Goal: Task Accomplishment & Management: Use online tool/utility

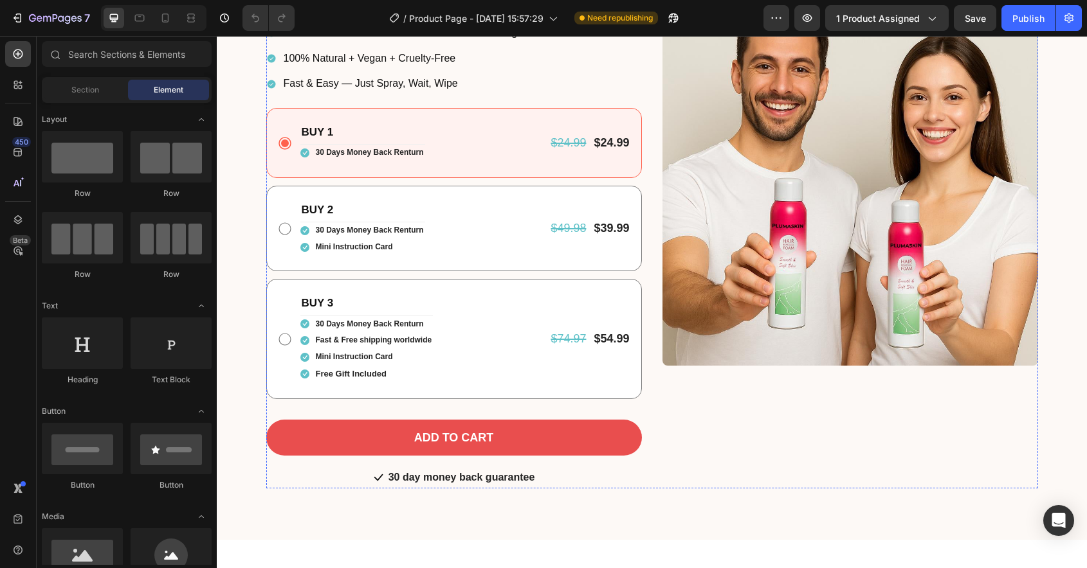
scroll to position [419, 0]
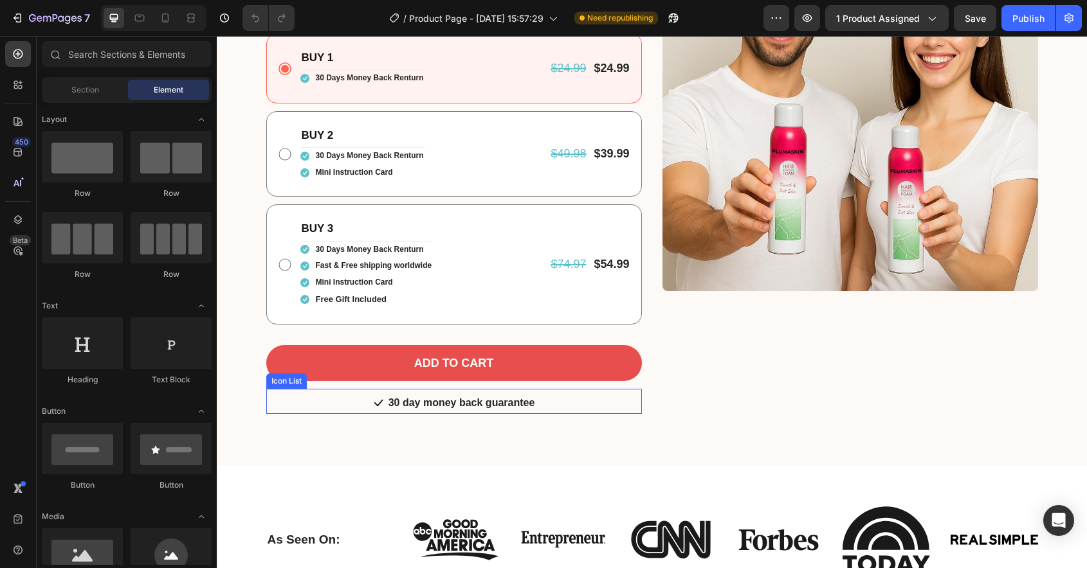
click at [357, 414] on div "Icon 30 day money back guarantee Text block" at bounding box center [453, 404] width 375 height 20
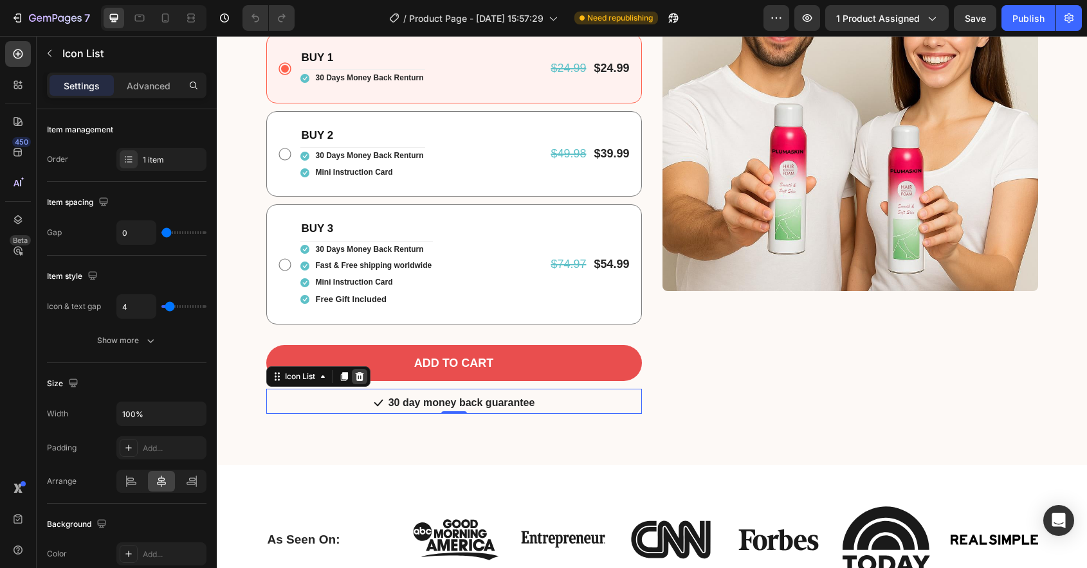
click at [360, 381] on icon at bounding box center [359, 376] width 8 height 9
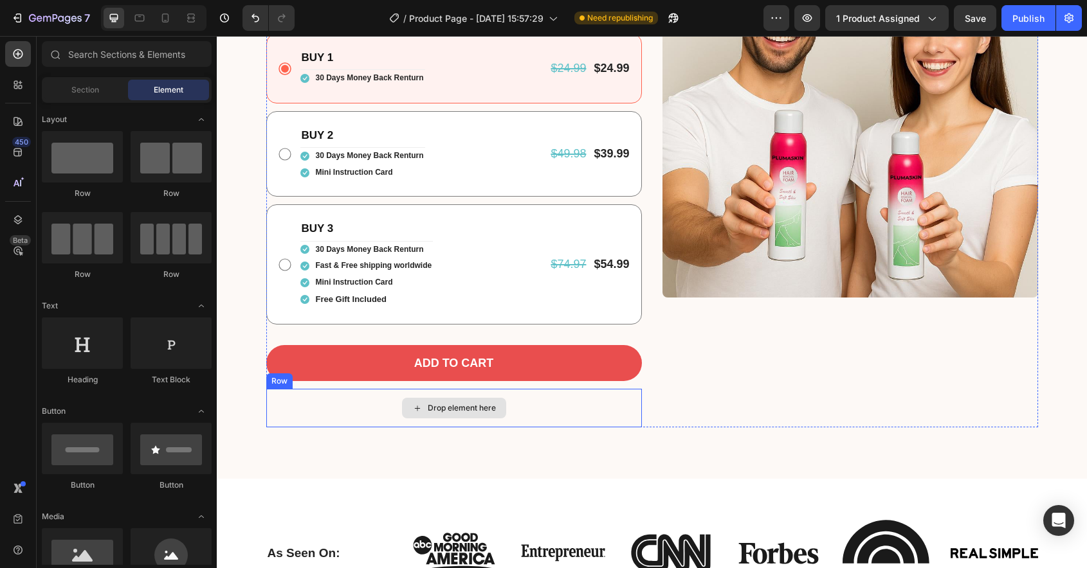
click at [329, 428] on div "Drop element here" at bounding box center [453, 408] width 375 height 39
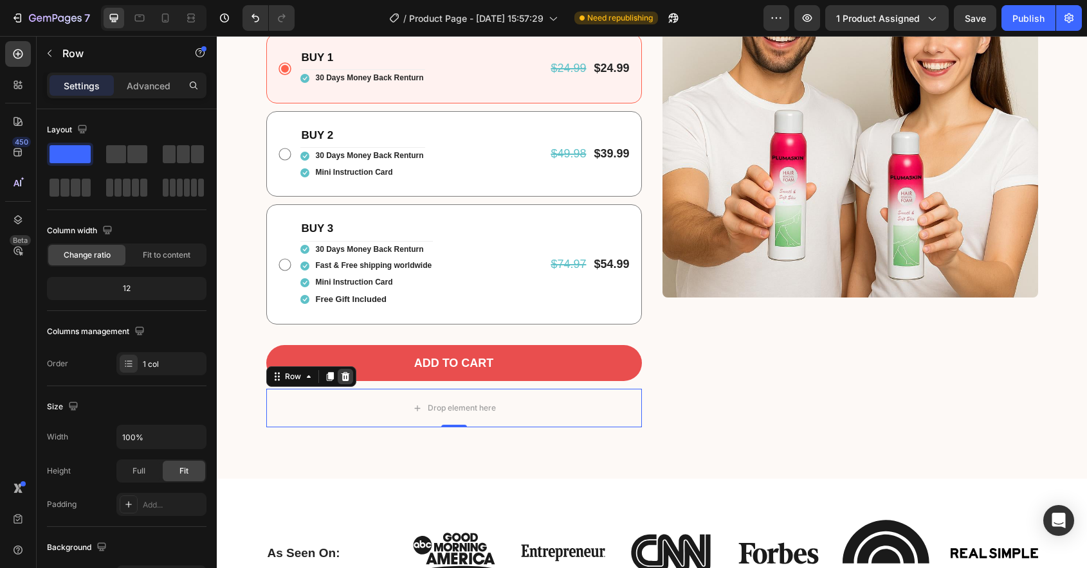
click at [347, 381] on icon at bounding box center [345, 376] width 8 height 9
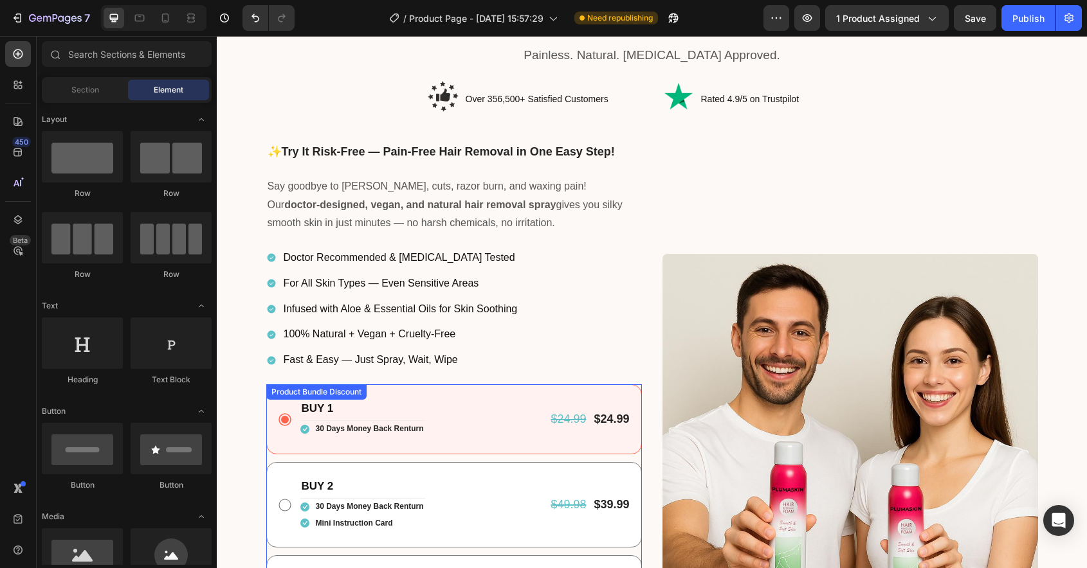
scroll to position [62, 0]
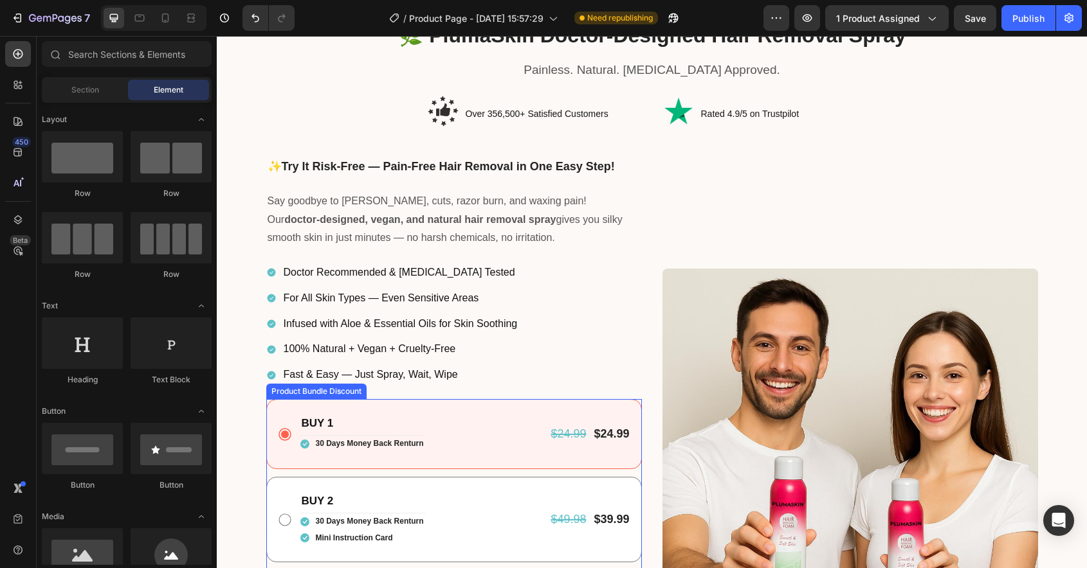
click at [366, 471] on div "BUY 1 Text Block Icon 30 Days Money Back Renturn Text block Icon List $24.99 Pr…" at bounding box center [453, 544] width 375 height 291
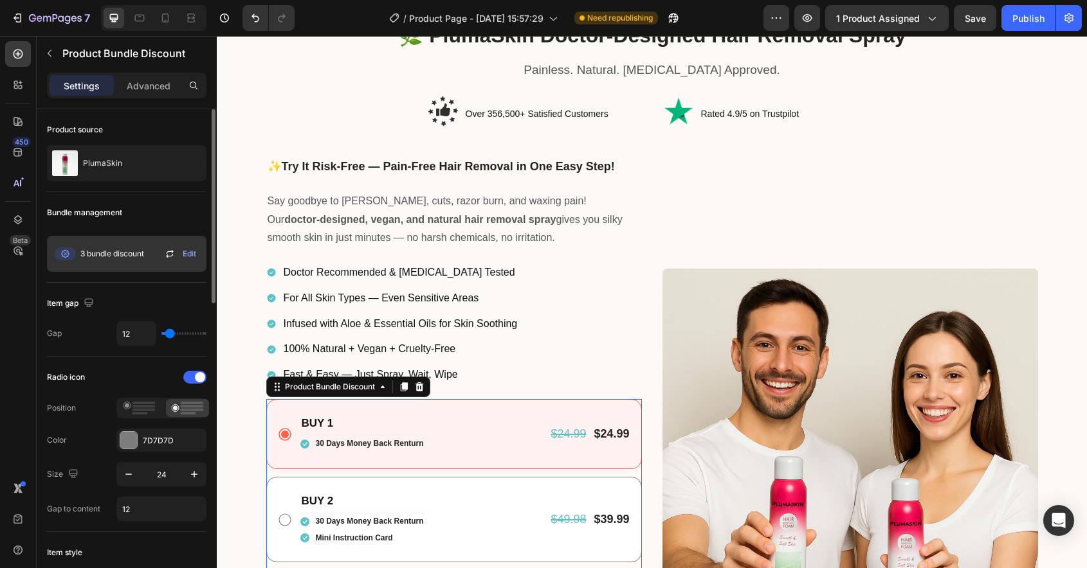
click at [186, 256] on span "Edit" at bounding box center [190, 254] width 14 height 12
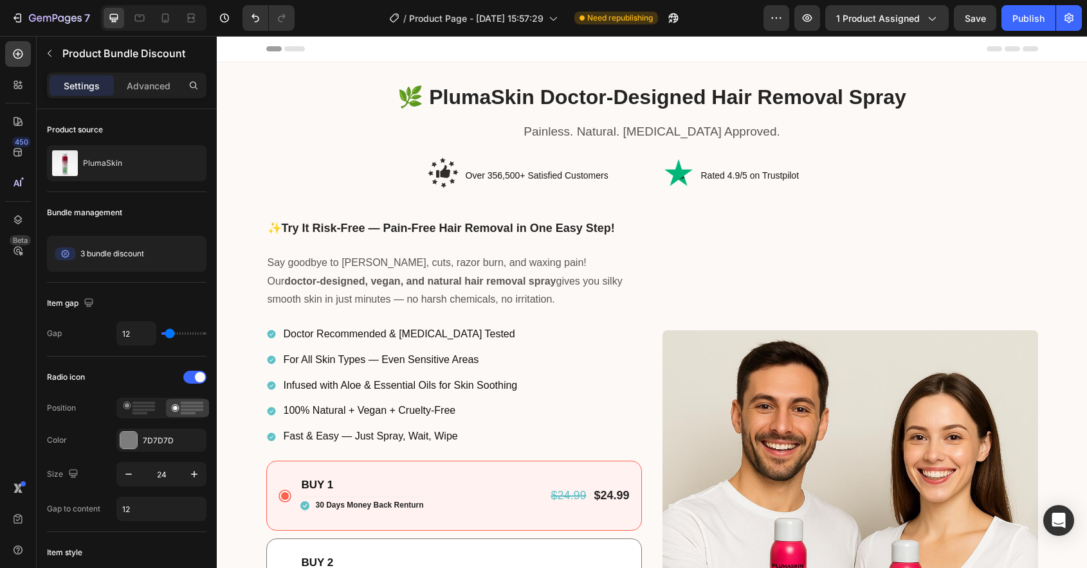
scroll to position [239, 0]
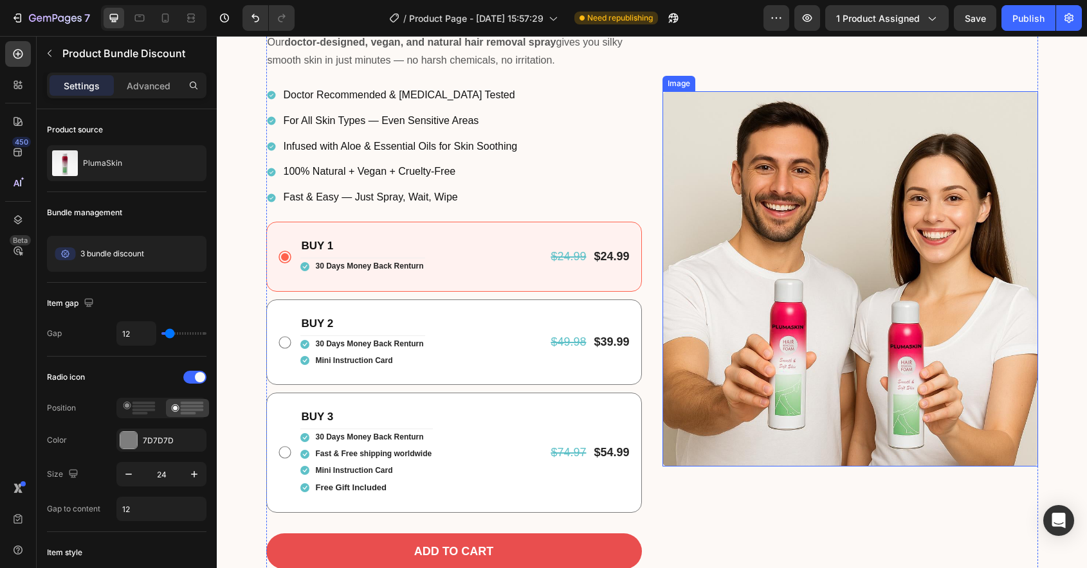
click at [837, 267] on img at bounding box center [849, 278] width 375 height 375
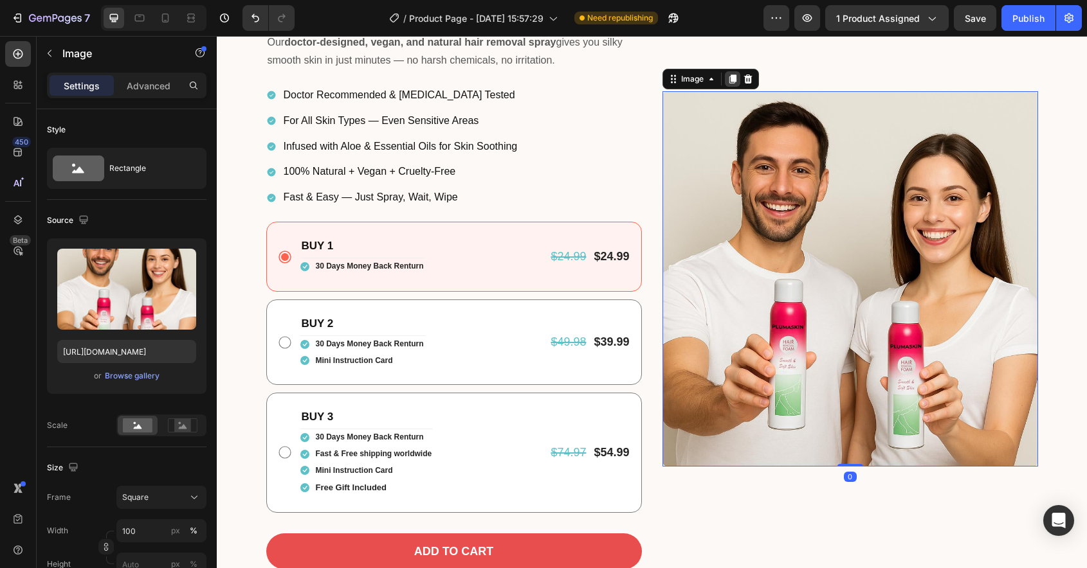
click at [732, 83] on icon at bounding box center [732, 79] width 10 height 10
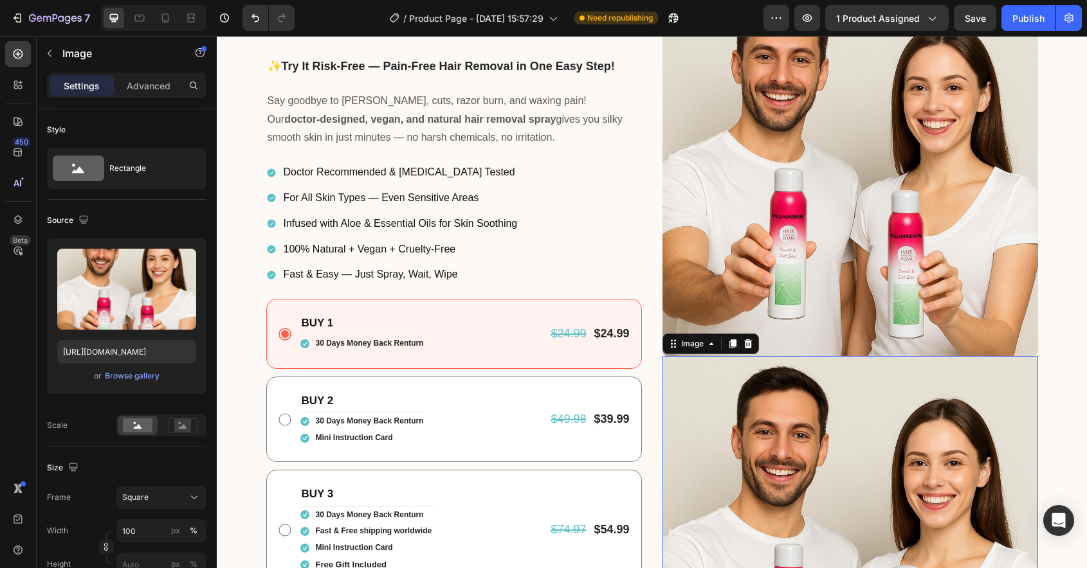
scroll to position [316, 0]
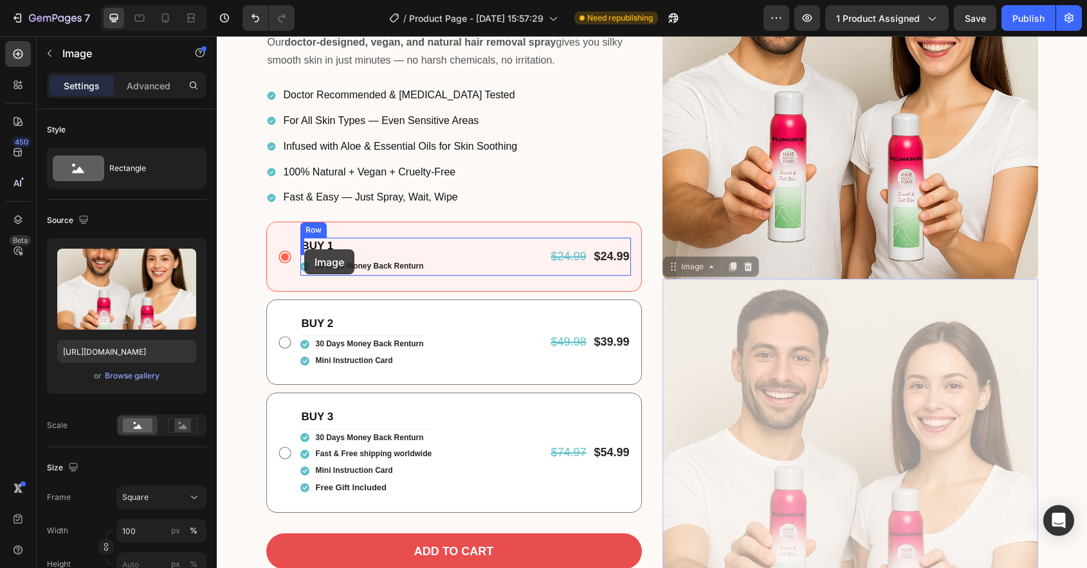
drag, startPoint x: 677, startPoint y: 271, endPoint x: 304, endPoint y: 250, distance: 373.5
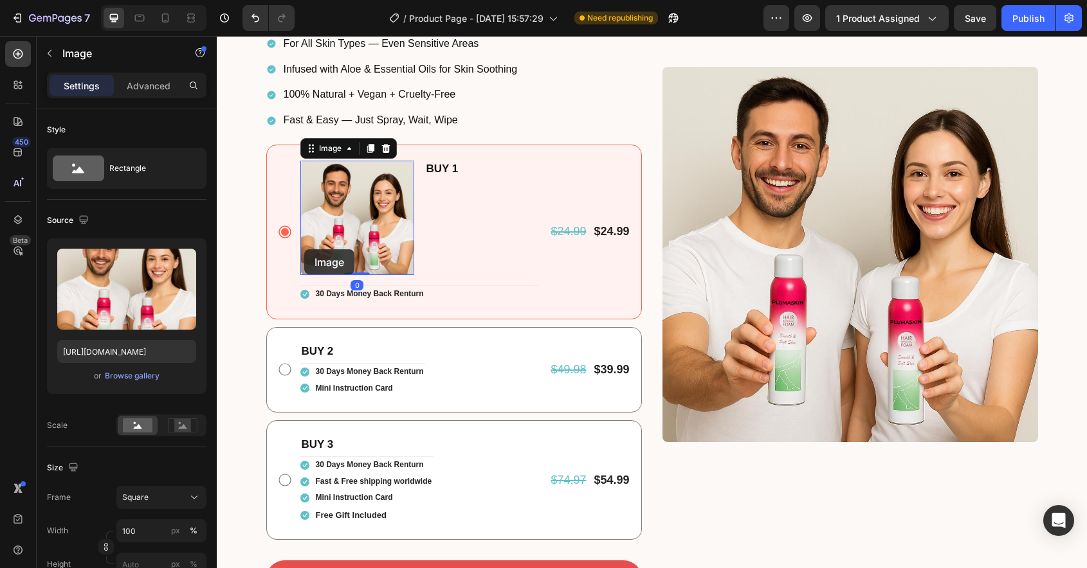
scroll to position [239, 0]
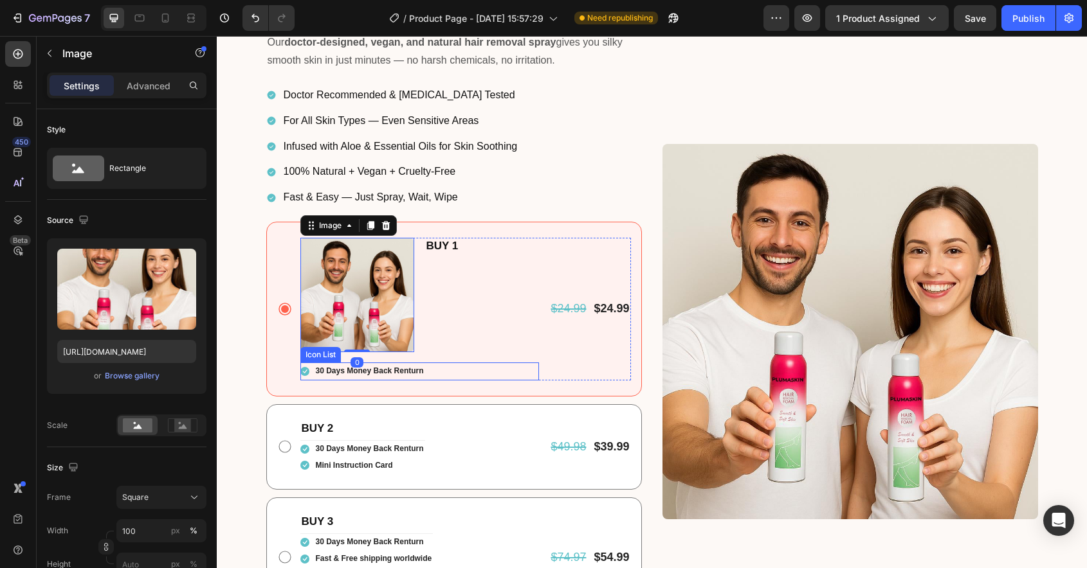
click at [431, 370] on div "Icon 30 Days Money Back Renturn Text block" at bounding box center [419, 372] width 239 height 18
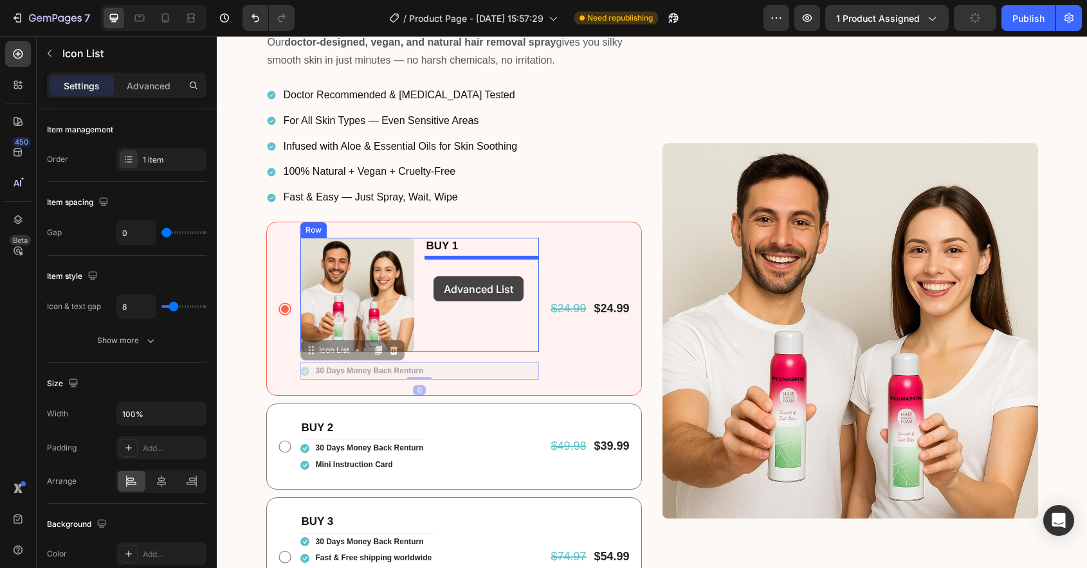
drag, startPoint x: 329, startPoint y: 352, endPoint x: 433, endPoint y: 277, distance: 128.5
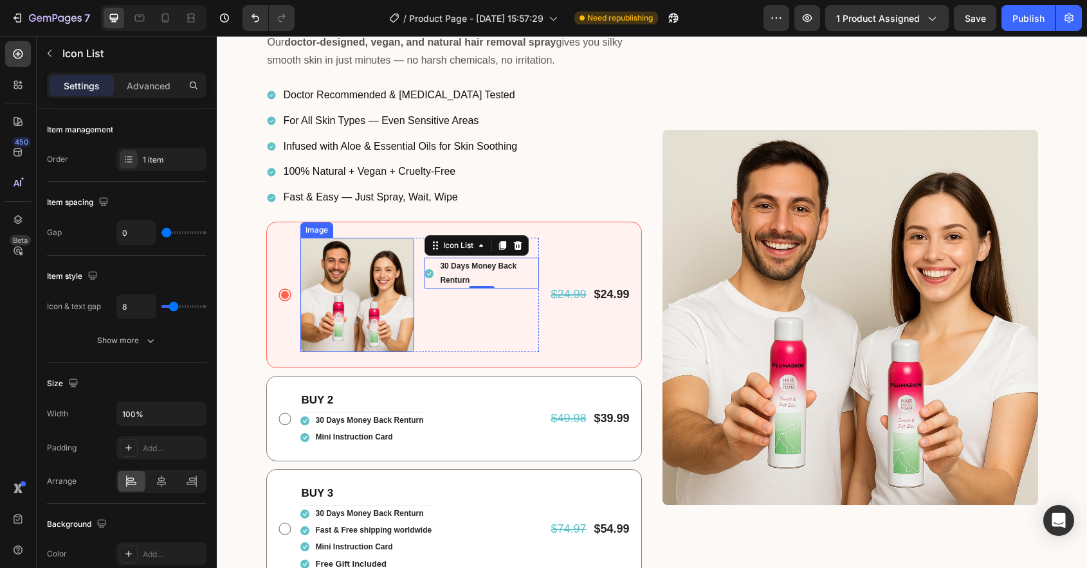
click at [339, 293] on img at bounding box center [357, 295] width 114 height 114
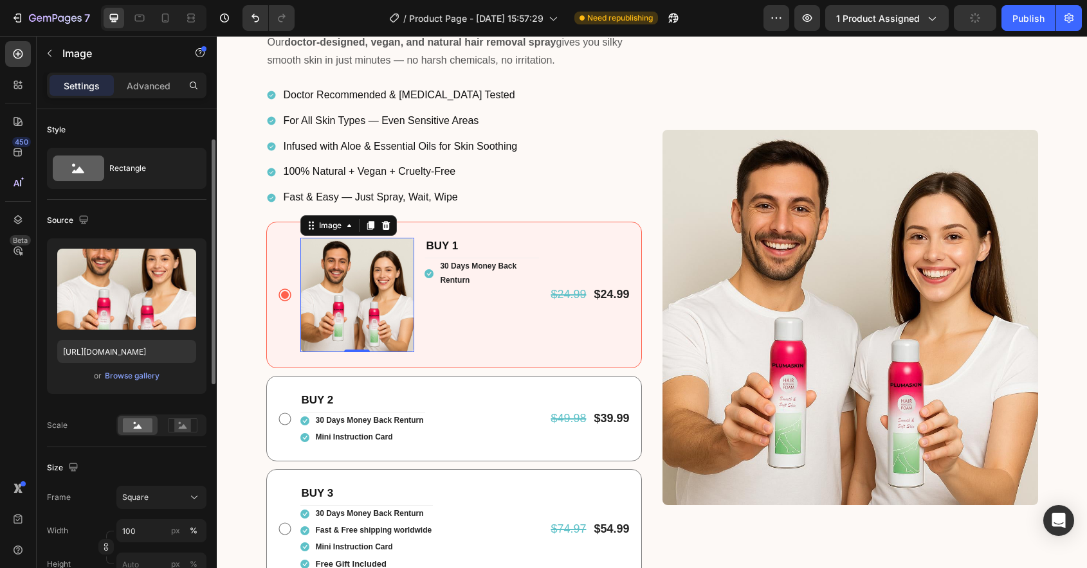
scroll to position [29, 0]
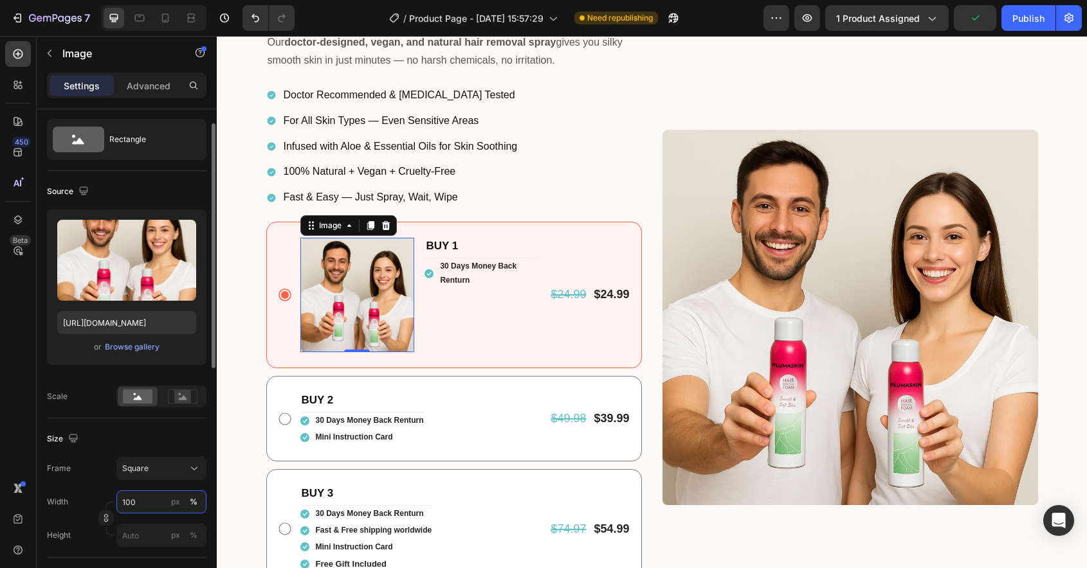
click at [143, 502] on input "100" at bounding box center [161, 502] width 90 height 23
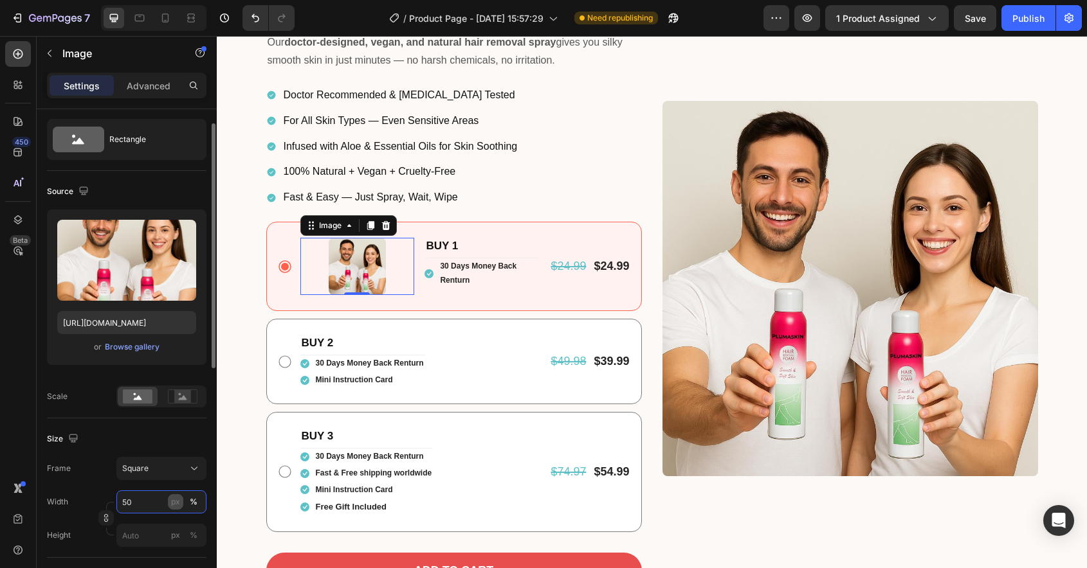
type input "50"
click at [177, 503] on div "px" at bounding box center [175, 502] width 9 height 12
type input "50"
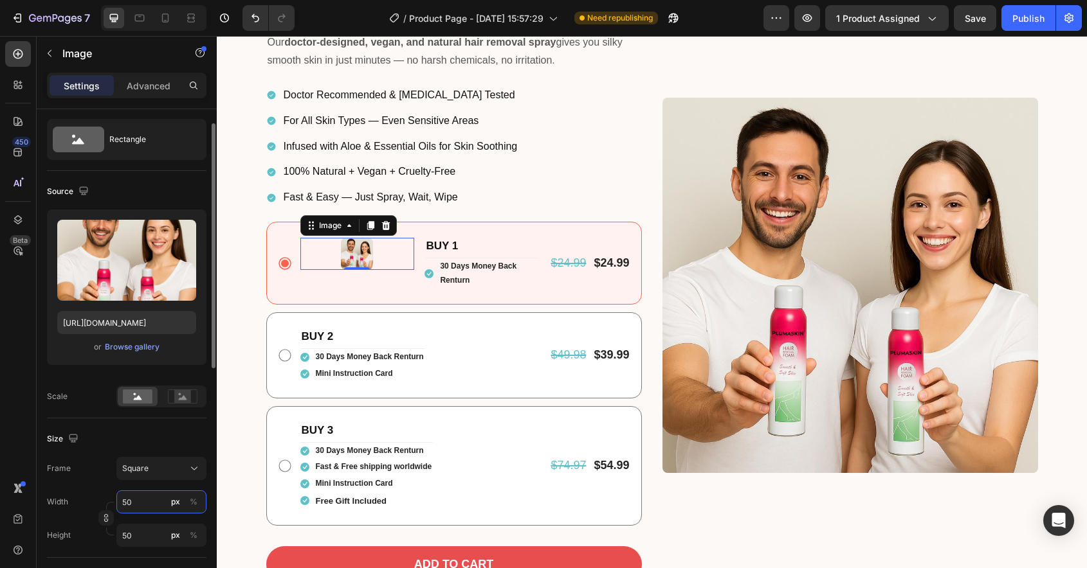
click at [145, 505] on input "50" at bounding box center [161, 502] width 90 height 23
type input "8"
type input "80"
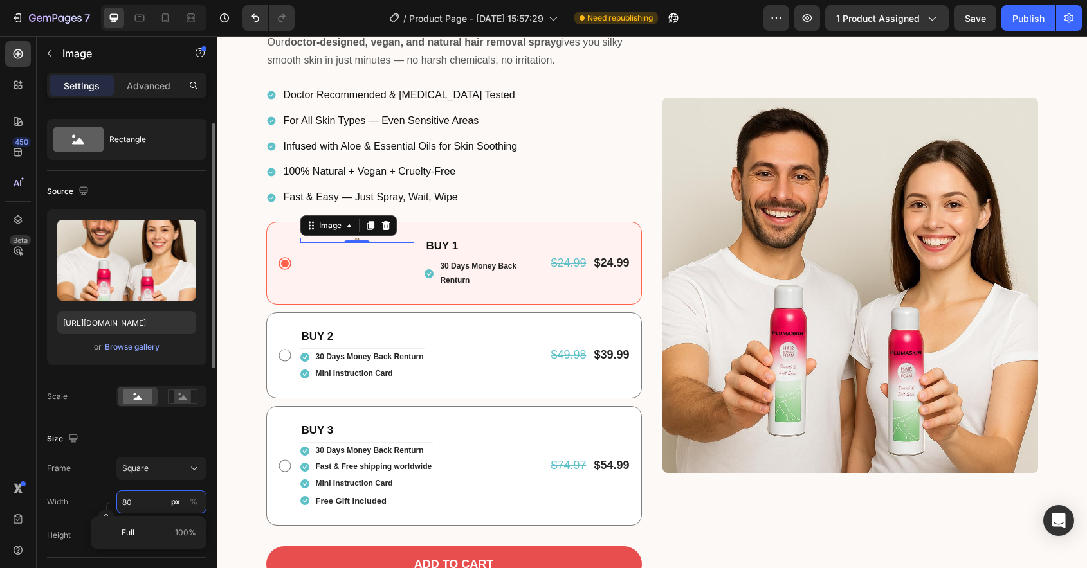
type input "80"
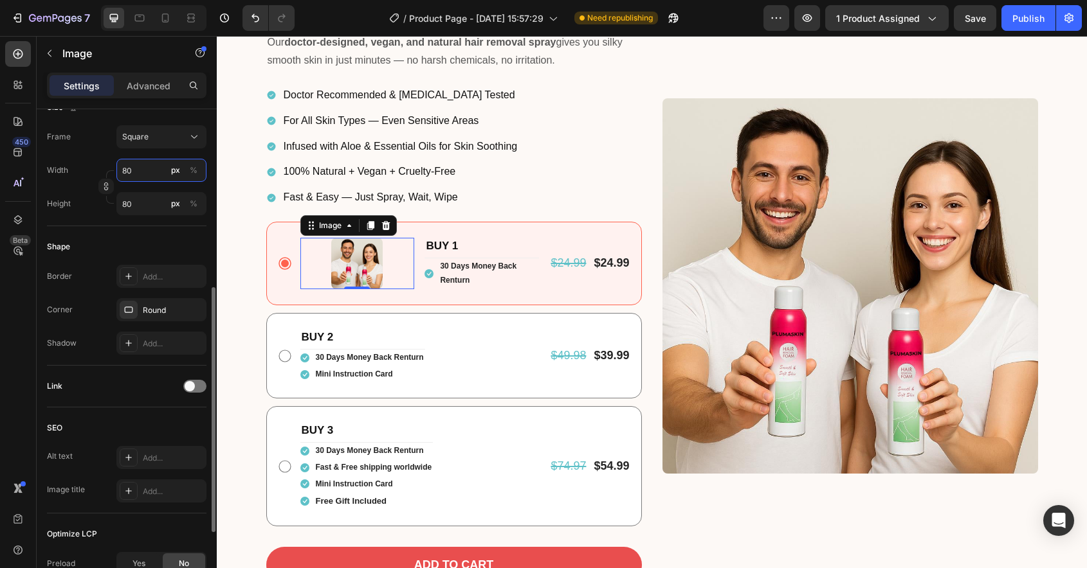
scroll to position [507, 0]
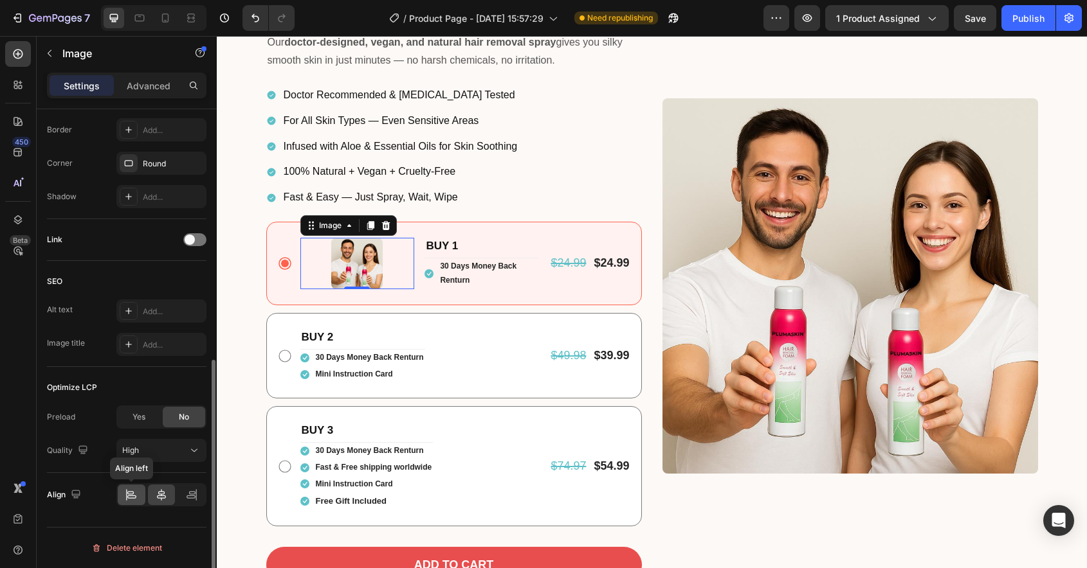
type input "80"
click at [130, 492] on icon at bounding box center [131, 495] width 13 height 13
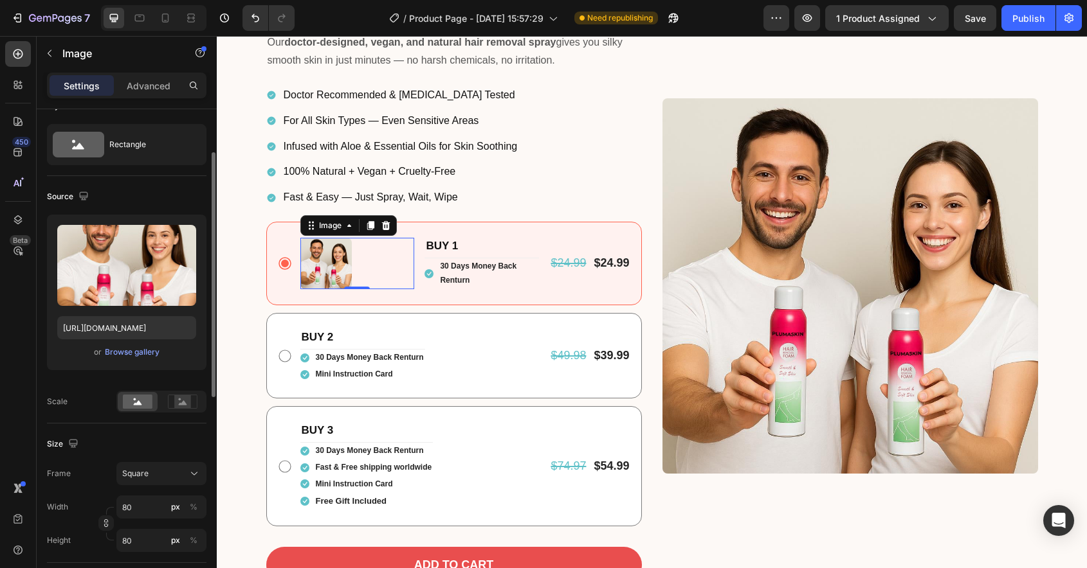
scroll to position [0, 0]
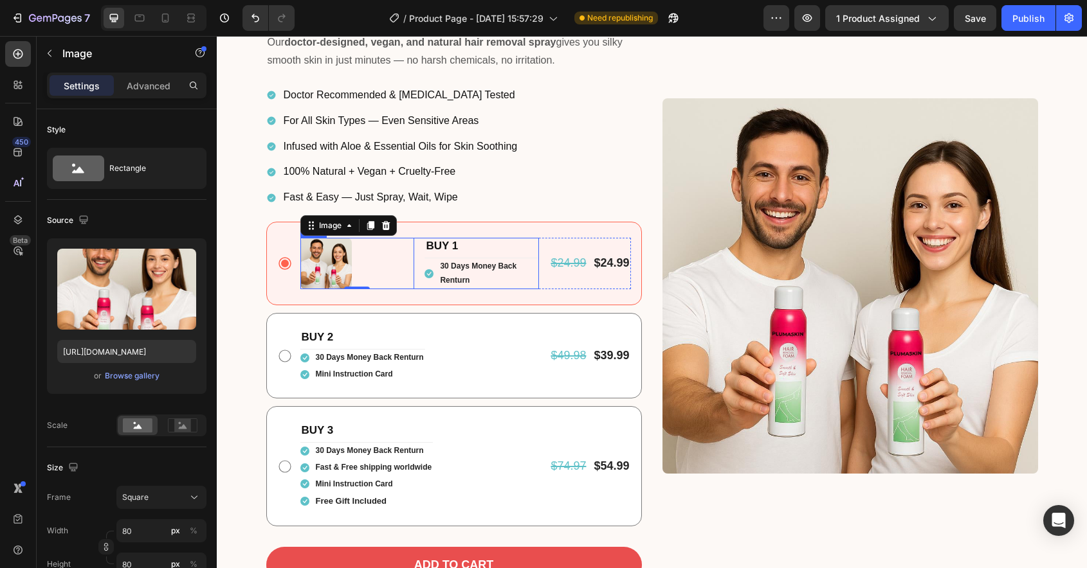
click at [419, 262] on div "Image 0 BUY 1 Text Block Icon 30 Days Money Back Renturn Text block Icon List R…" at bounding box center [419, 263] width 239 height 51
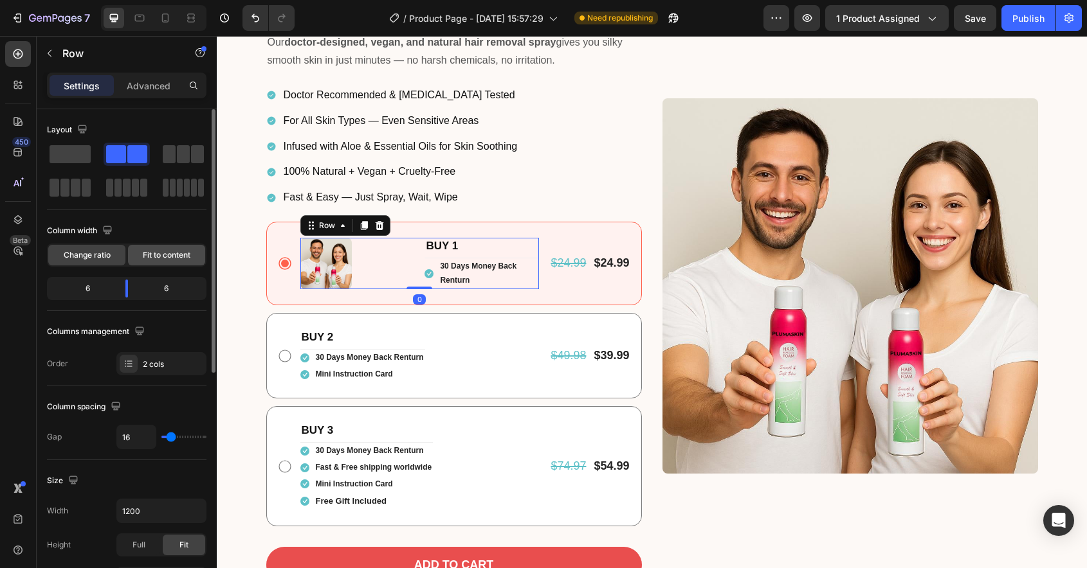
click at [182, 246] on div "Fit to content" at bounding box center [166, 255] width 77 height 21
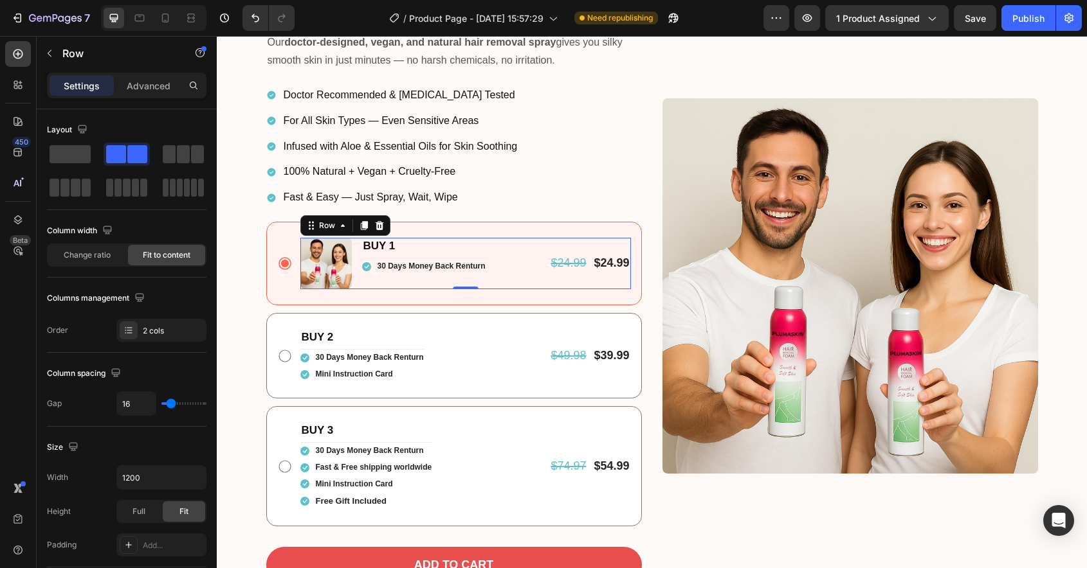
click at [559, 276] on div "$24.99 Product Price Product Price $24.99 Product Price Product Price Row" at bounding box center [589, 263] width 81 height 51
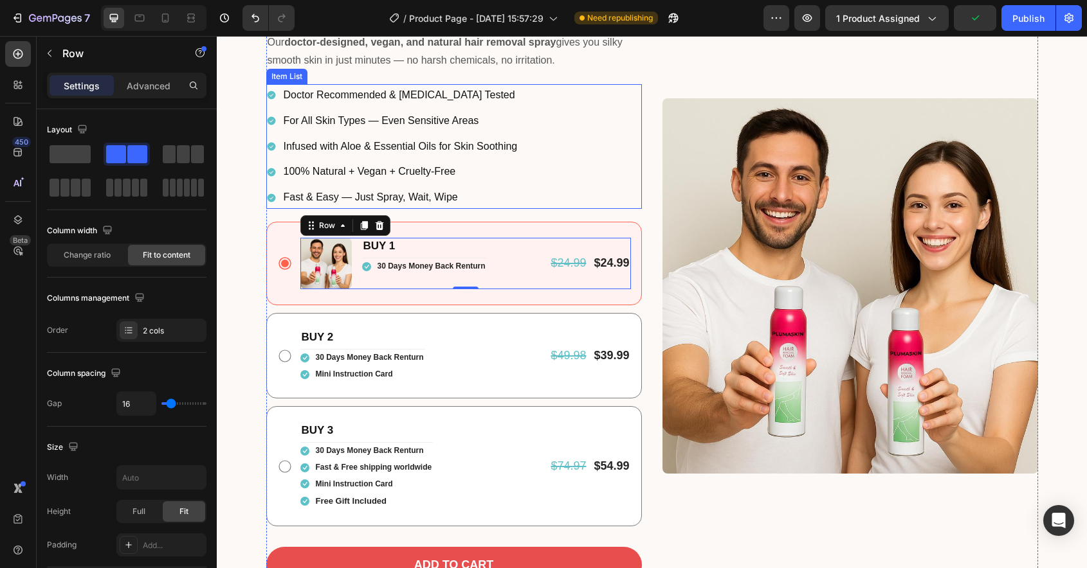
click at [587, 172] on div "Doctor Recommended & [MEDICAL_DATA] Tested For All Skin Types — Even Sensitive …" at bounding box center [453, 146] width 375 height 125
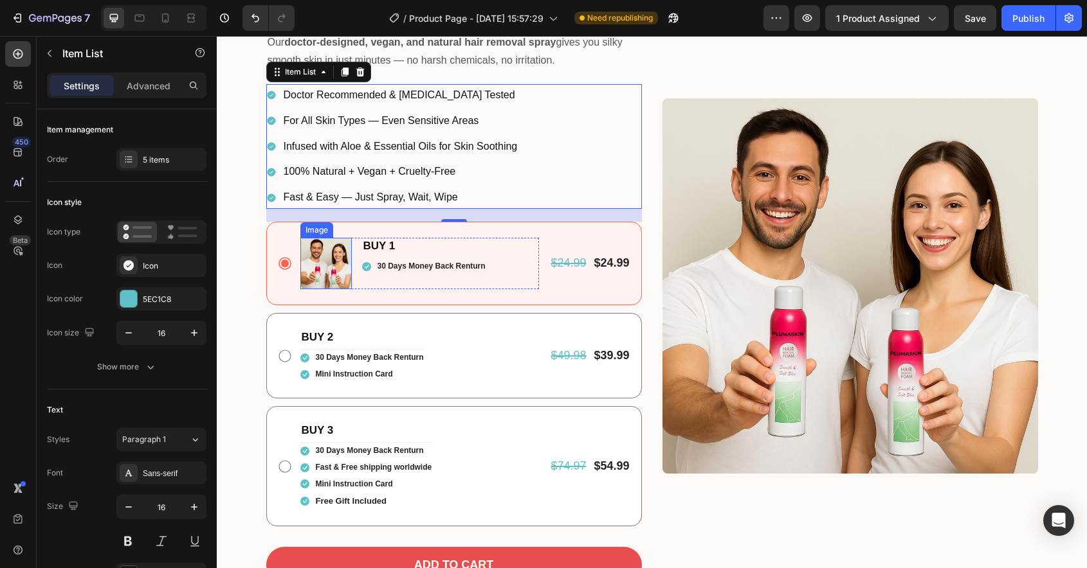
click at [316, 251] on img at bounding box center [325, 263] width 51 height 51
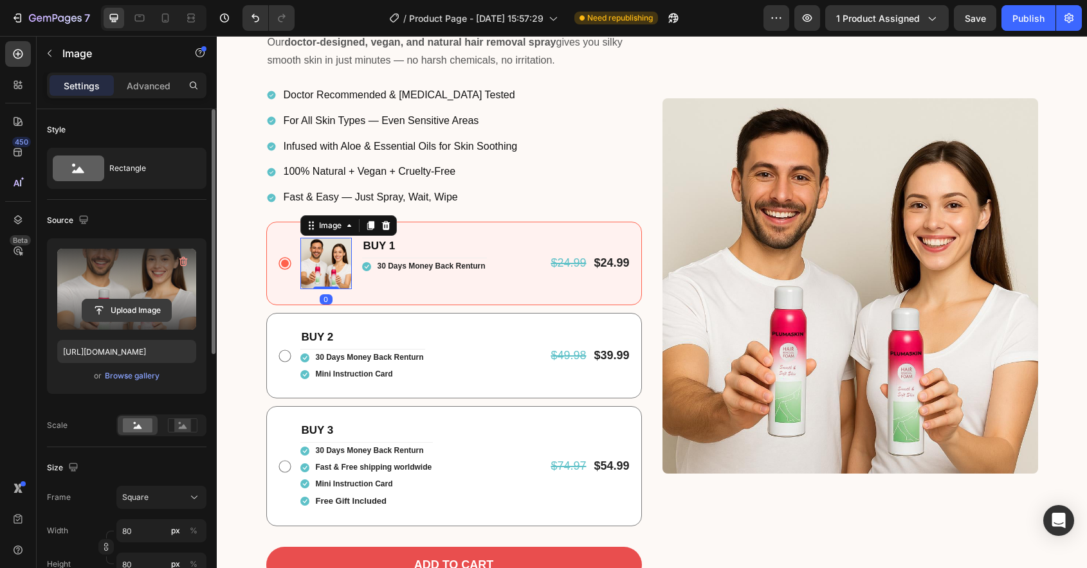
click at [136, 306] on input "file" at bounding box center [126, 311] width 89 height 22
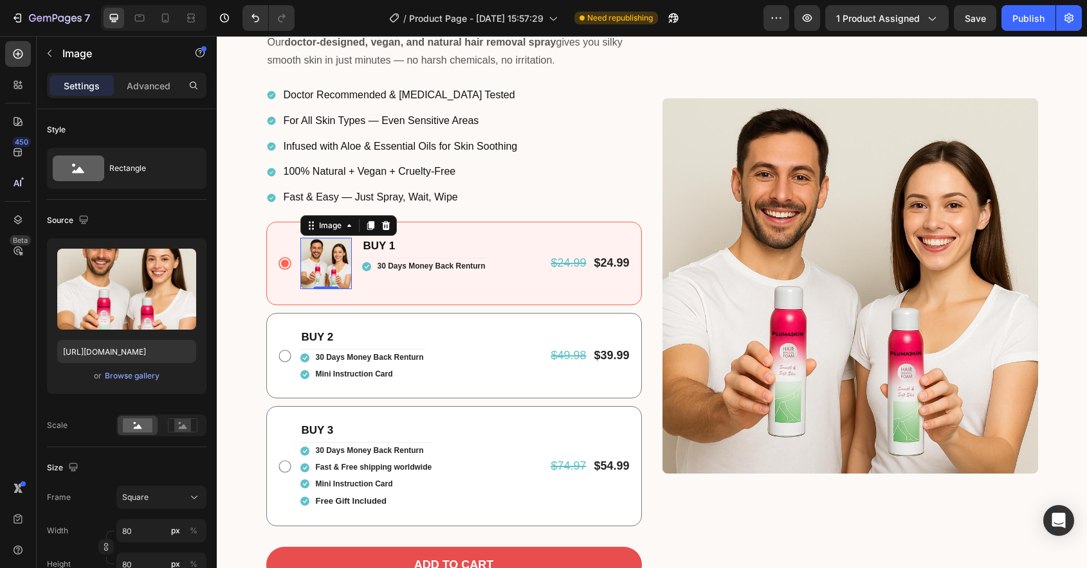
type input "C:\fakepath\gempages_574375403712414849-70ac351f-40bf-422e-b66a-9aee745df395.av…"
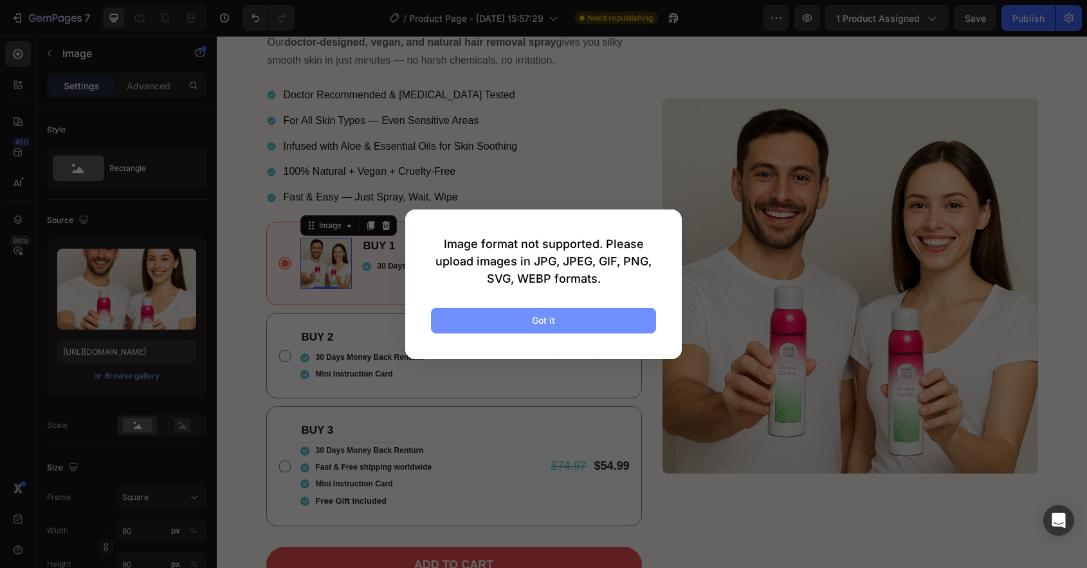
click at [577, 322] on button "Got it" at bounding box center [543, 321] width 225 height 26
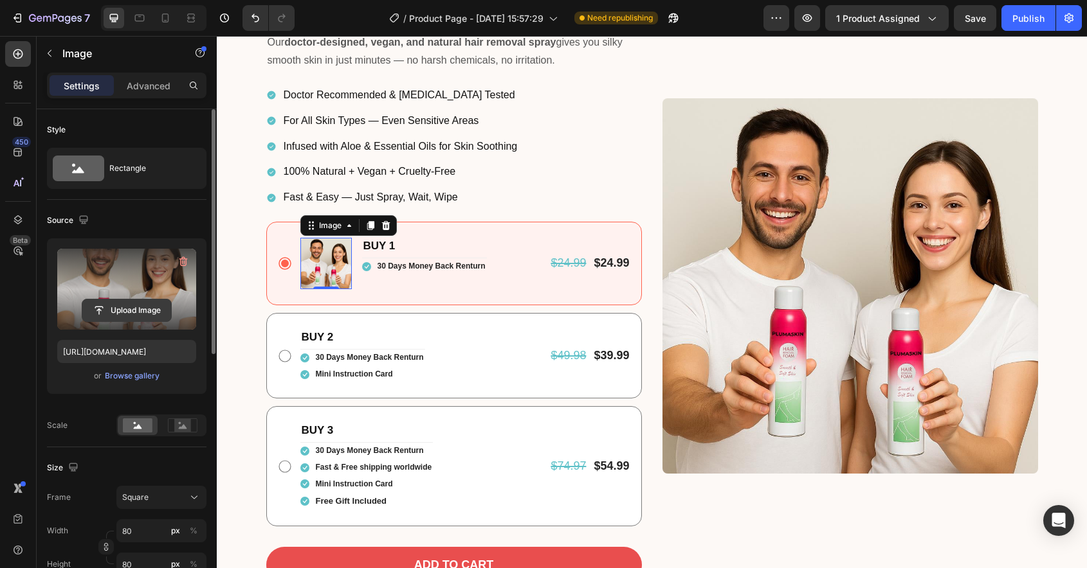
click at [130, 310] on input "file" at bounding box center [126, 311] width 89 height 22
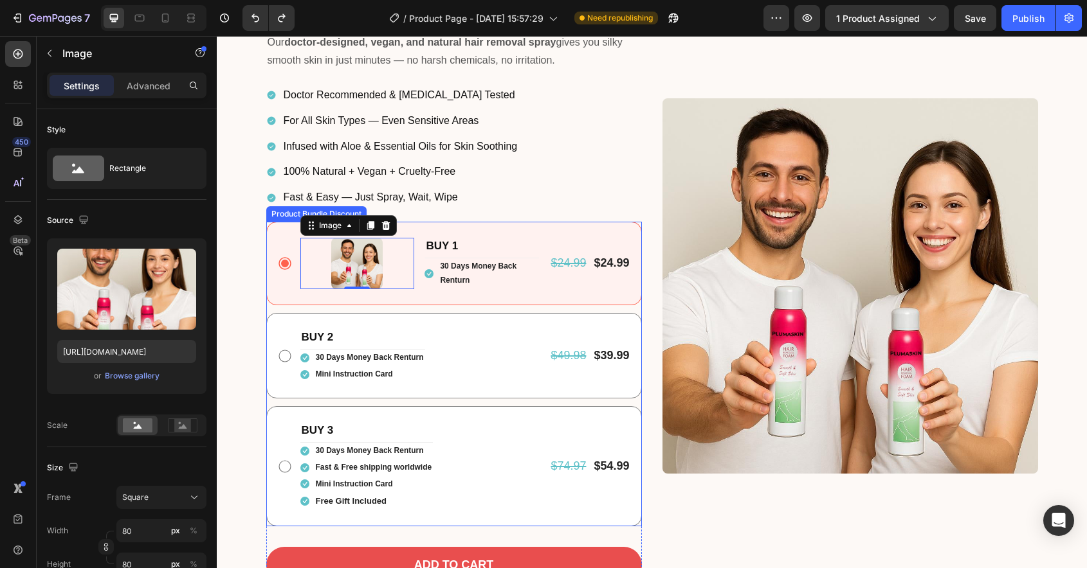
type input "50"
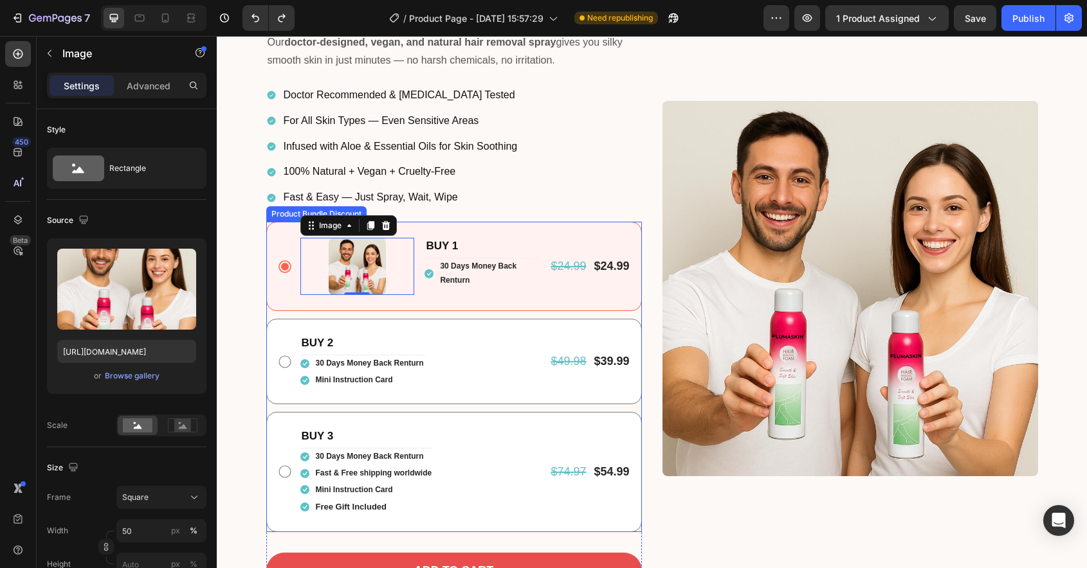
type input "100"
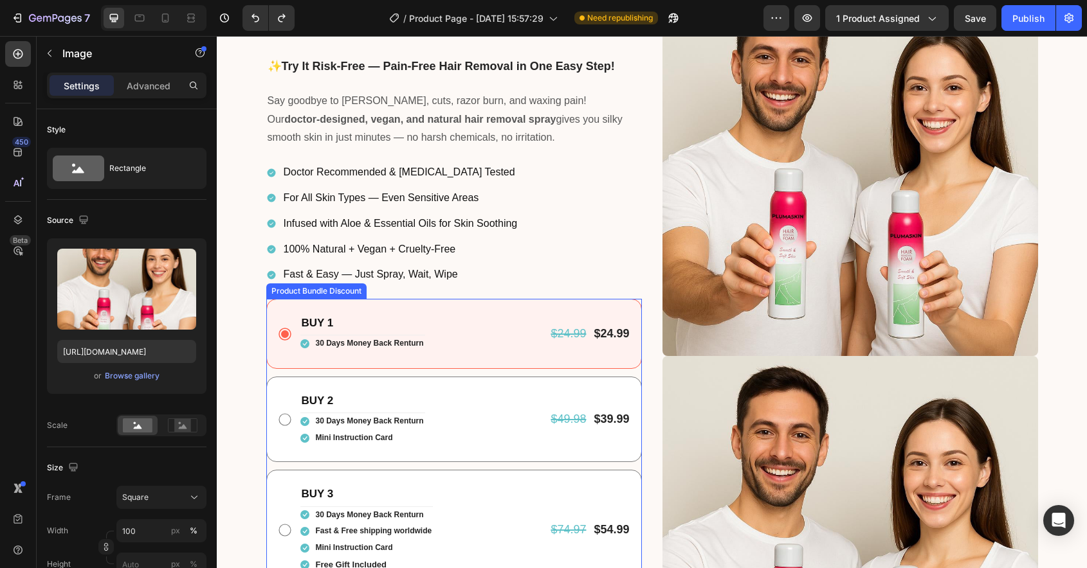
scroll to position [316, 0]
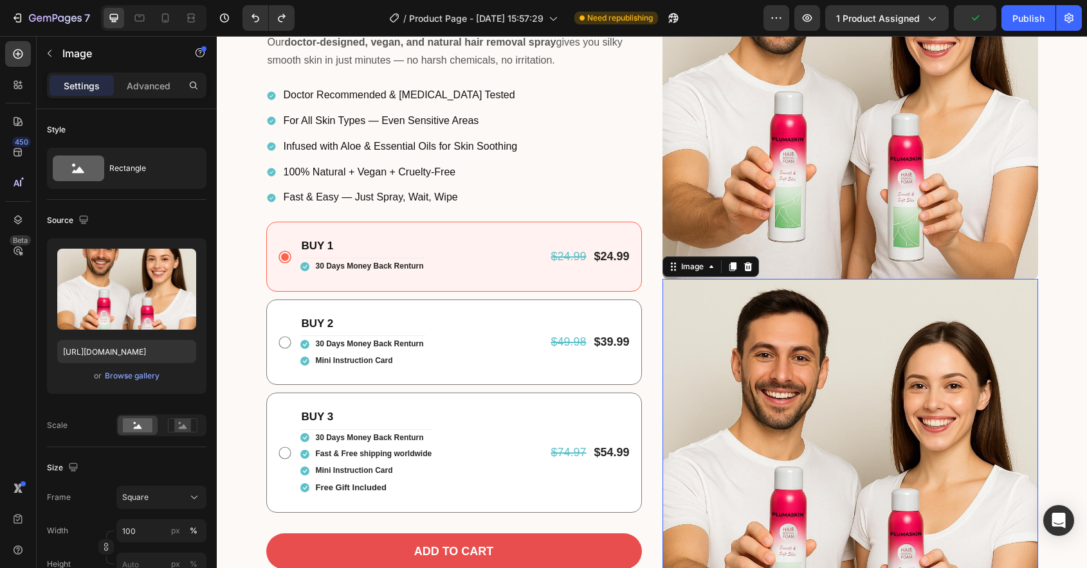
click at [804, 323] on img at bounding box center [849, 466] width 375 height 375
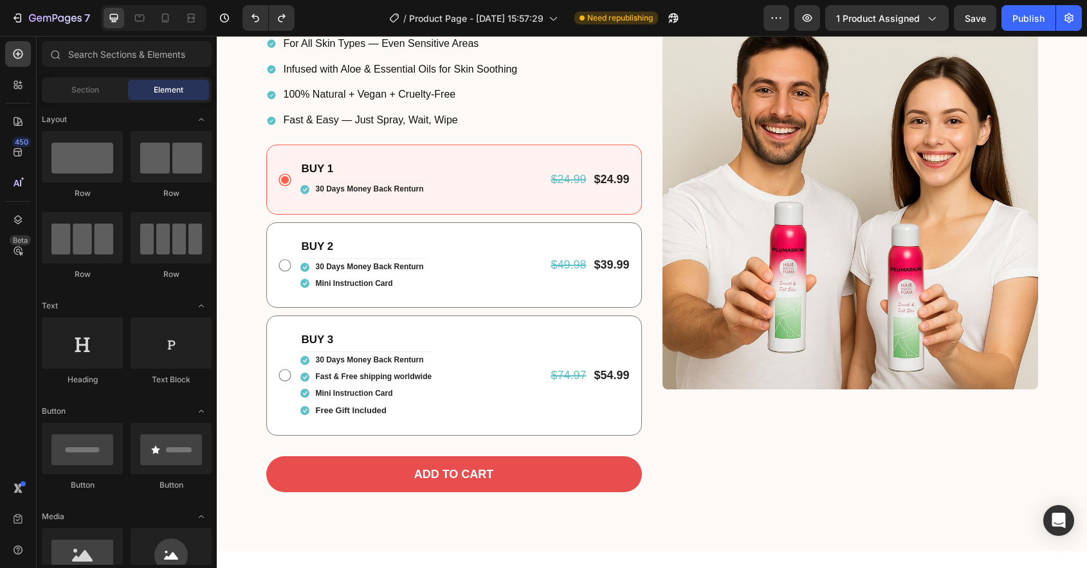
scroll to position [239, 0]
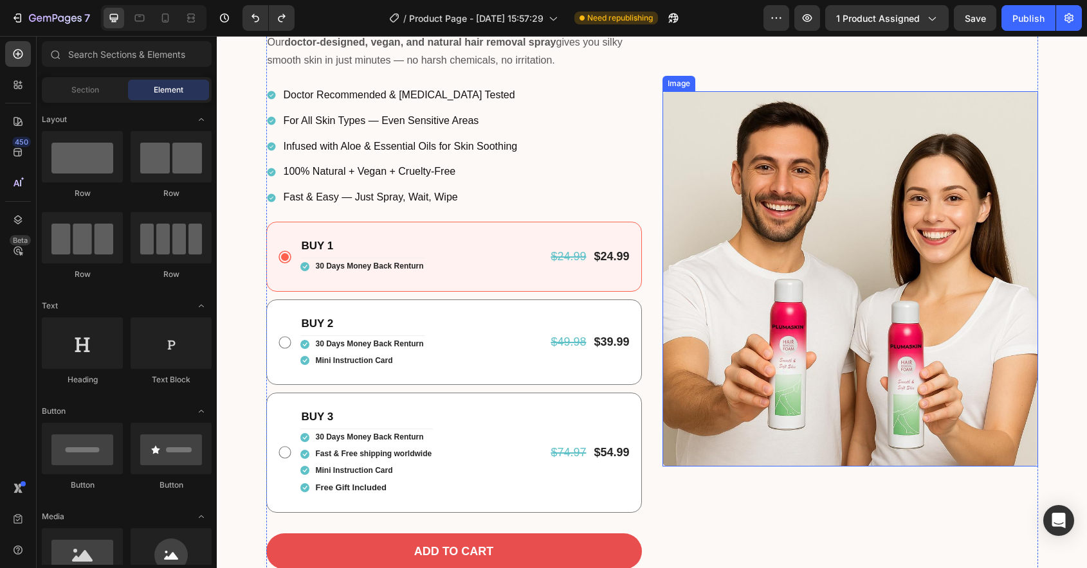
click at [839, 246] on img at bounding box center [849, 278] width 375 height 375
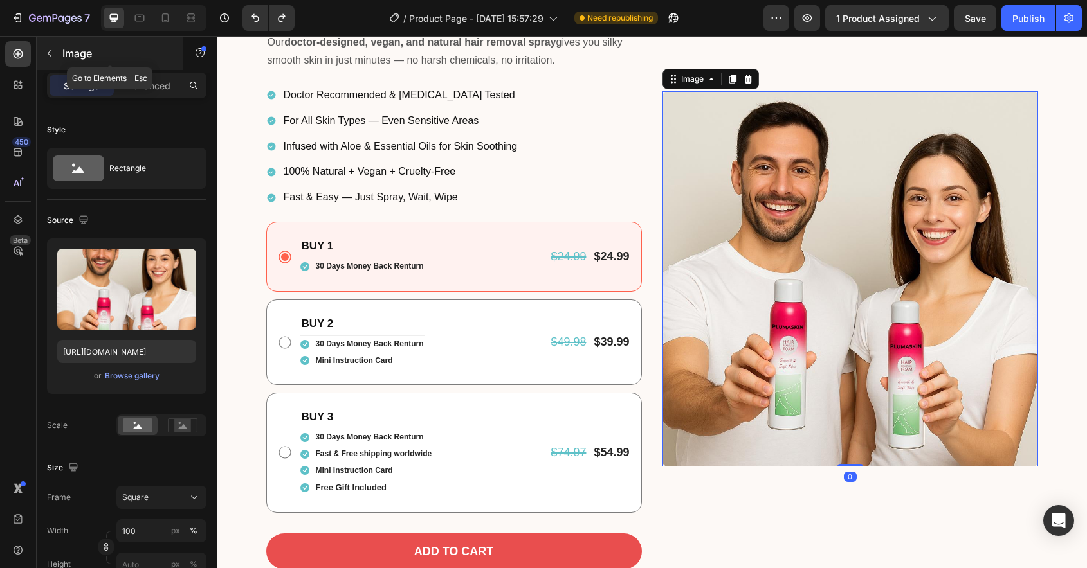
click at [48, 56] on icon "button" at bounding box center [49, 53] width 10 height 10
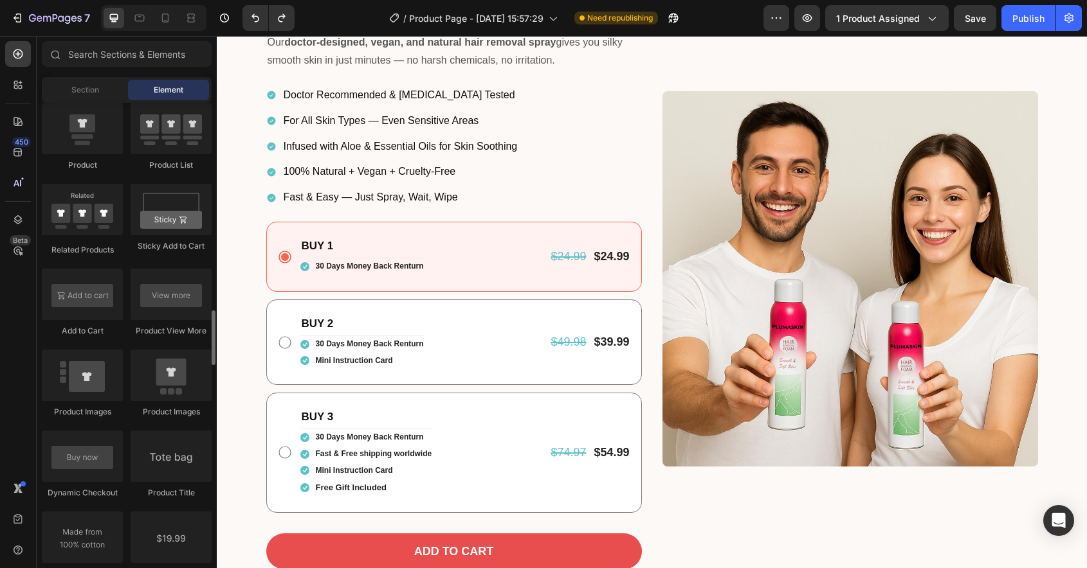
scroll to position [1747, 0]
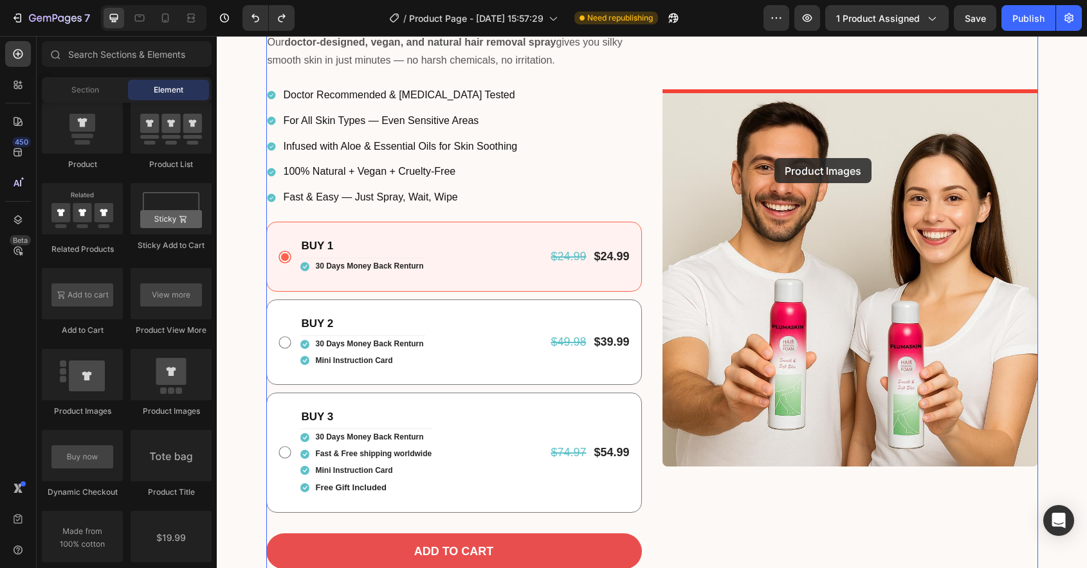
drag, startPoint x: 387, startPoint y: 415, endPoint x: 774, endPoint y: 158, distance: 464.3
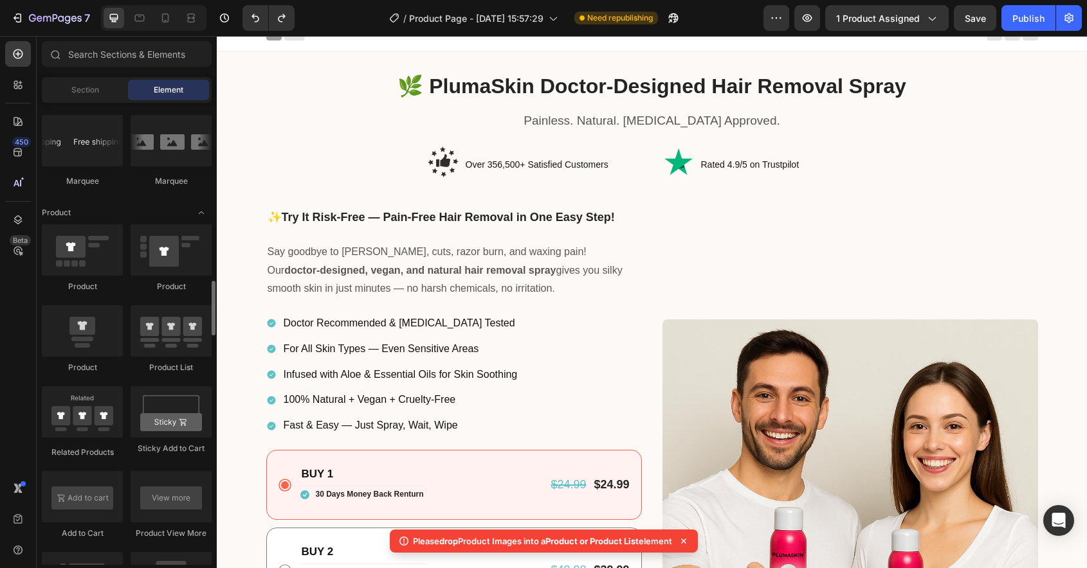
scroll to position [1538, 0]
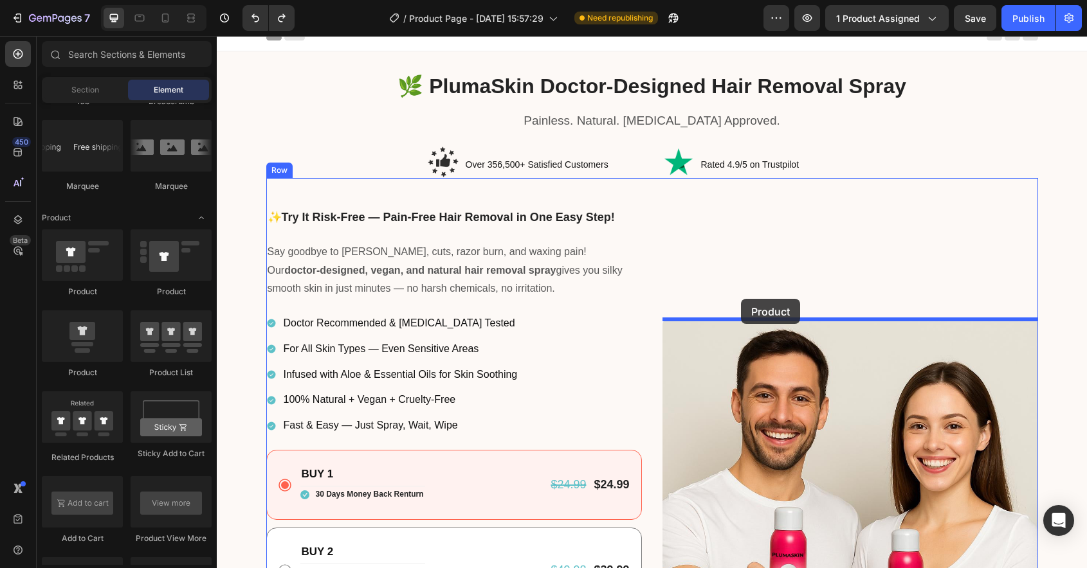
drag, startPoint x: 309, startPoint y: 377, endPoint x: 741, endPoint y: 299, distance: 439.1
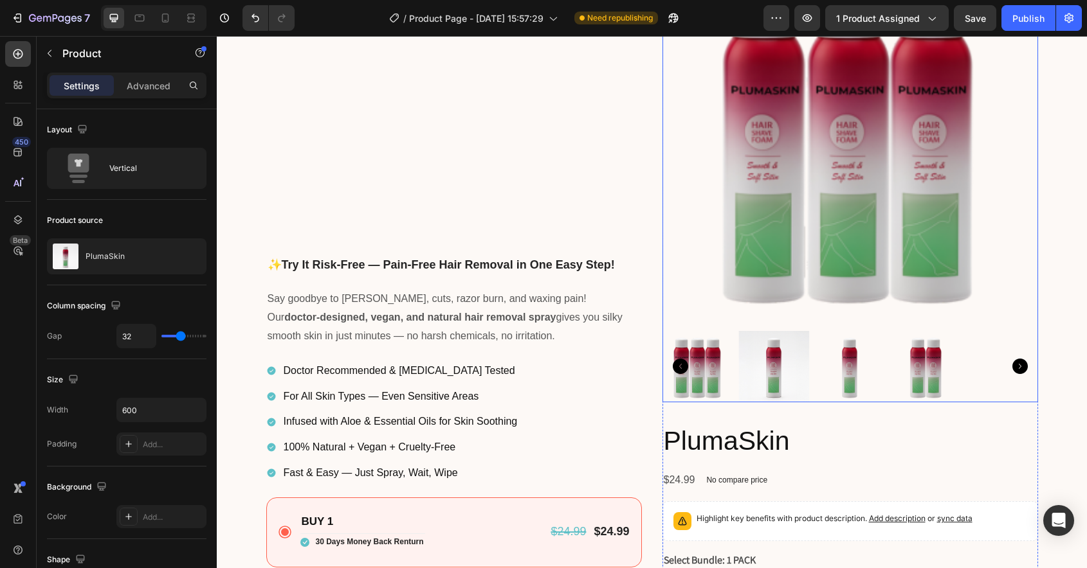
scroll to position [343, 0]
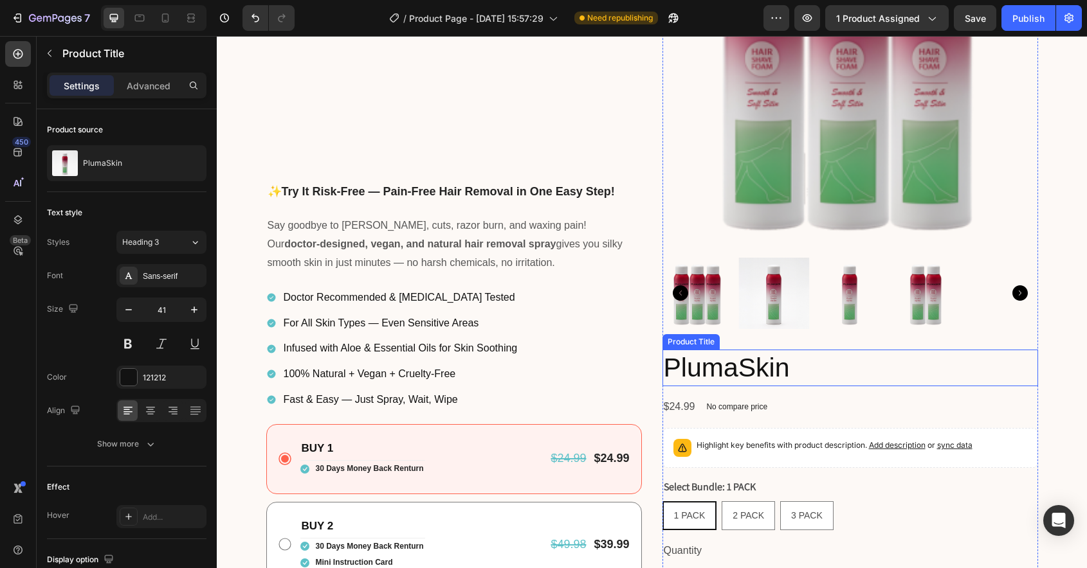
click at [829, 368] on h2 "PlumaSkin" at bounding box center [849, 368] width 375 height 37
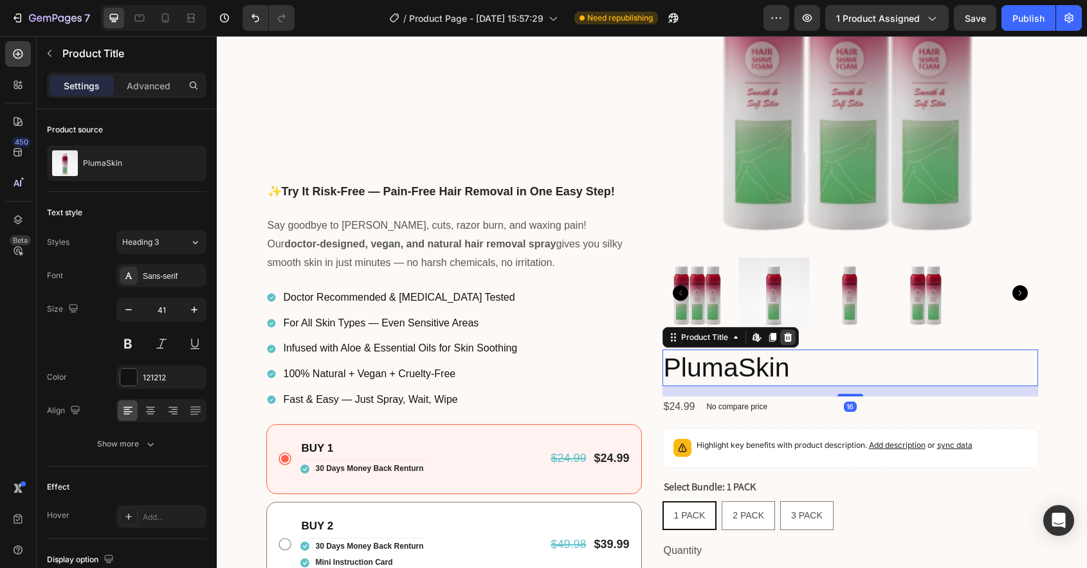
click at [789, 338] on icon at bounding box center [787, 337] width 8 height 9
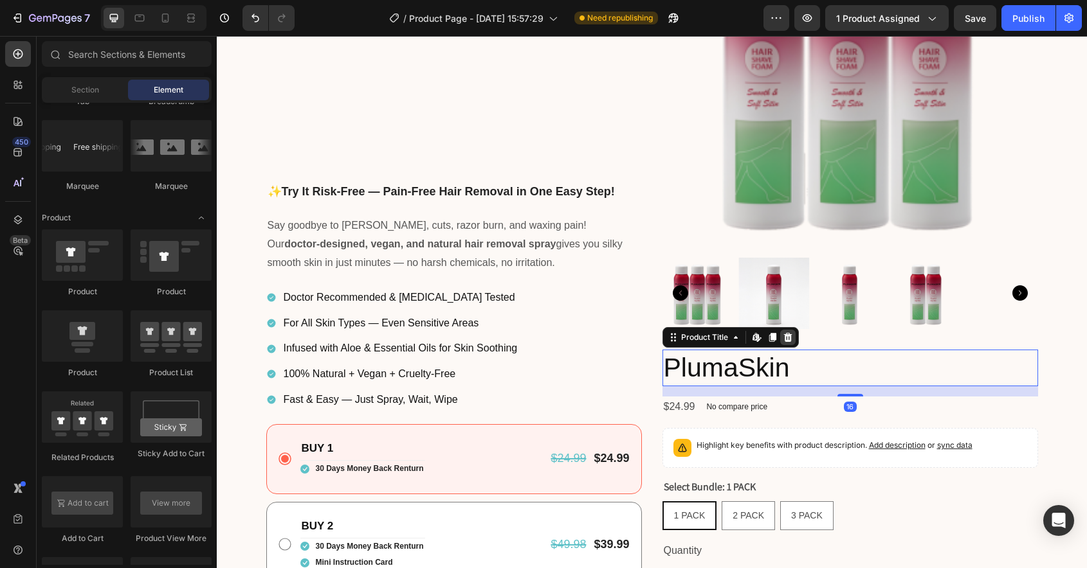
scroll to position [319, 0]
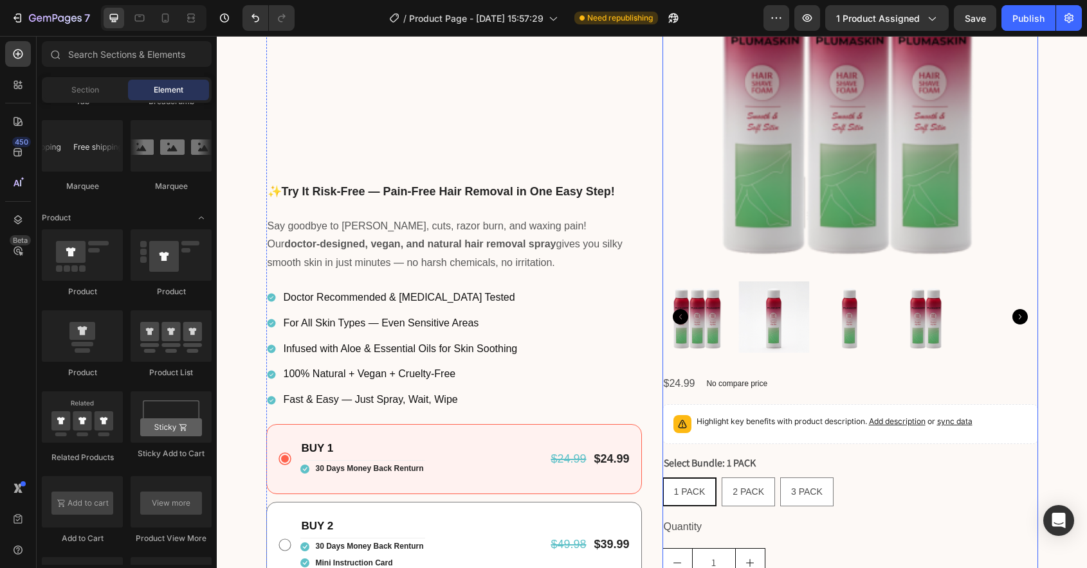
click at [842, 370] on div "Product Images $24.99 Product Price Product Price No compare price Product Pric…" at bounding box center [849, 288] width 375 height 775
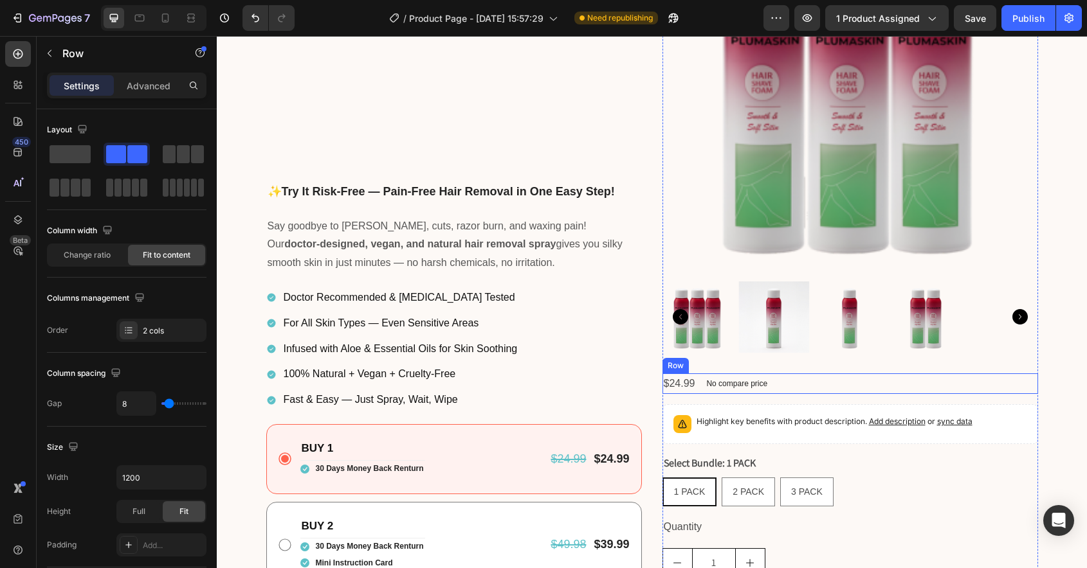
click at [777, 378] on div "$24.99 Product Price Product Price No compare price Product Price Row" at bounding box center [849, 384] width 375 height 21
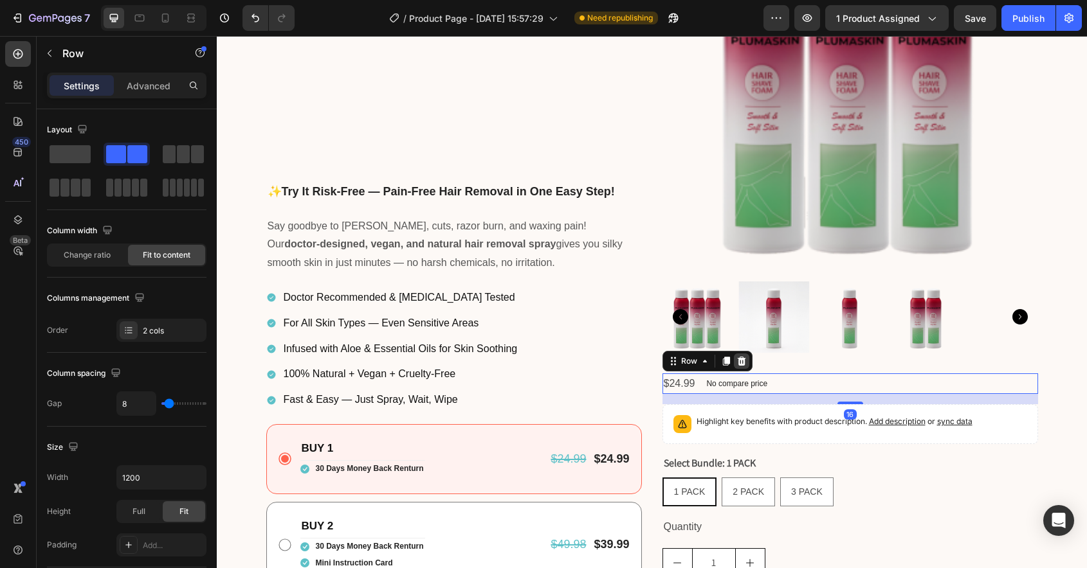
click at [734, 361] on div at bounding box center [741, 361] width 15 height 15
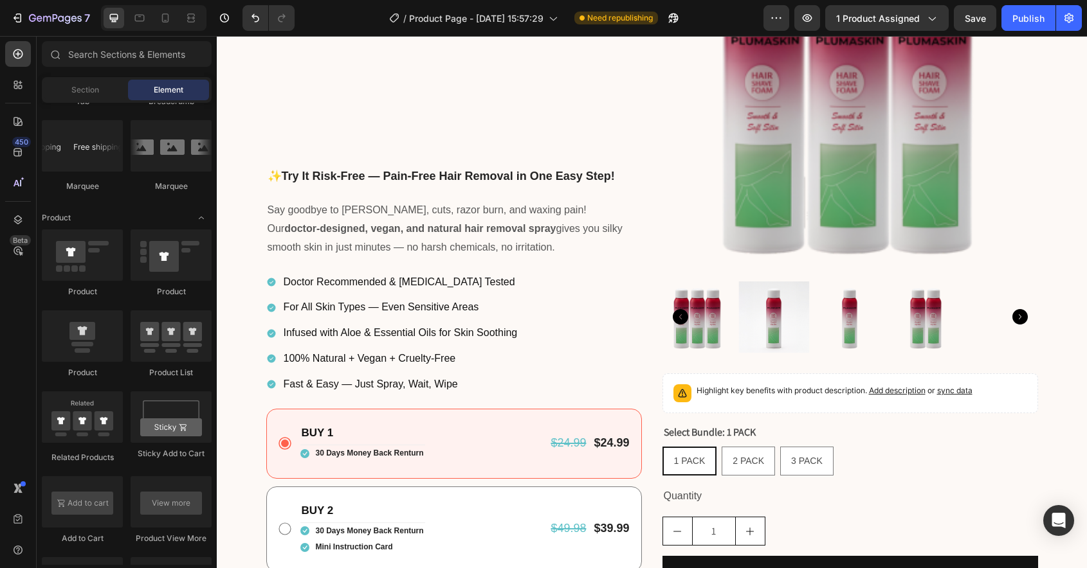
scroll to position [303, 0]
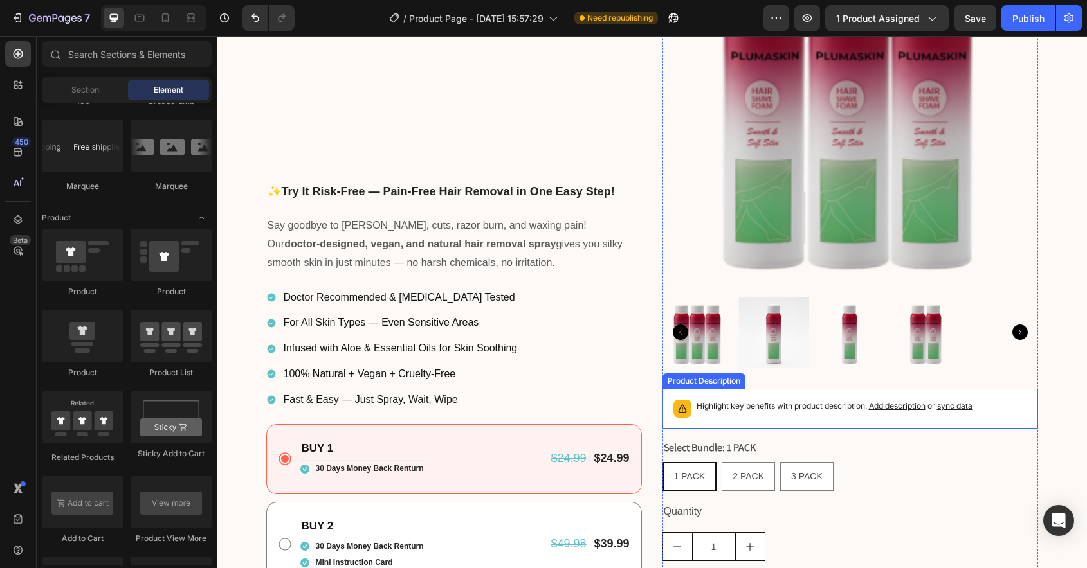
click at [732, 420] on div "Highlight key benefits with product description. Add description or sync data" at bounding box center [850, 409] width 364 height 28
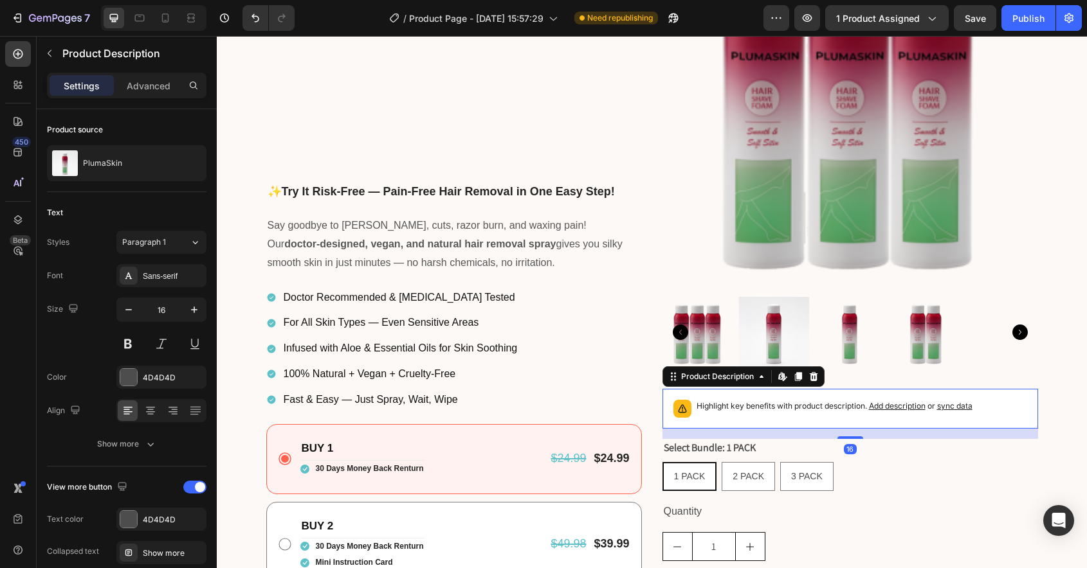
click at [822, 375] on div "Product Description Edit content in Shopify" at bounding box center [743, 376] width 162 height 21
click at [815, 380] on icon at bounding box center [813, 376] width 8 height 9
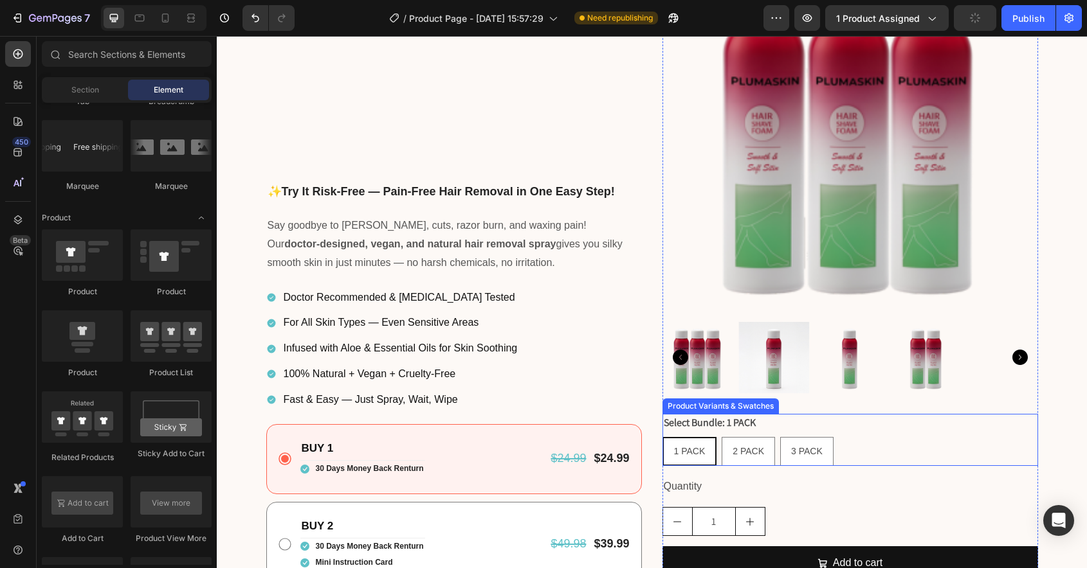
click at [879, 451] on div "1 PACK 1 PACK 1 PACK 2 PACK 2 PACK 2 PACK 3 PACK 3 PACK 3 PACK" at bounding box center [849, 451] width 375 height 29
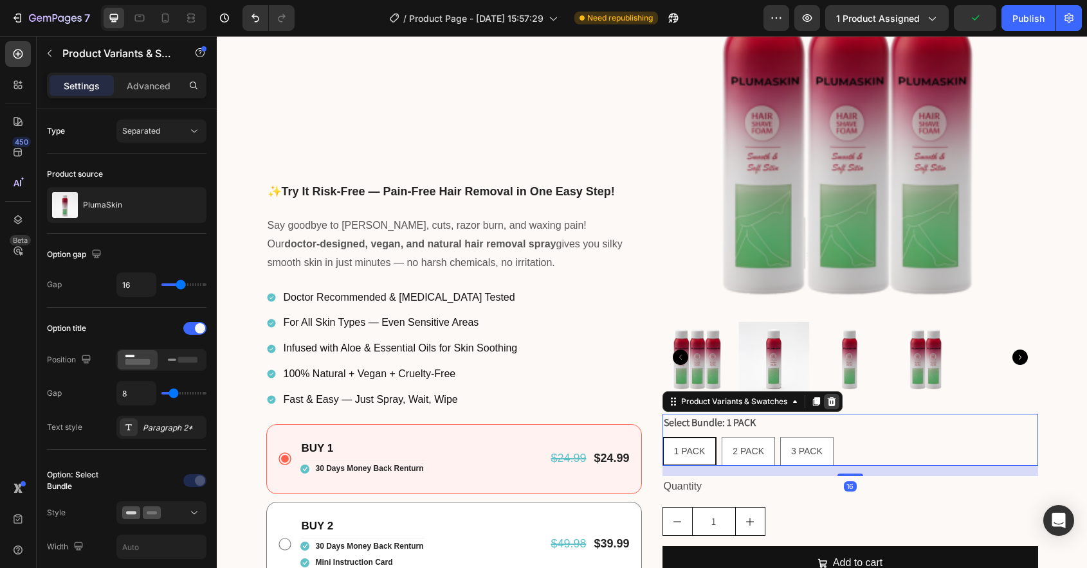
click at [834, 404] on icon at bounding box center [831, 402] width 10 height 10
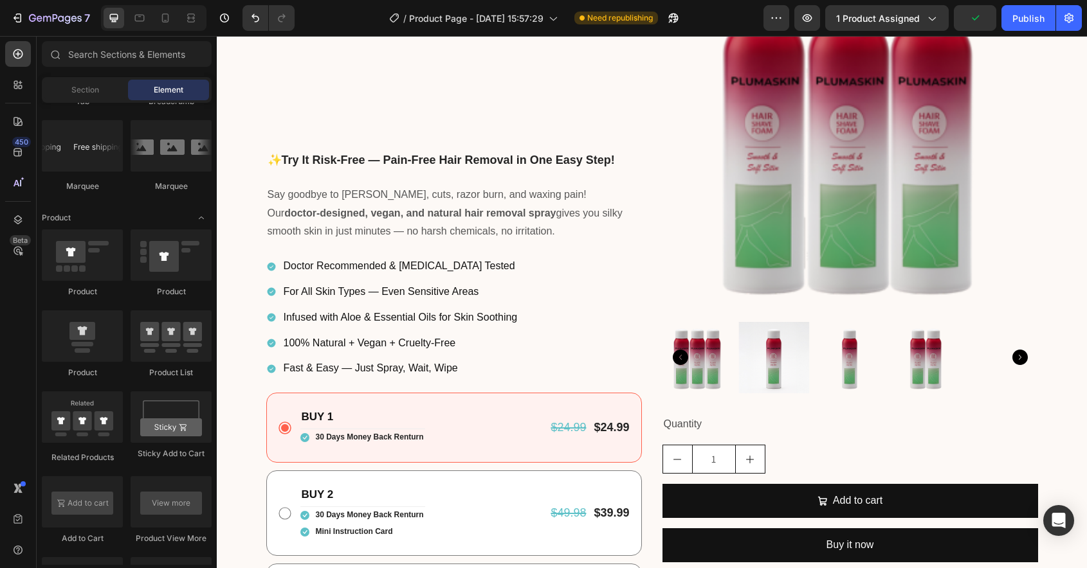
scroll to position [247, 0]
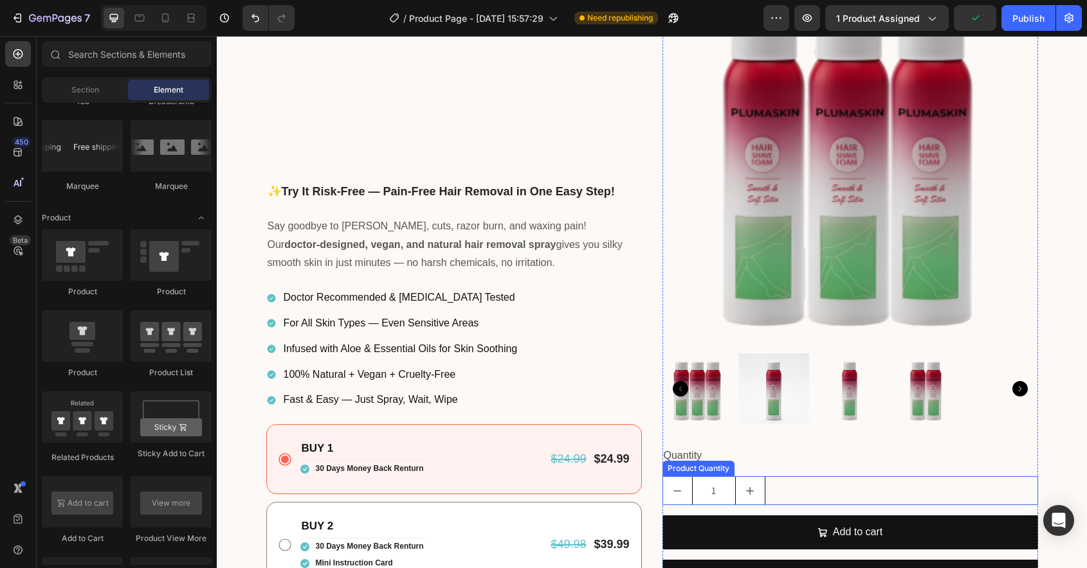
click at [858, 489] on div "1" at bounding box center [849, 490] width 375 height 29
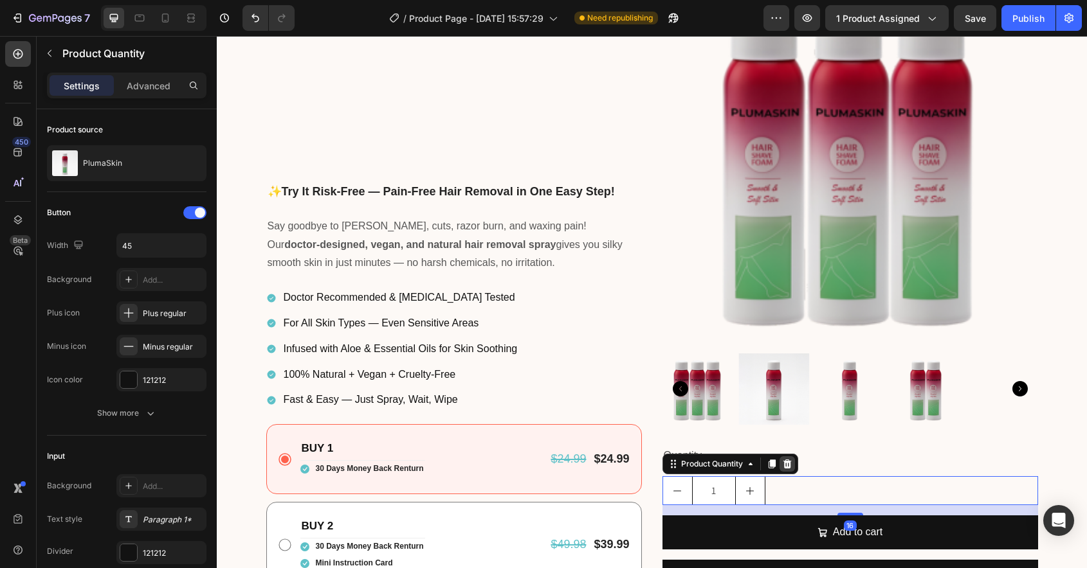
click at [786, 467] on icon at bounding box center [786, 464] width 8 height 9
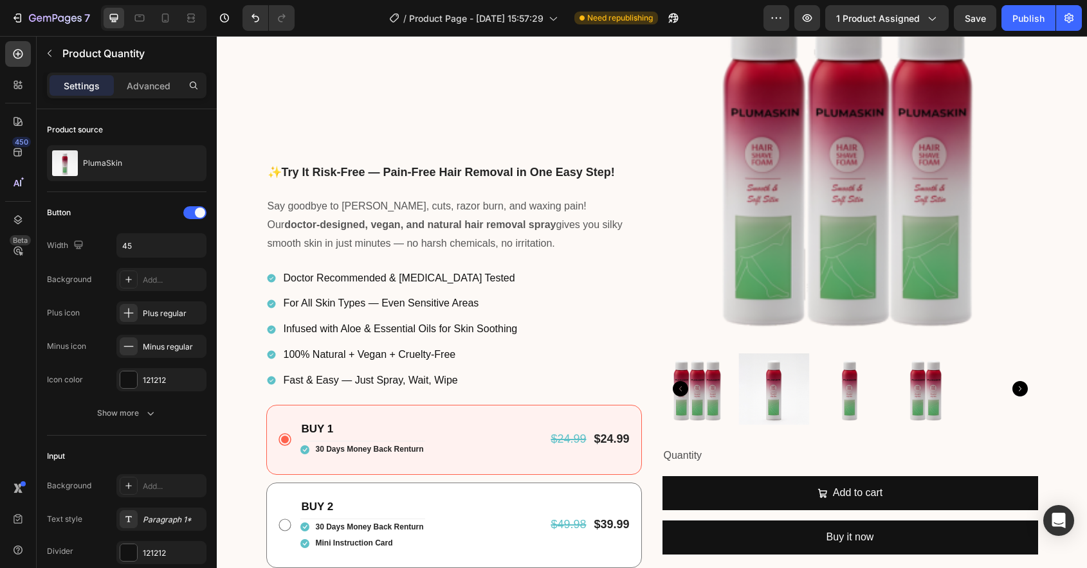
scroll to position [228, 0]
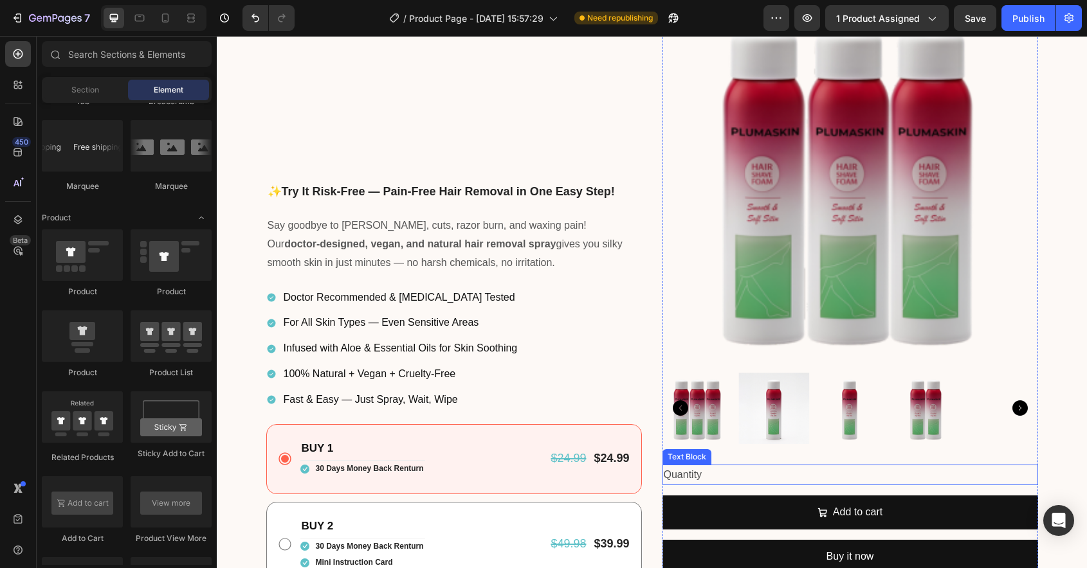
click at [799, 476] on div "Quantity" at bounding box center [849, 475] width 375 height 21
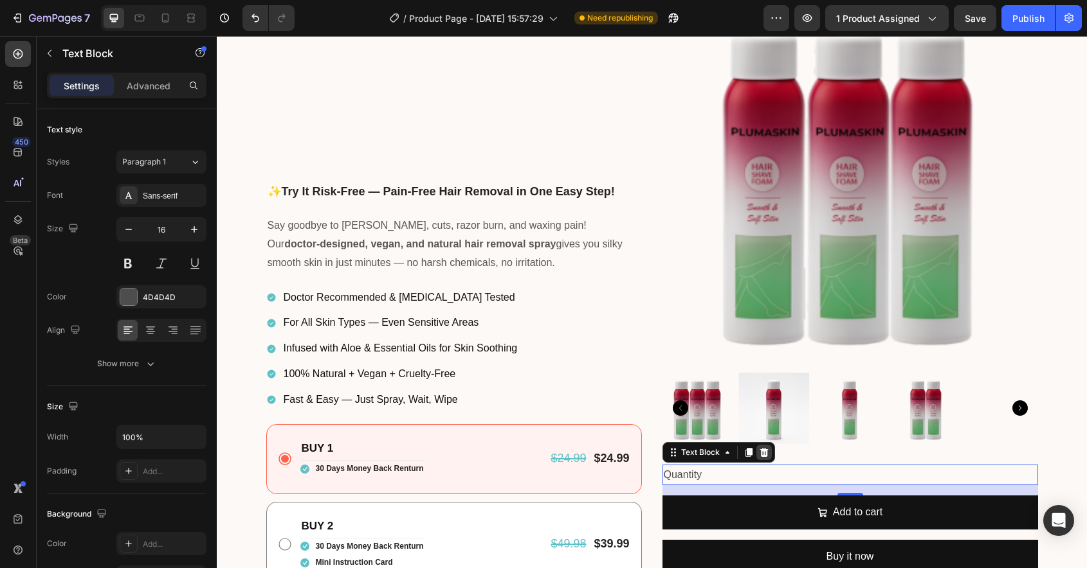
click at [764, 453] on icon at bounding box center [764, 452] width 10 height 10
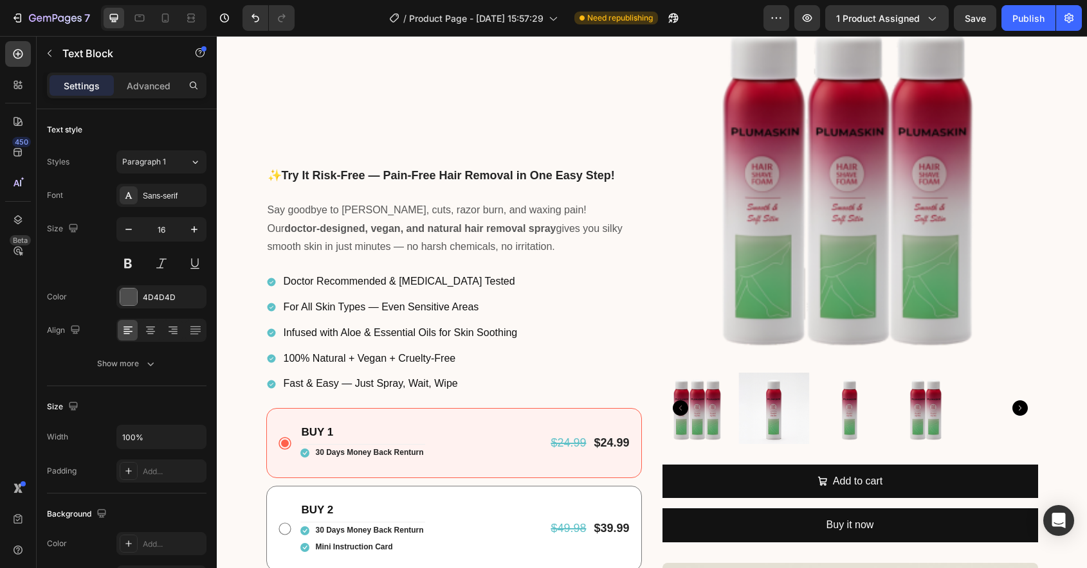
scroll to position [212, 0]
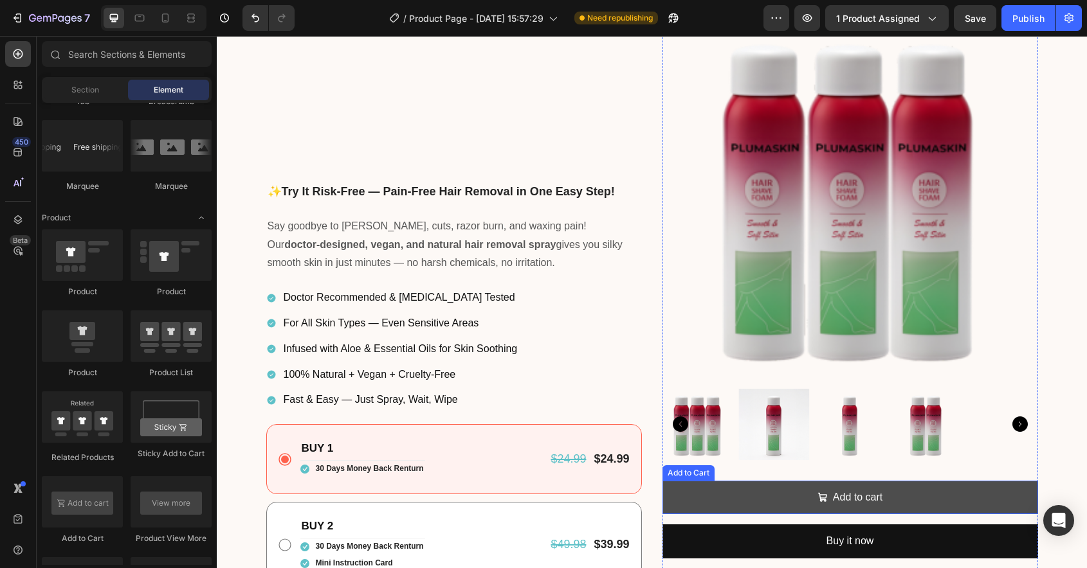
click at [791, 491] on button "Add to cart" at bounding box center [849, 498] width 375 height 34
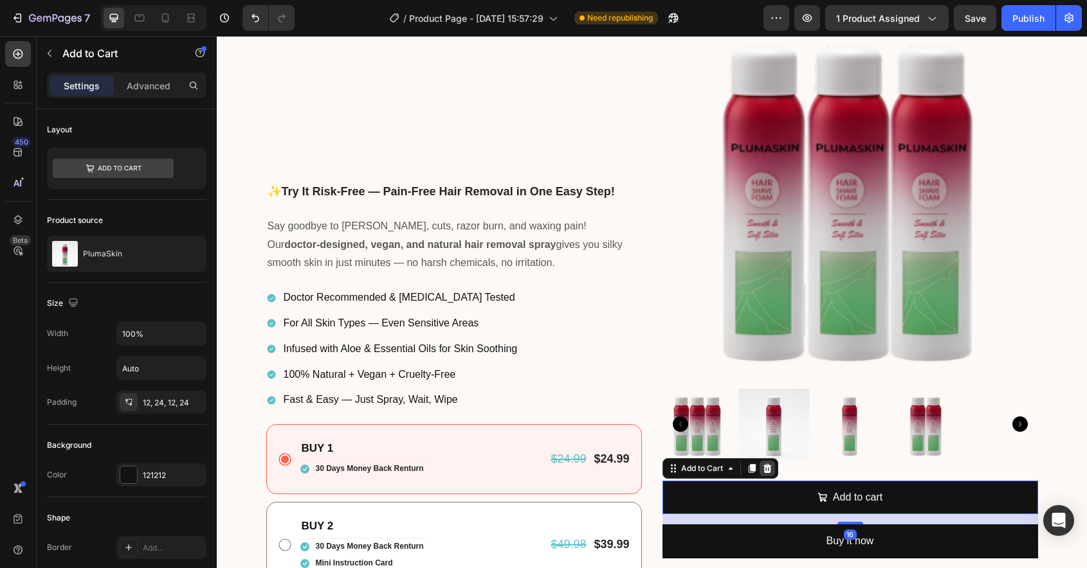
click at [771, 467] on icon at bounding box center [767, 469] width 10 height 10
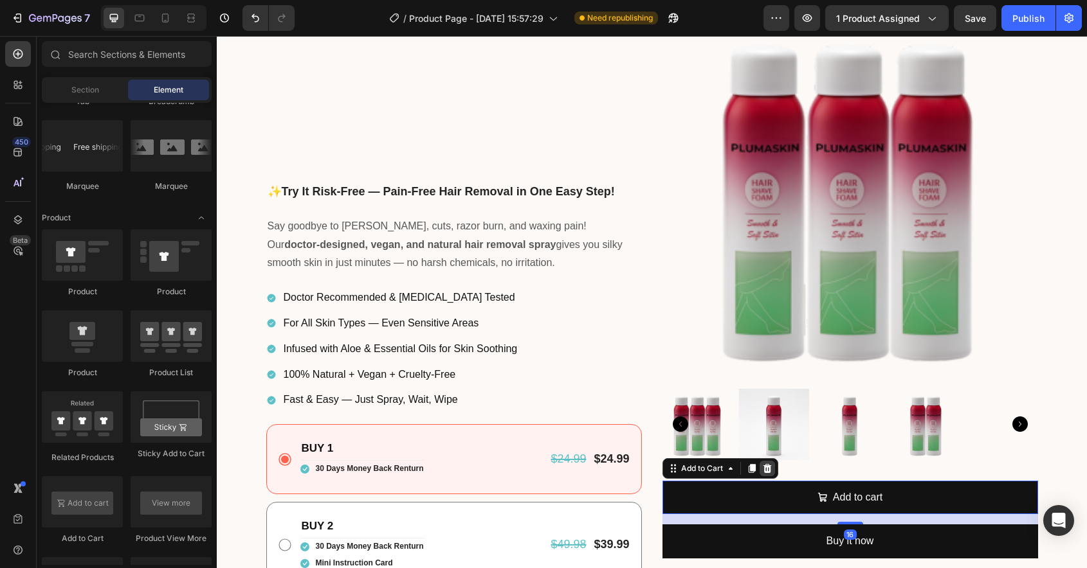
scroll to position [190, 0]
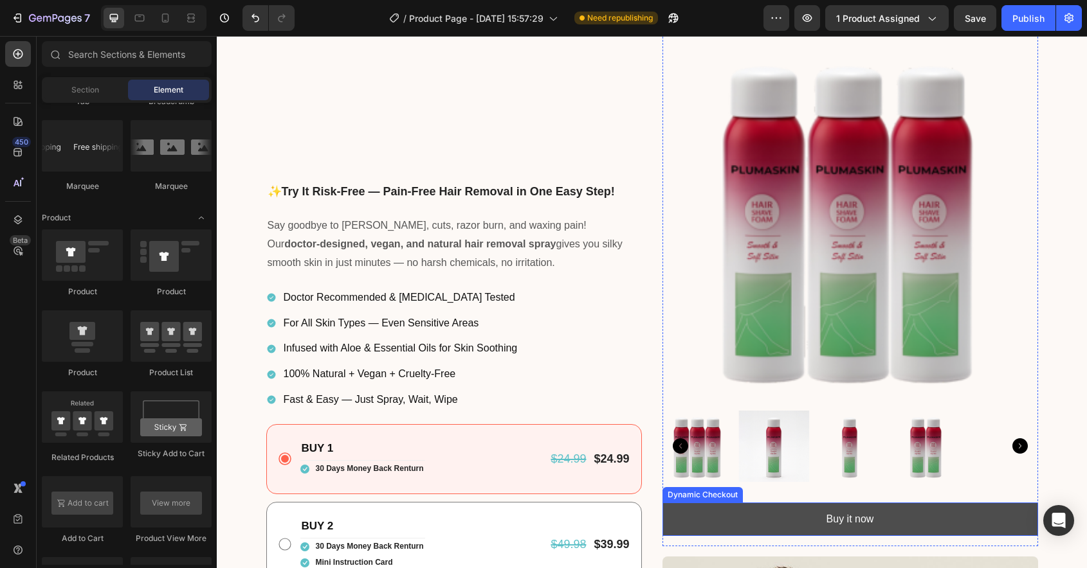
click at [779, 520] on button "Buy it now" at bounding box center [849, 520] width 375 height 34
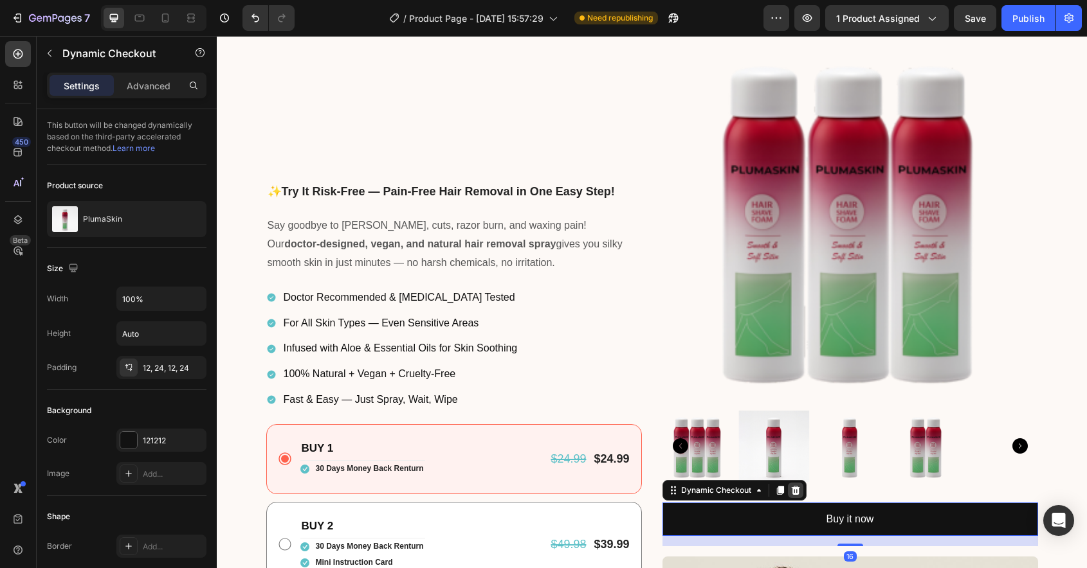
click at [798, 487] on icon at bounding box center [795, 490] width 8 height 9
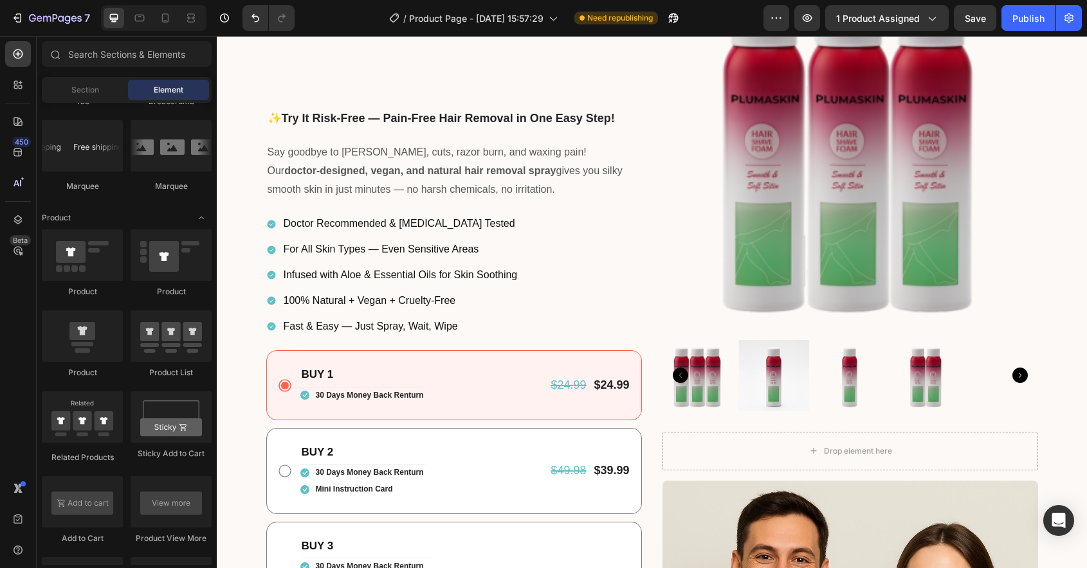
scroll to position [274, 0]
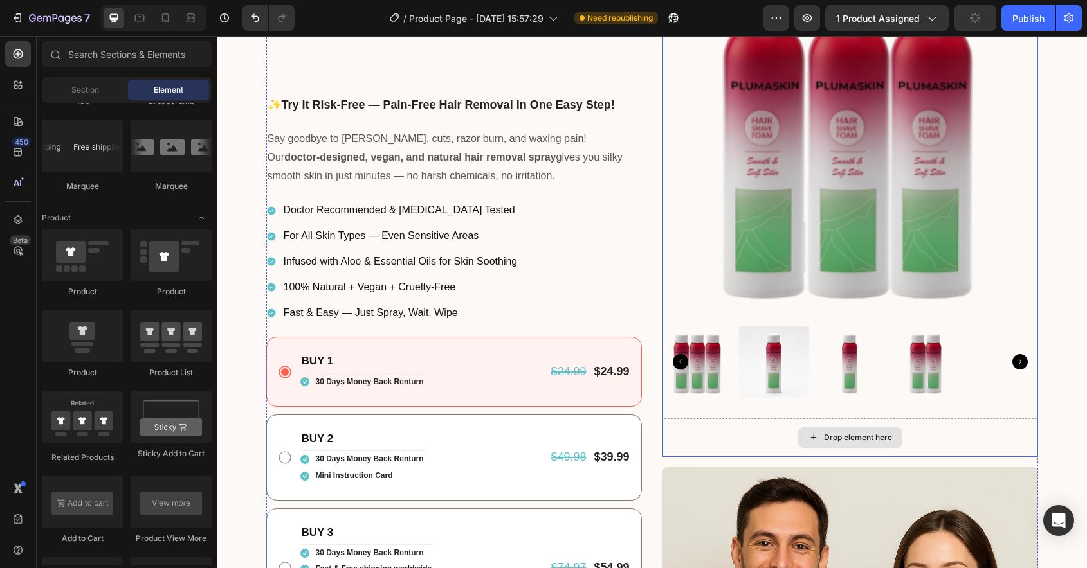
click at [754, 446] on div "Drop element here" at bounding box center [849, 438] width 375 height 39
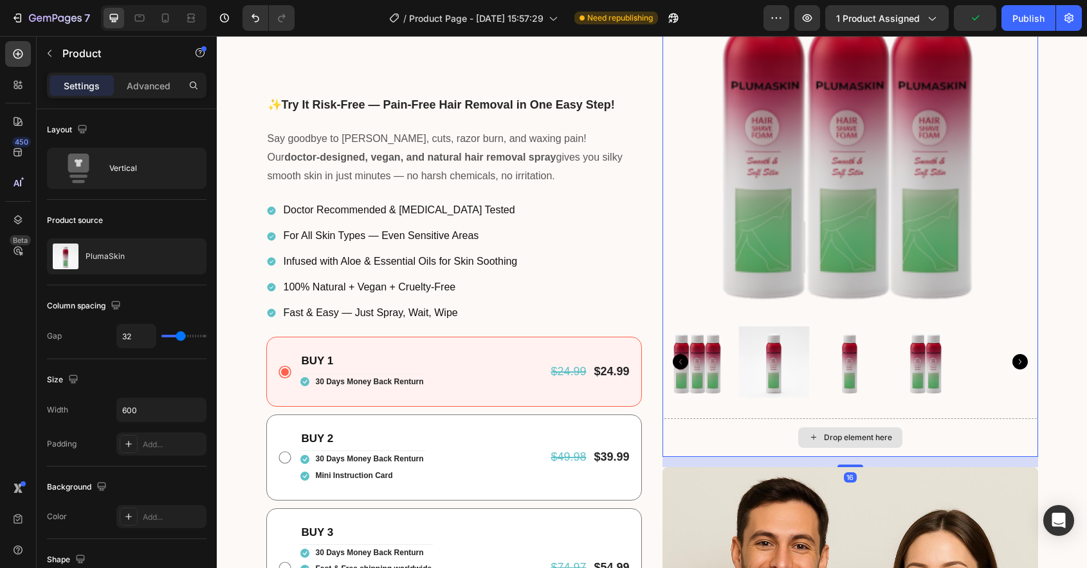
click at [783, 424] on div "Drop element here" at bounding box center [849, 438] width 375 height 39
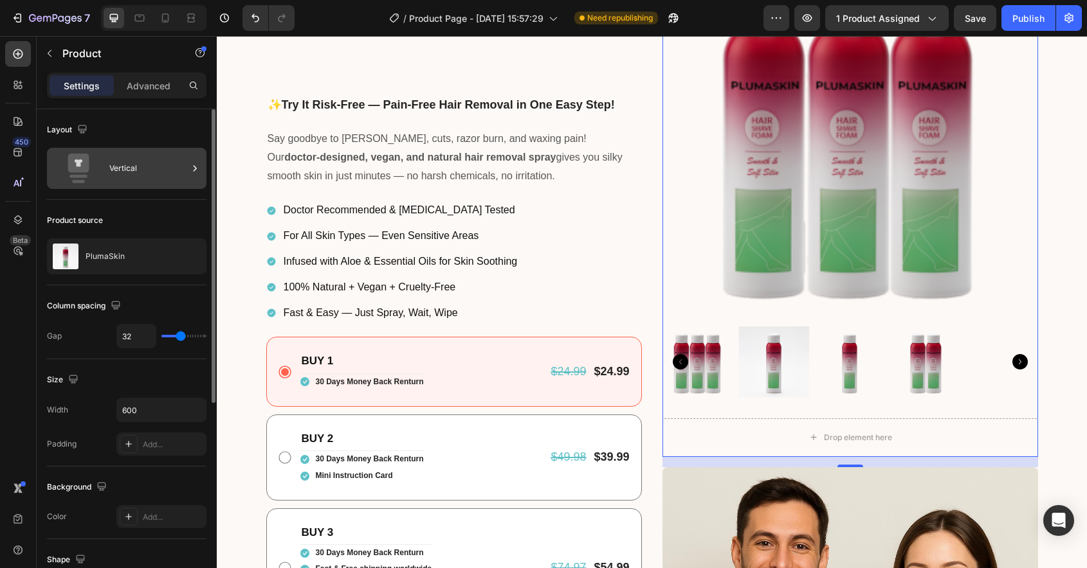
click at [151, 172] on div "Vertical" at bounding box center [148, 169] width 78 height 30
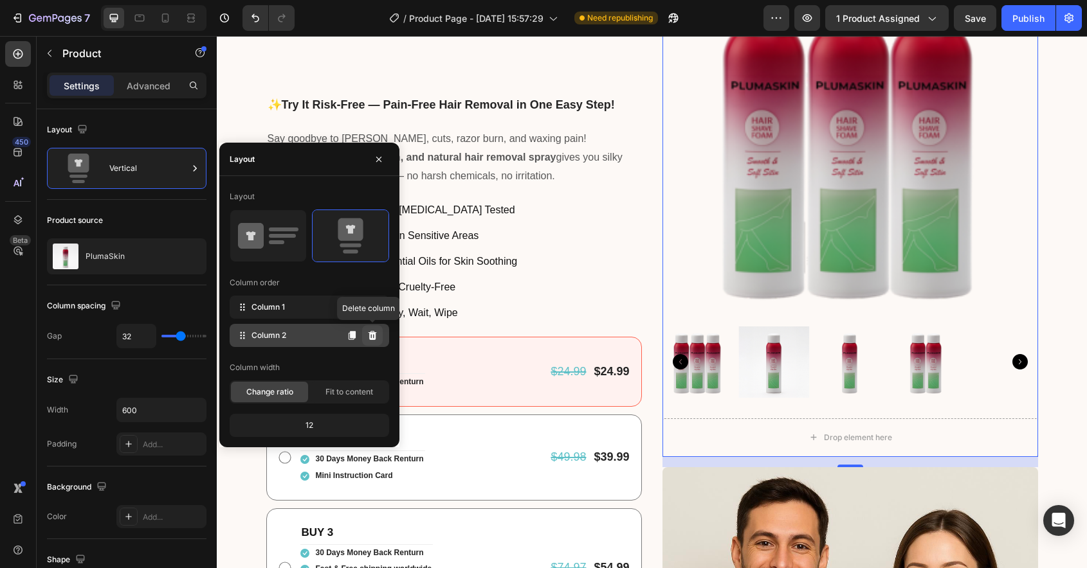
click at [370, 338] on icon at bounding box center [372, 335] width 10 height 10
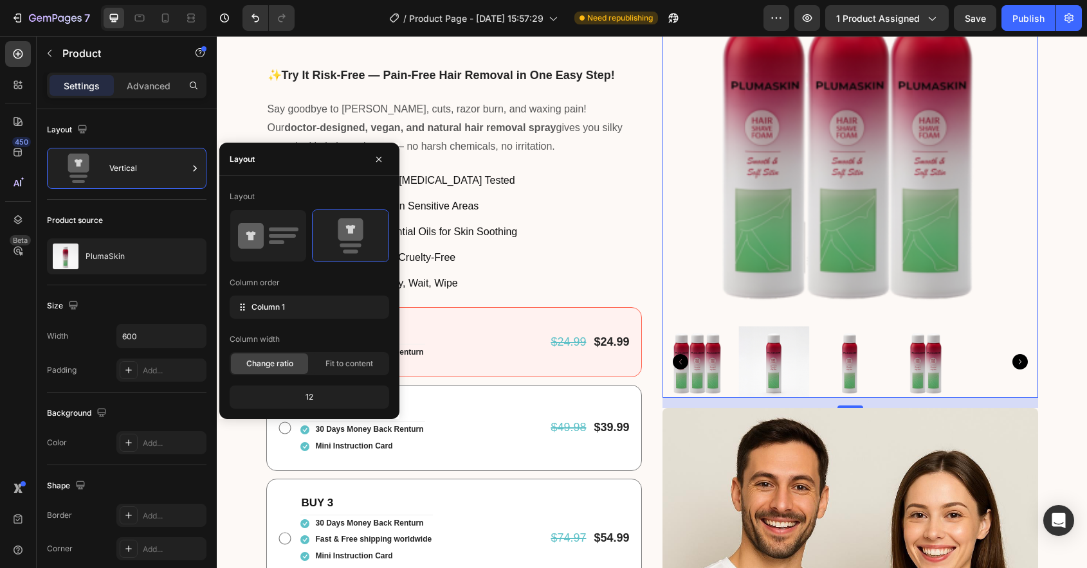
scroll to position [244, 0]
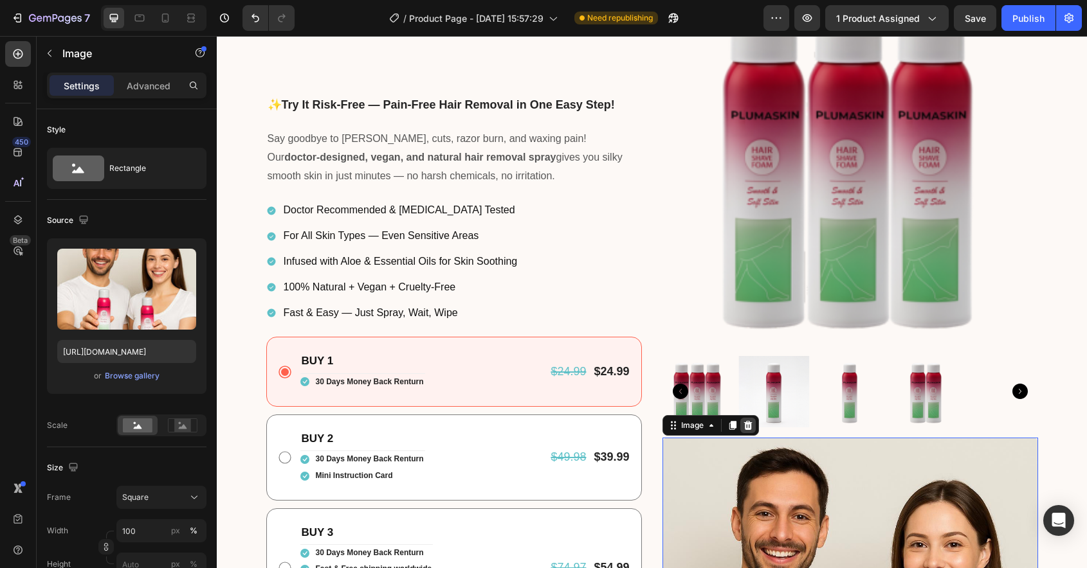
click at [747, 425] on icon at bounding box center [747, 425] width 8 height 9
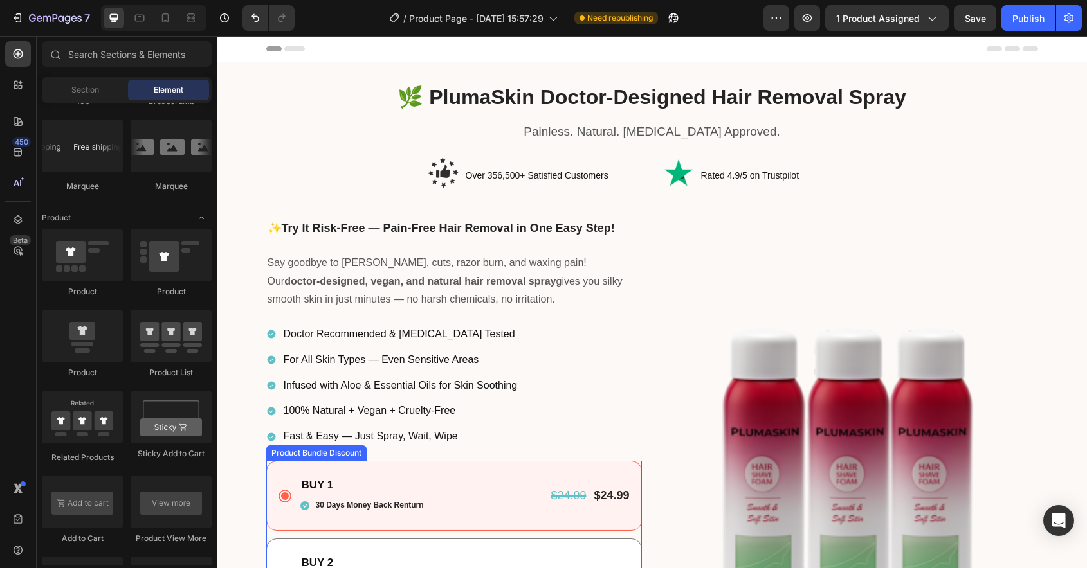
scroll to position [251, 0]
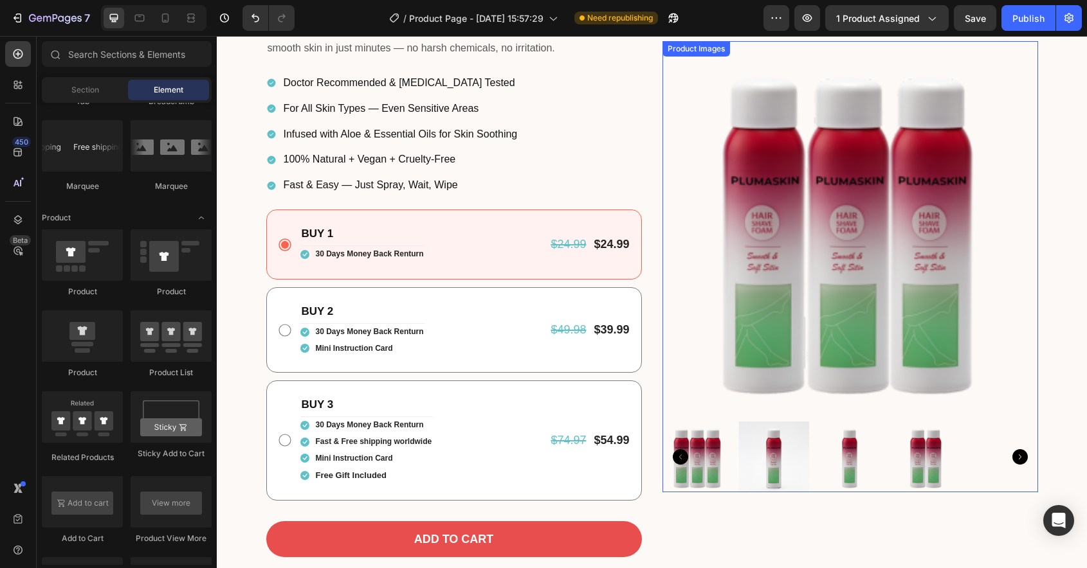
click at [801, 264] on img at bounding box center [849, 228] width 375 height 375
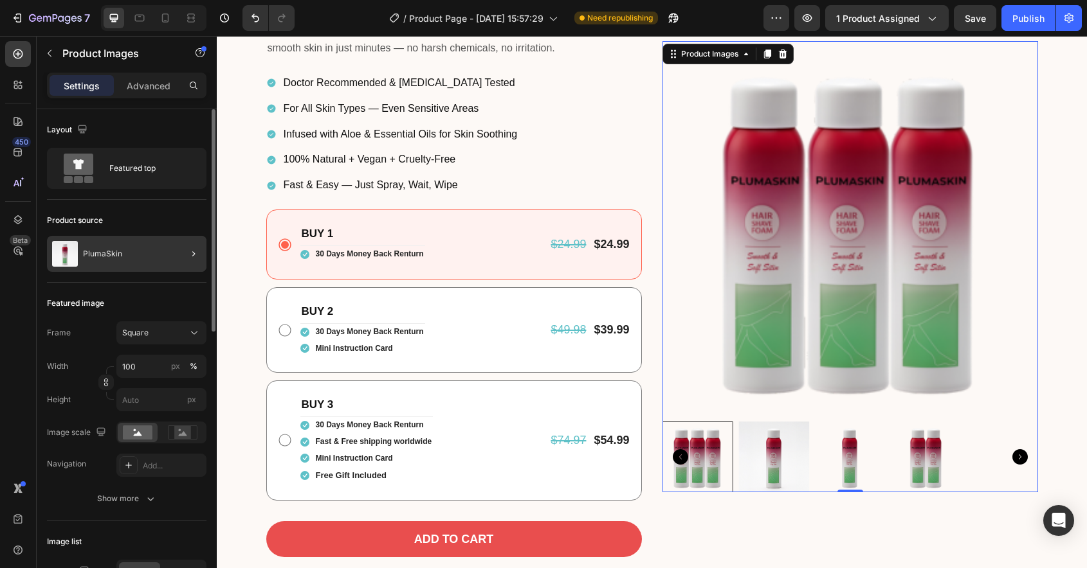
click at [172, 253] on div at bounding box center [188, 254] width 36 height 36
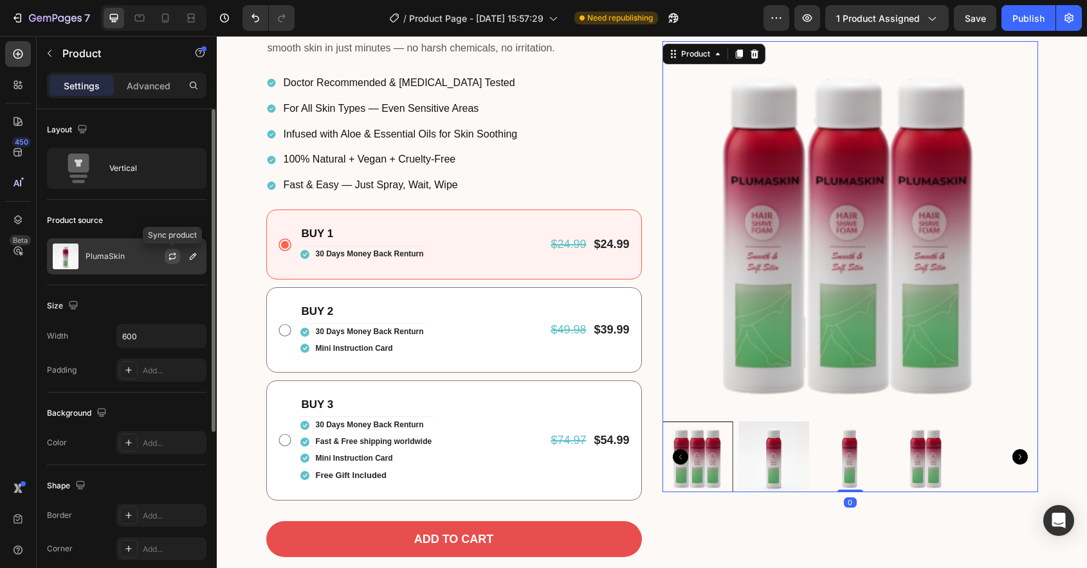
click at [173, 260] on icon "button" at bounding box center [172, 256] width 10 height 10
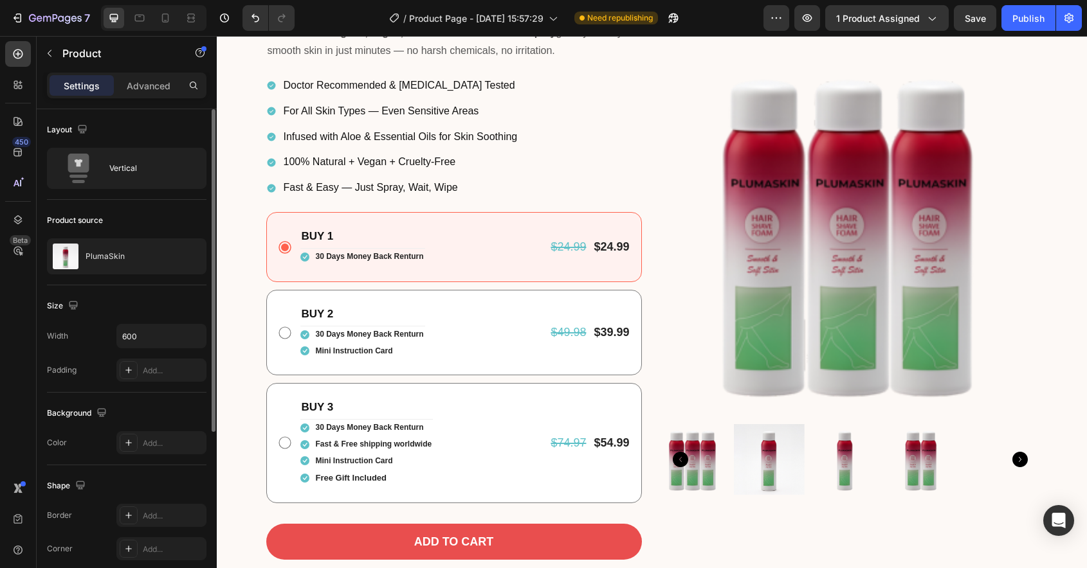
scroll to position [248, 0]
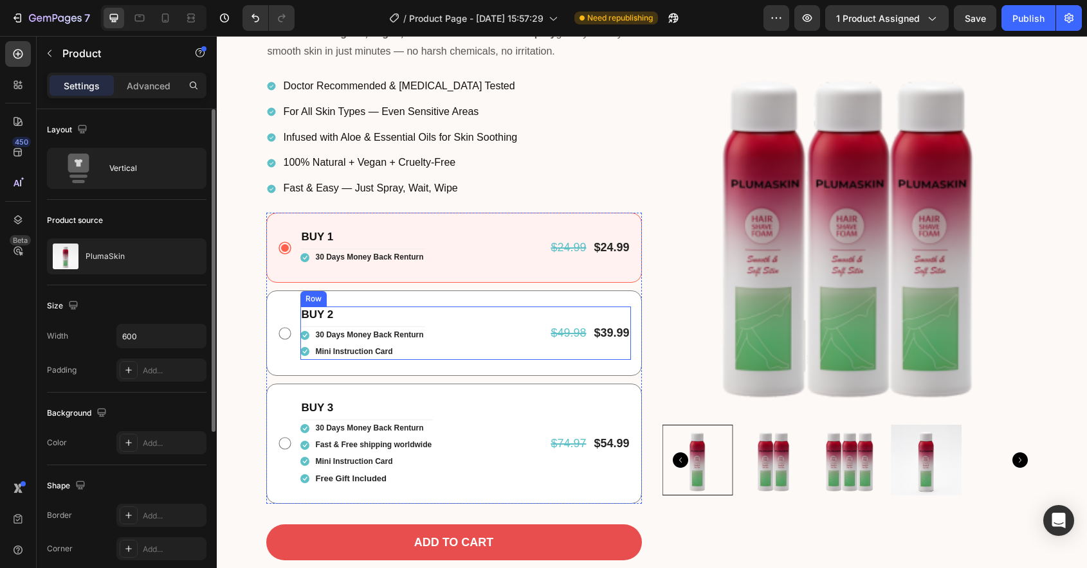
click at [519, 341] on div "BUY 2 Text Block Icon 30 Days Money Back Renturn Text block Icon Mini Instructi…" at bounding box center [465, 333] width 330 height 53
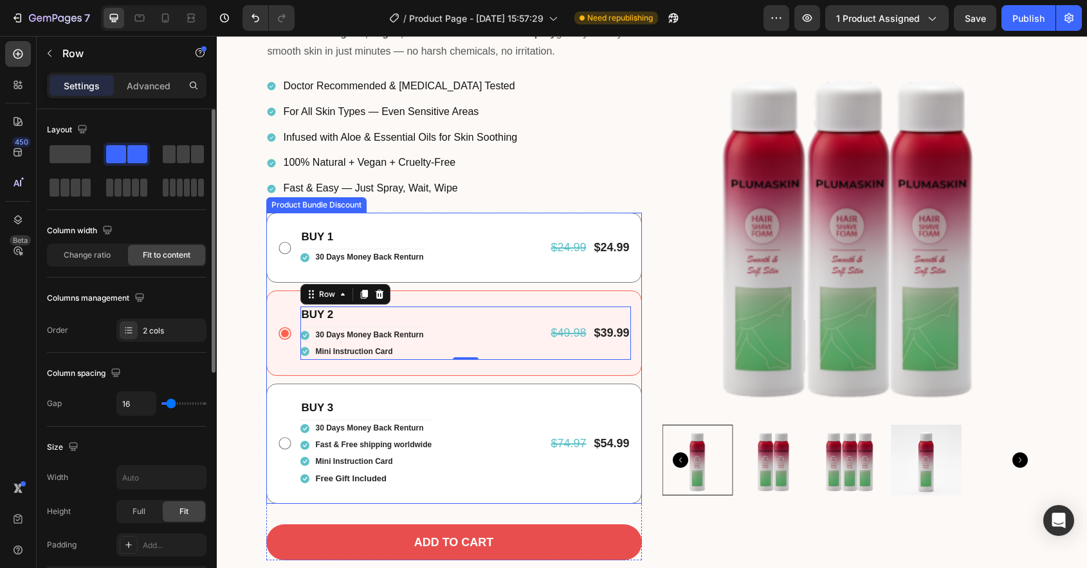
click at [506, 257] on div "BUY 1 Text Block Icon 30 Days Money Back Renturn Text block Icon List $24.99 Pr…" at bounding box center [465, 248] width 330 height 38
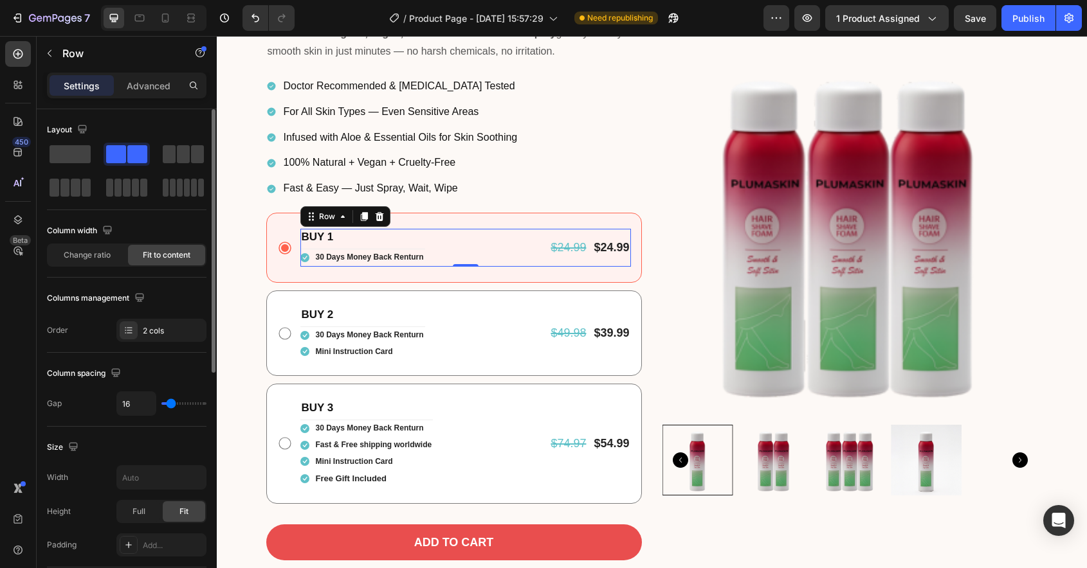
click at [869, 303] on img at bounding box center [849, 231] width 375 height 375
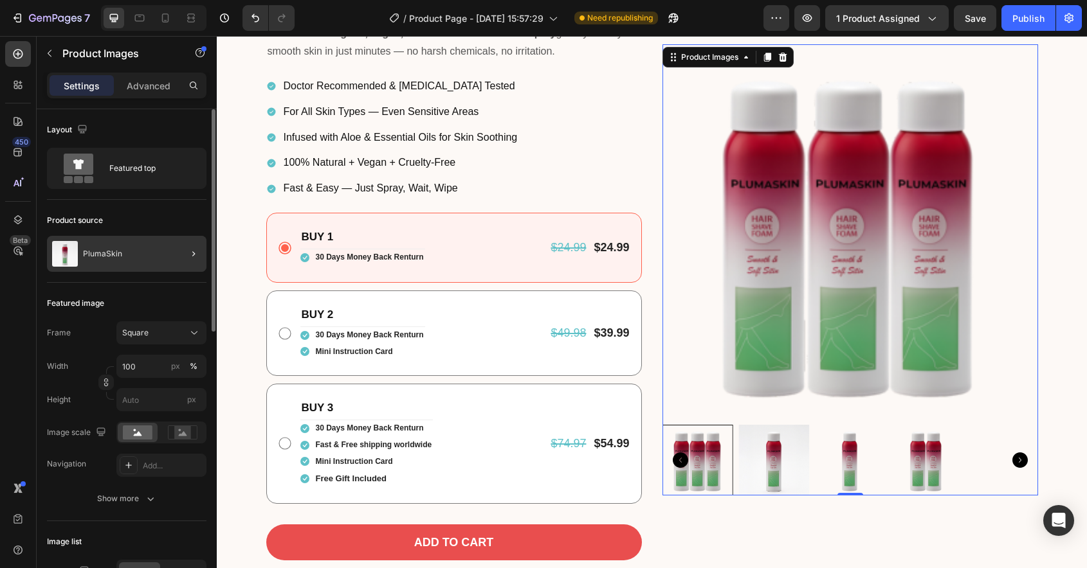
click at [174, 257] on div at bounding box center [188, 254] width 36 height 36
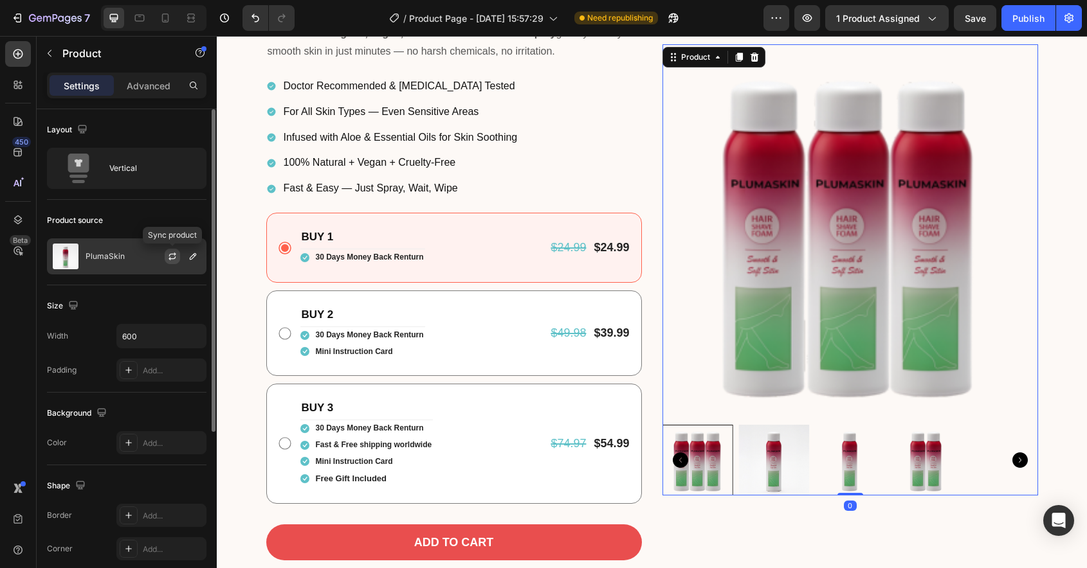
click at [168, 262] on button "button" at bounding box center [172, 256] width 15 height 15
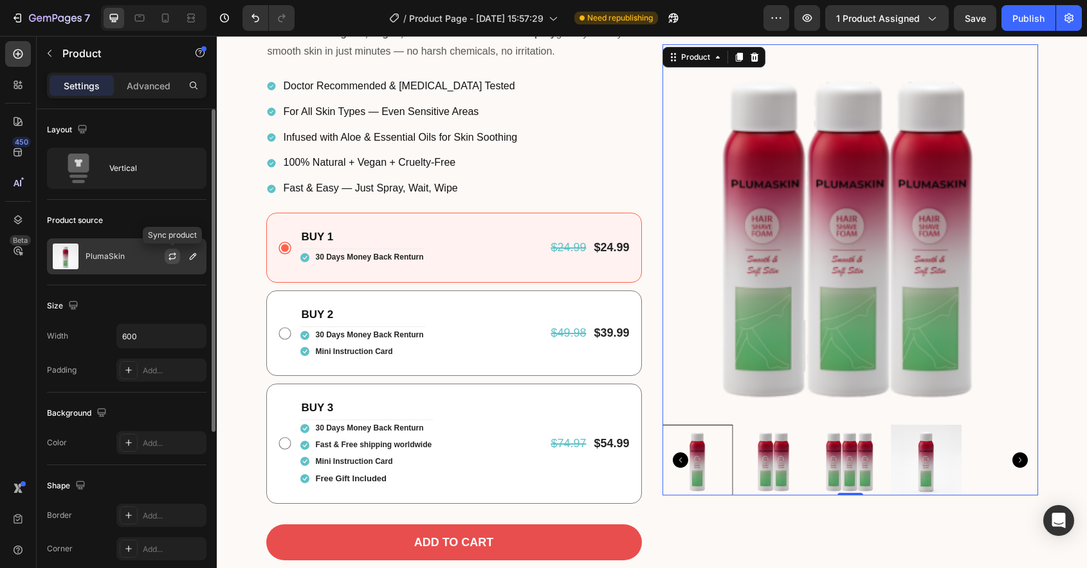
click at [168, 260] on icon "button" at bounding box center [172, 256] width 10 height 10
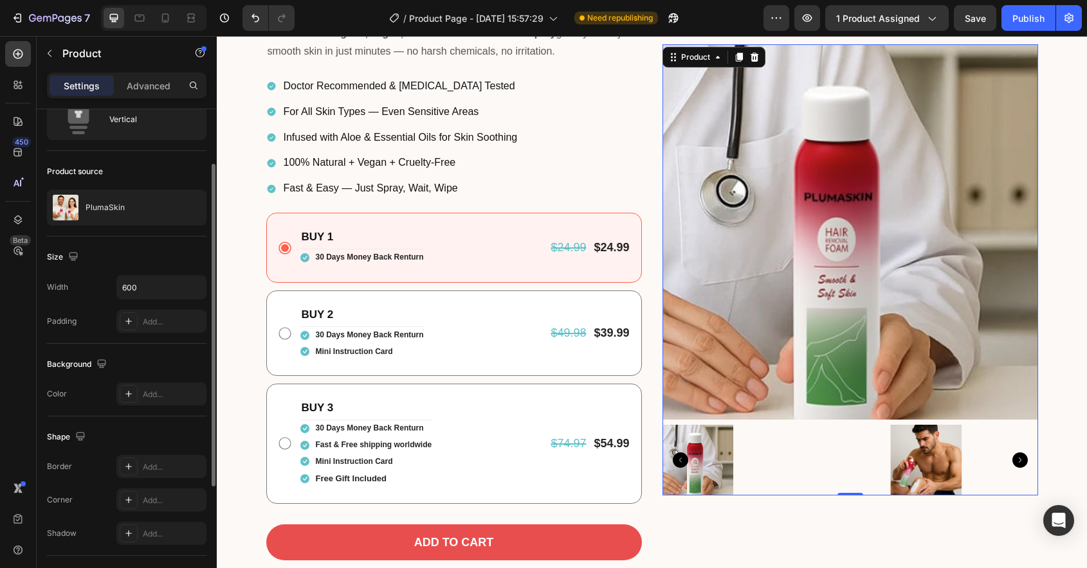
scroll to position [66, 0]
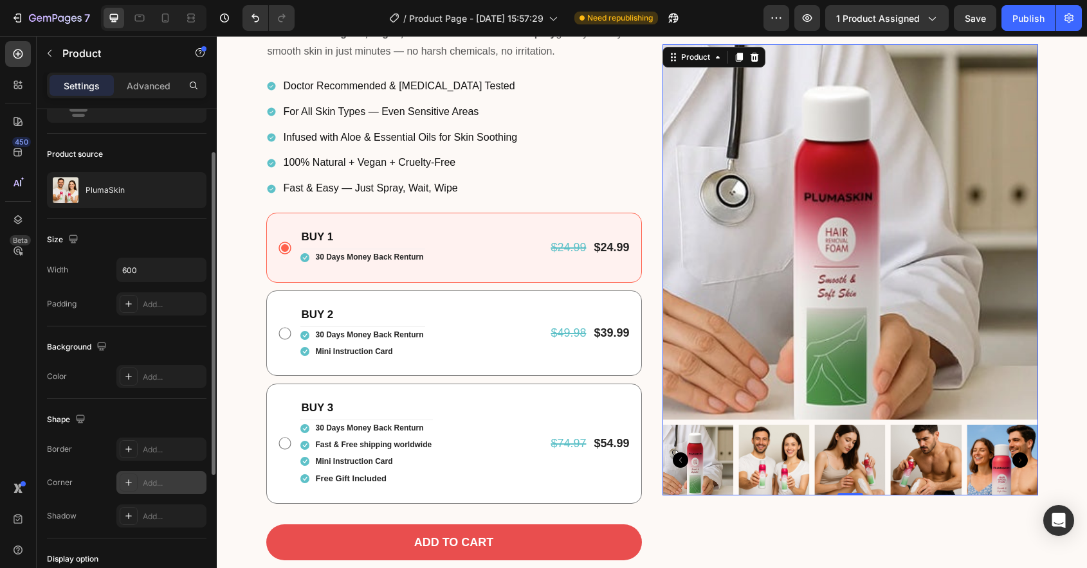
click at [129, 481] on icon at bounding box center [128, 483] width 10 height 10
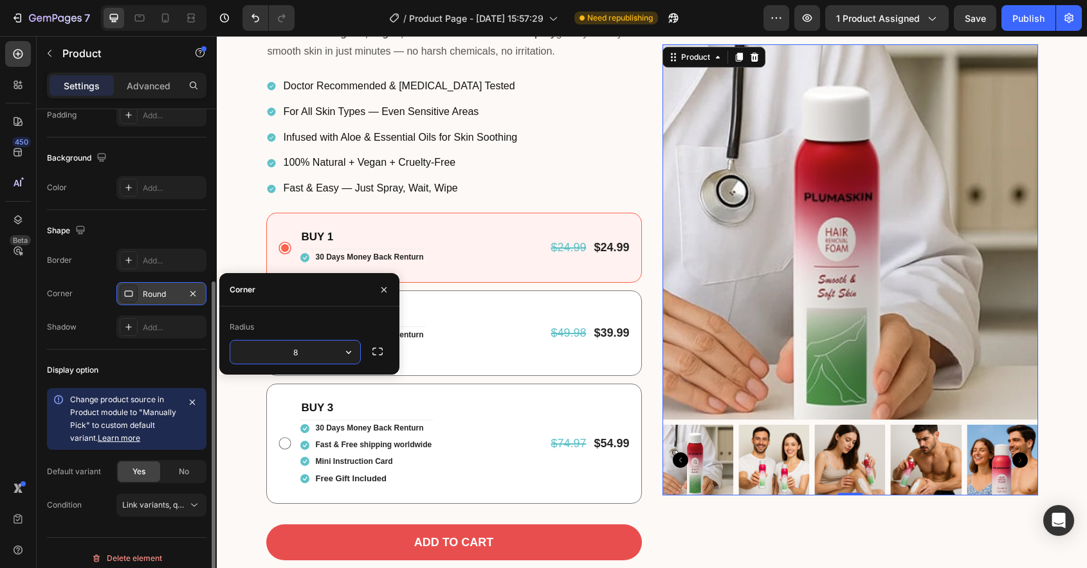
scroll to position [266, 0]
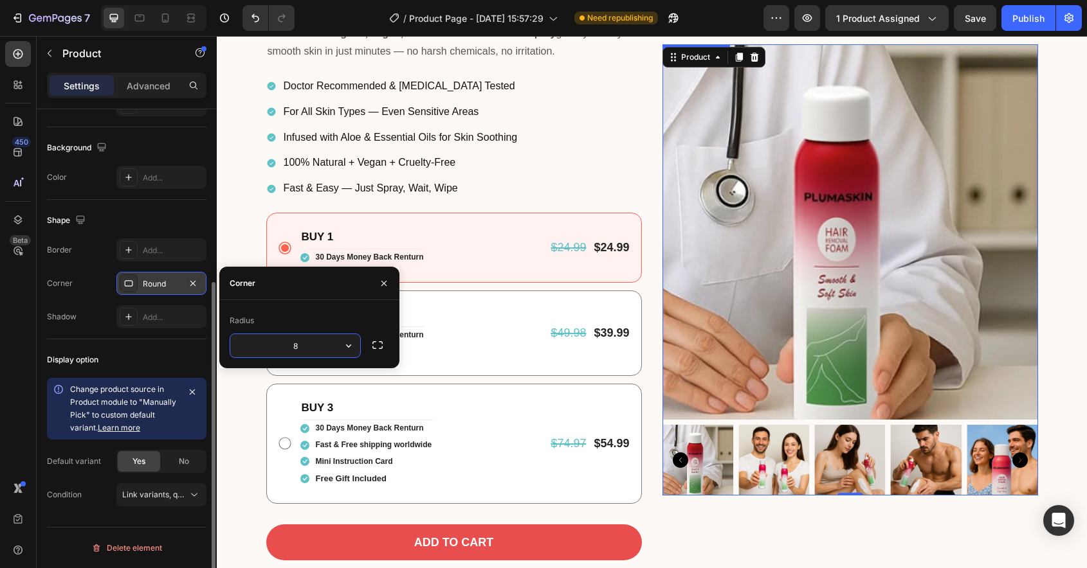
click at [839, 464] on img at bounding box center [849, 460] width 71 height 71
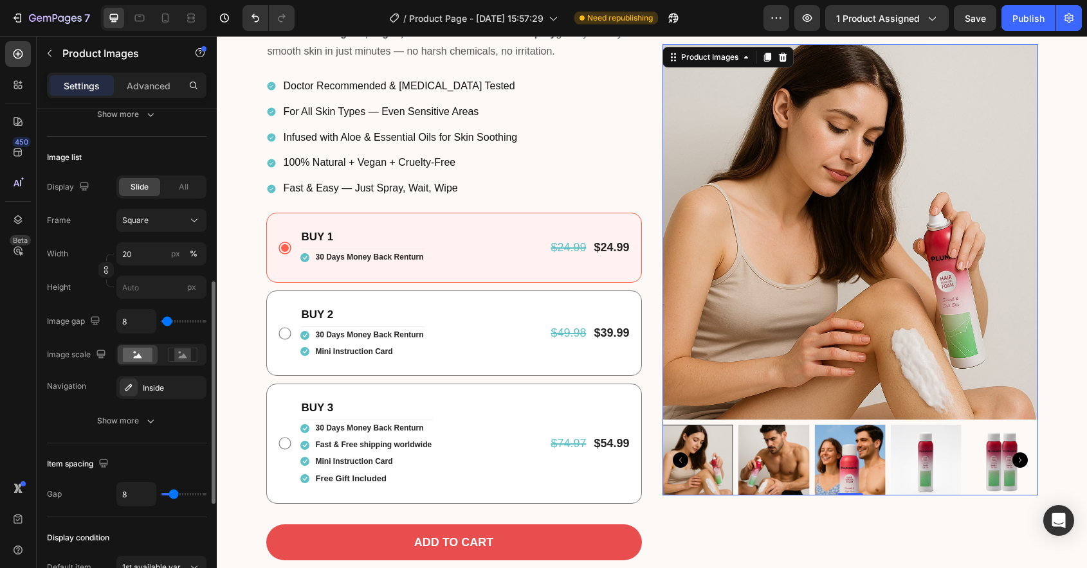
scroll to position [346, 0]
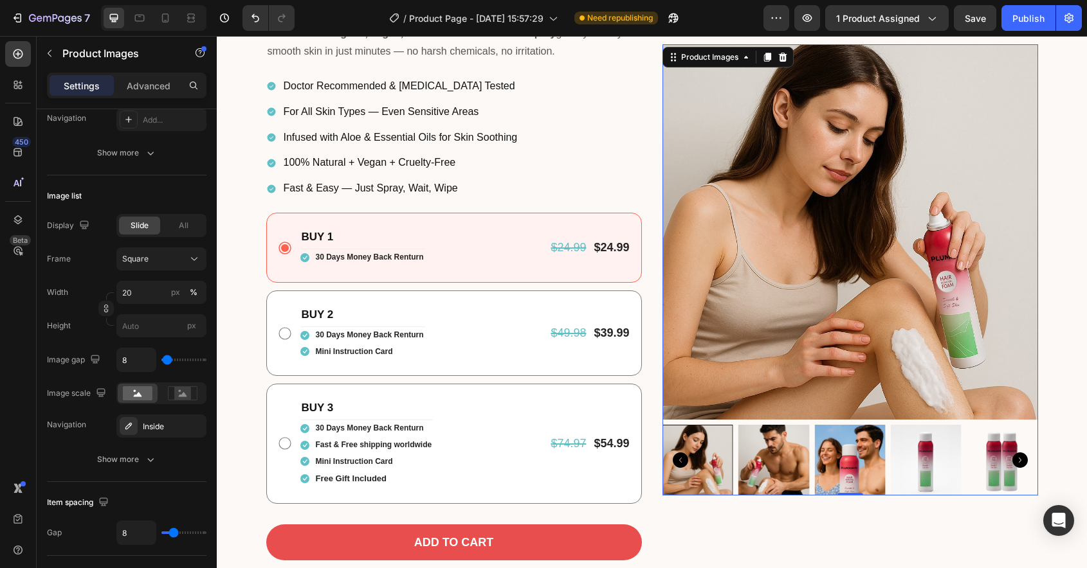
click at [802, 462] on img at bounding box center [773, 460] width 71 height 71
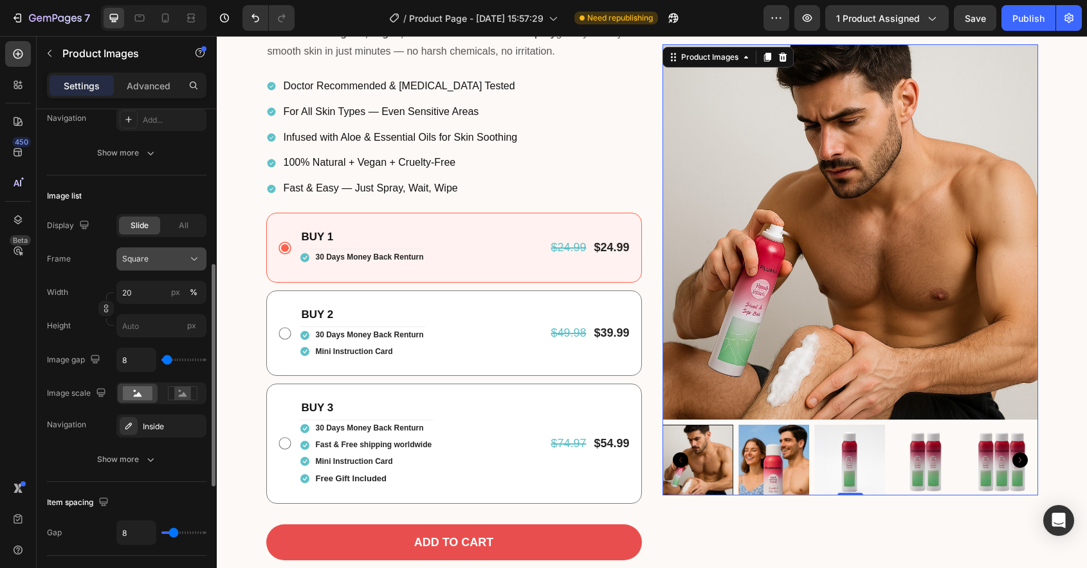
click at [188, 255] on icon at bounding box center [194, 259] width 13 height 13
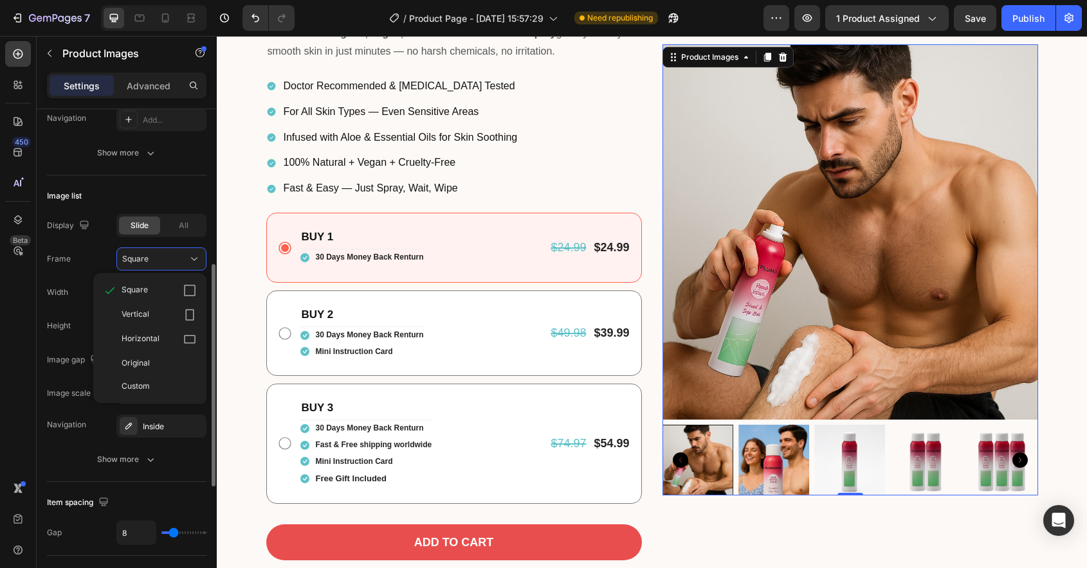
click at [73, 257] on div "Frame Square Square Vertical Horizontal Original Custom" at bounding box center [126, 259] width 159 height 23
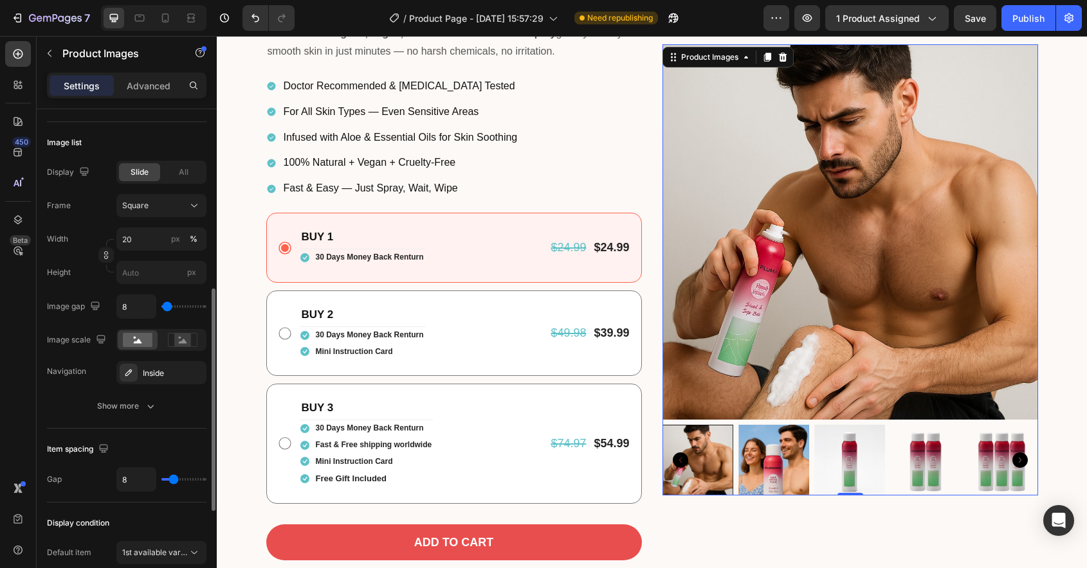
scroll to position [411, 0]
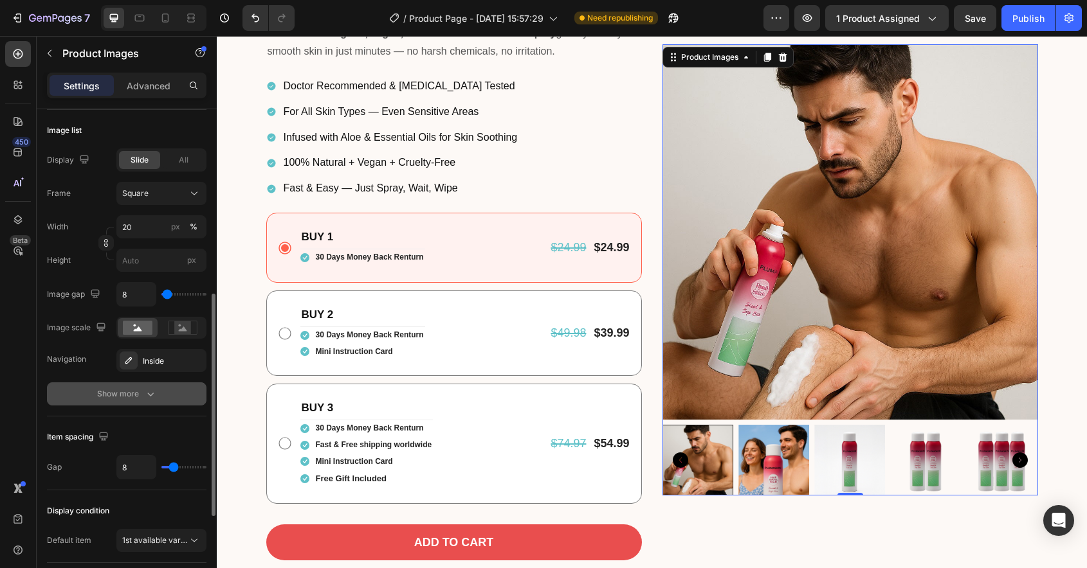
click at [135, 398] on div "Show more" at bounding box center [127, 394] width 60 height 13
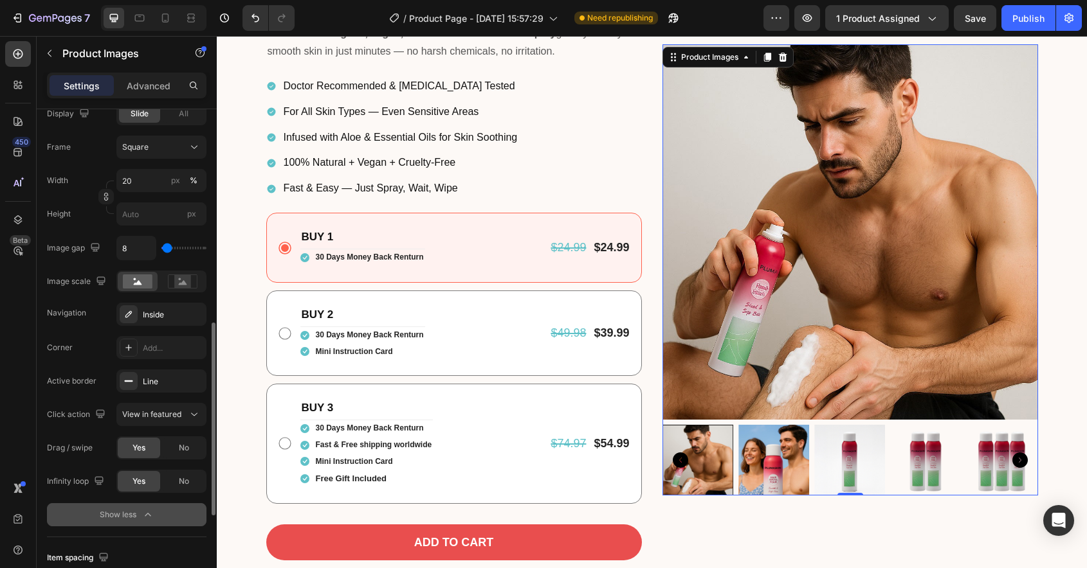
scroll to position [485, 0]
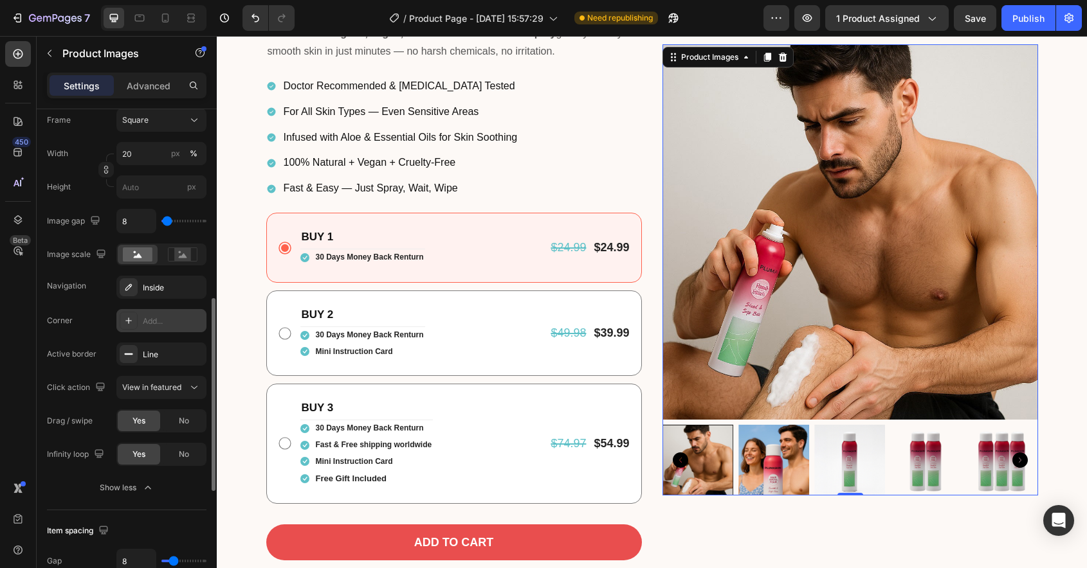
click at [132, 318] on icon at bounding box center [128, 321] width 10 height 10
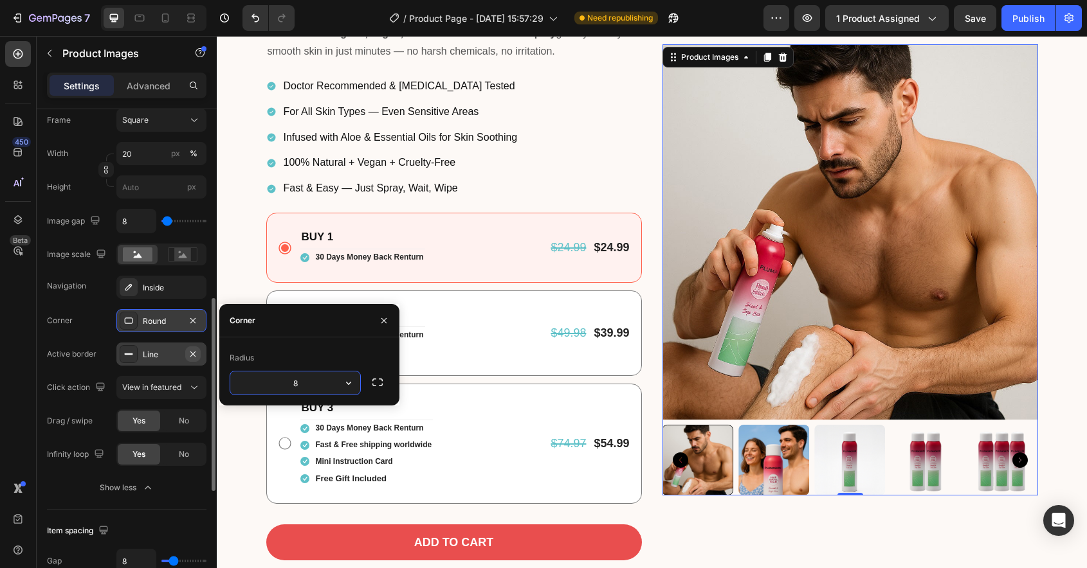
click at [194, 357] on icon "button" at bounding box center [193, 354] width 10 height 10
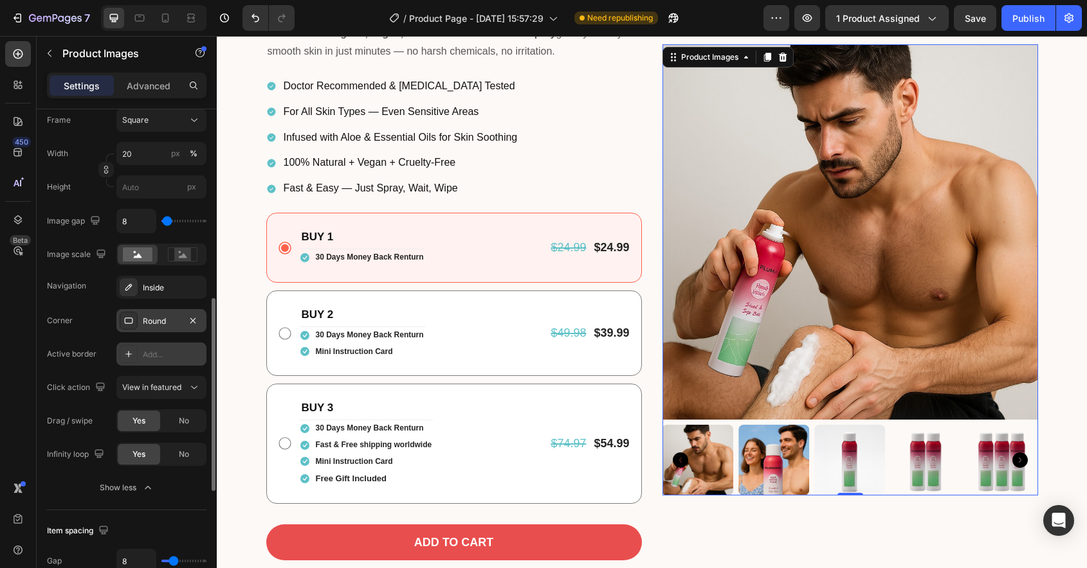
click at [136, 353] on div at bounding box center [129, 354] width 18 height 18
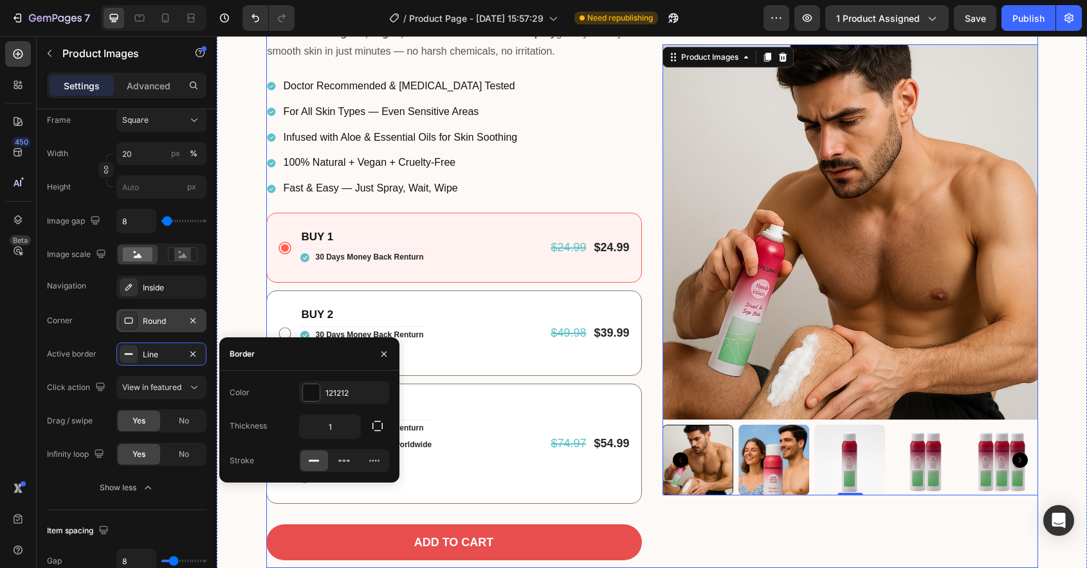
click at [874, 533] on div "Product Images 0 Product" at bounding box center [849, 270] width 375 height 597
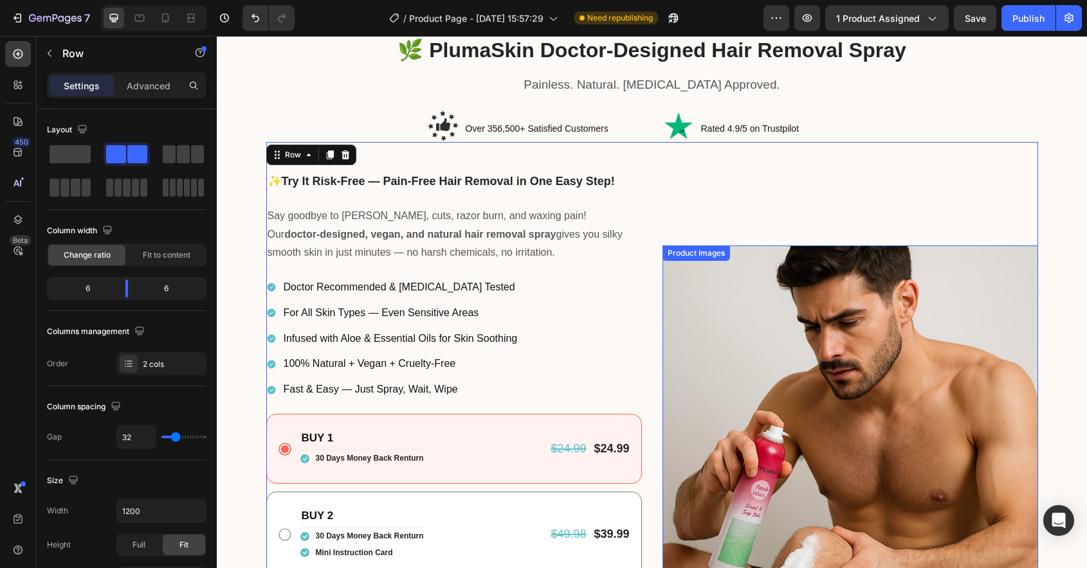
scroll to position [0, 0]
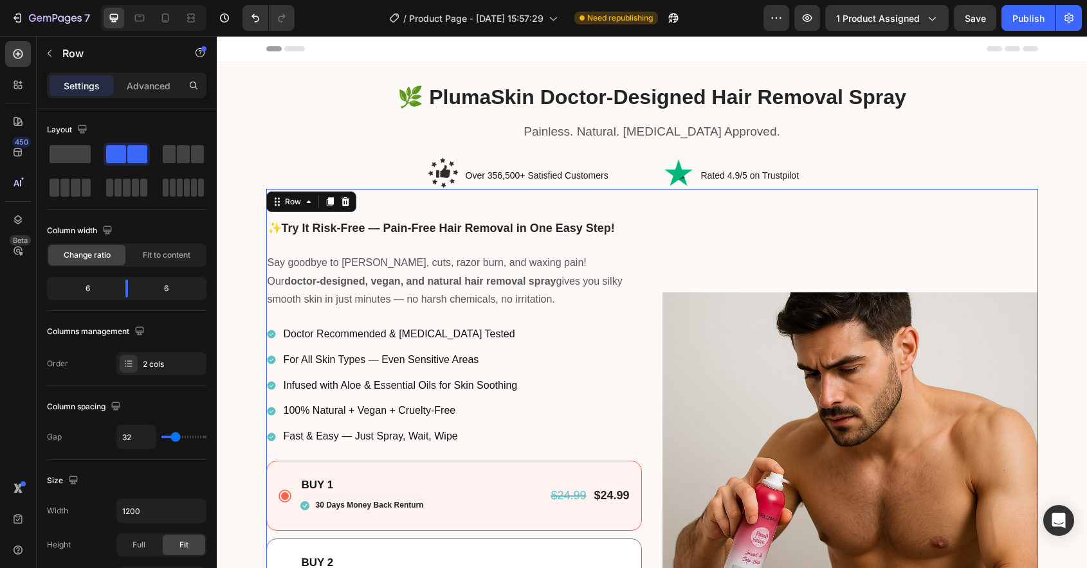
click at [656, 339] on div "✨ Try It Risk-Free — Pain-Free Hair Removal in One Easy Step! Heading Say goodb…" at bounding box center [651, 502] width 771 height 627
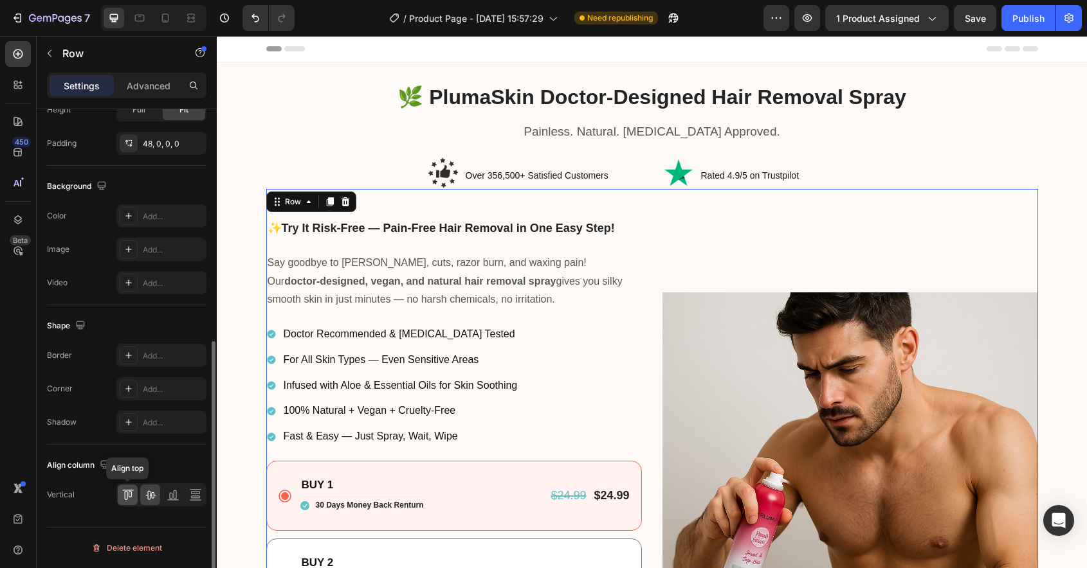
click at [131, 494] on icon at bounding box center [128, 495] width 13 height 13
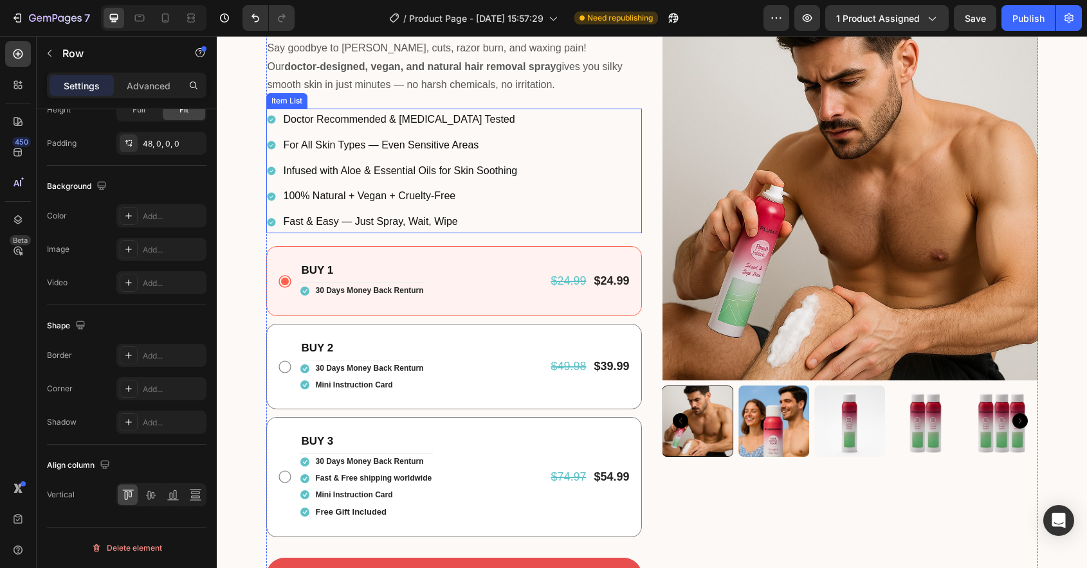
scroll to position [0, 0]
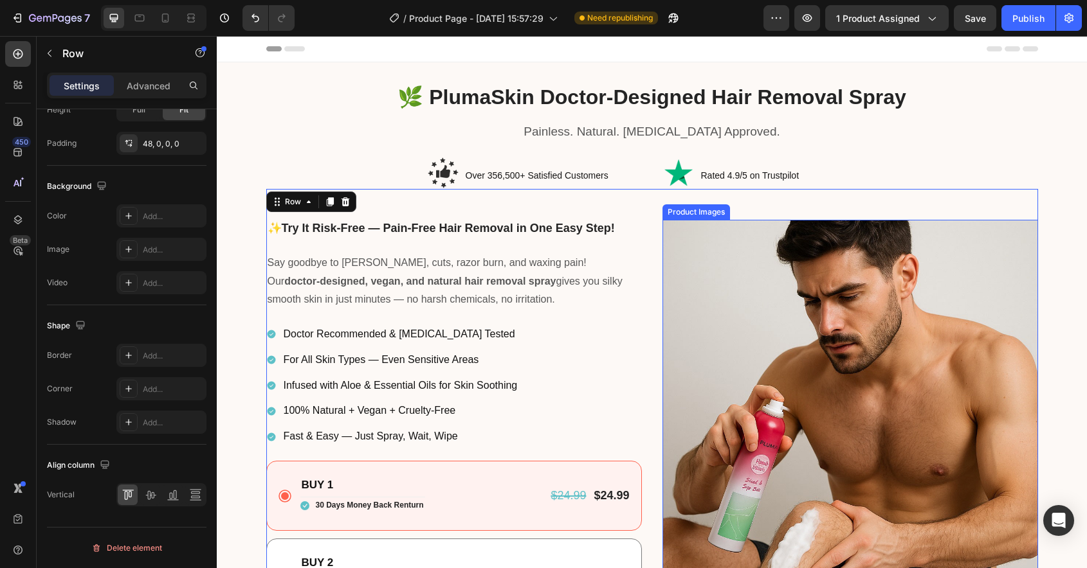
click at [748, 324] on img at bounding box center [849, 407] width 375 height 375
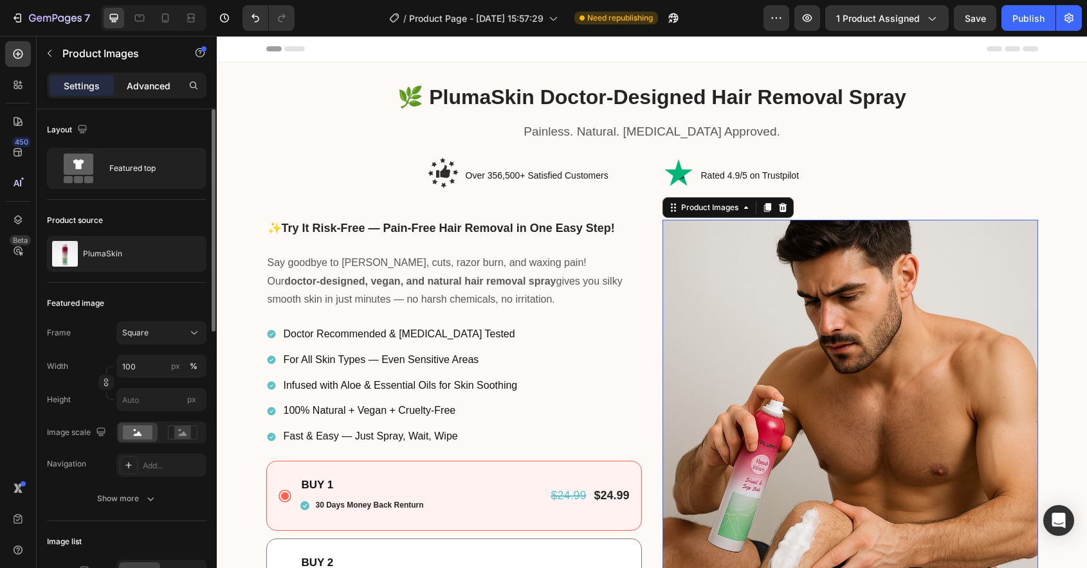
click at [152, 86] on p "Advanced" at bounding box center [149, 86] width 44 height 14
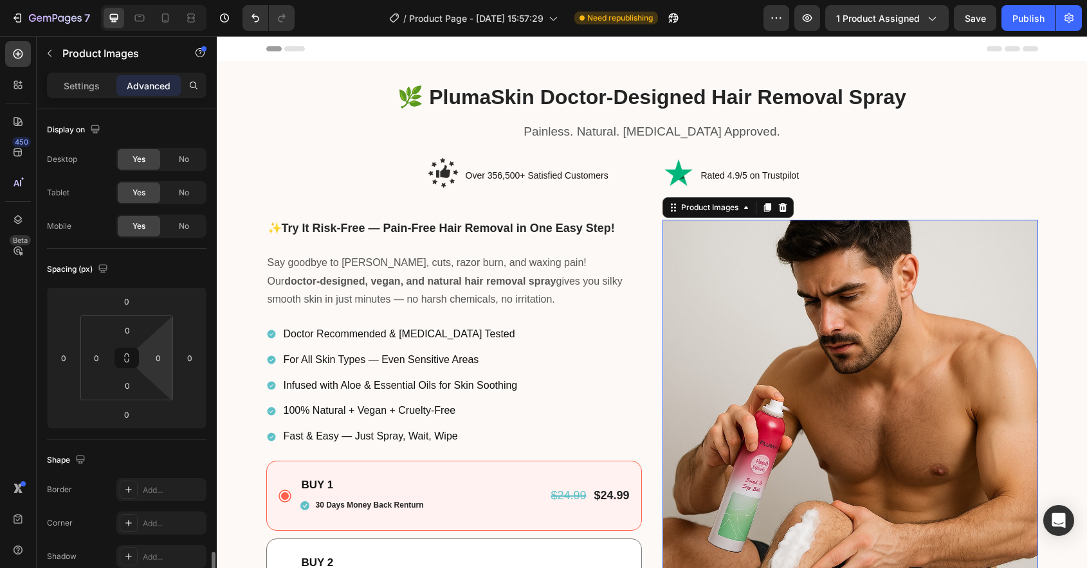
scroll to position [343, 0]
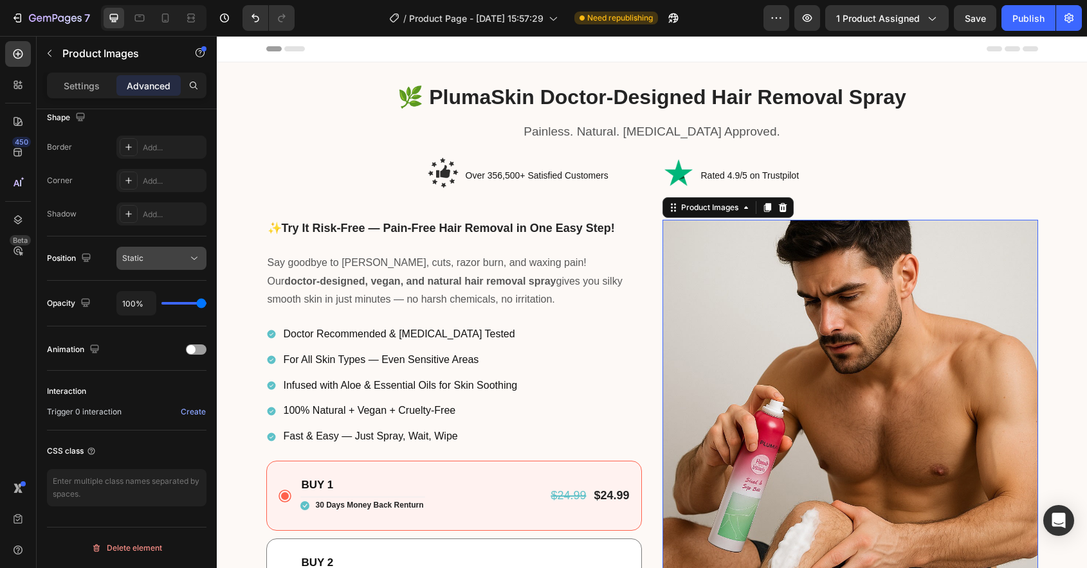
click at [172, 253] on div "Static" at bounding box center [155, 259] width 66 height 12
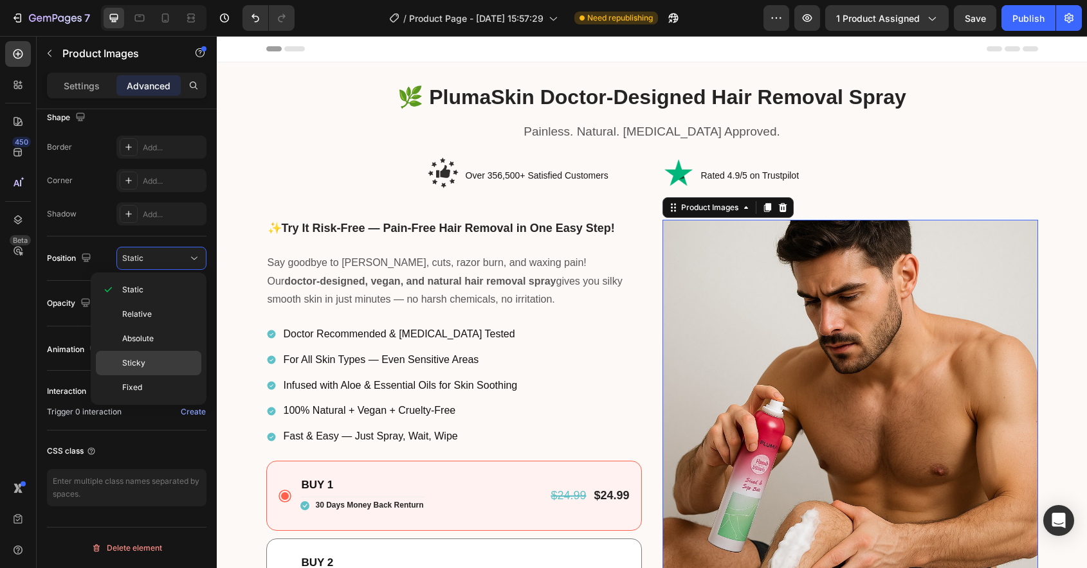
click at [143, 375] on div "Sticky" at bounding box center [148, 387] width 105 height 24
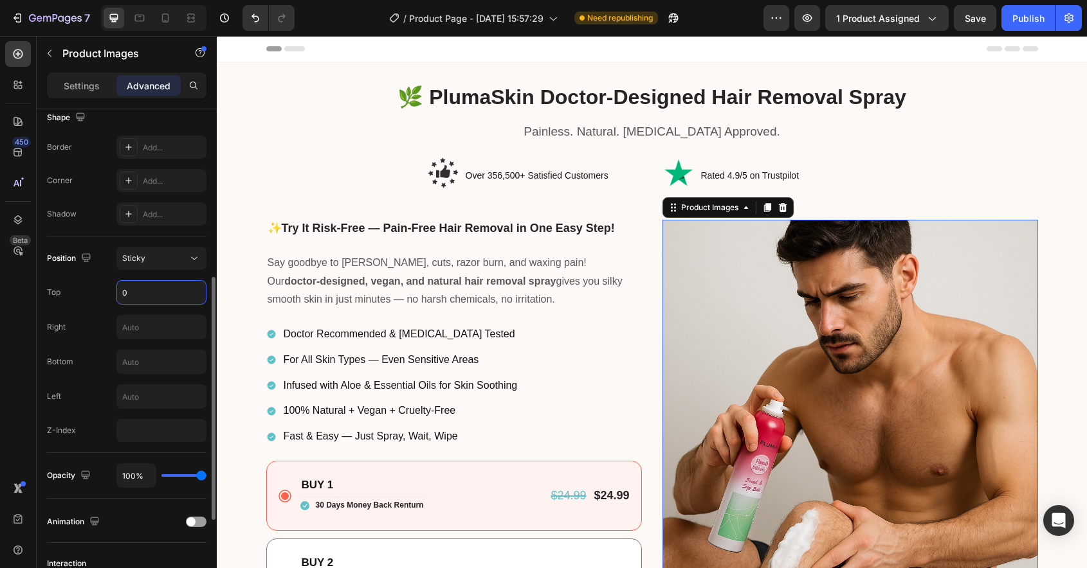
click at [140, 293] on input "0" at bounding box center [161, 292] width 89 height 23
type input "5"
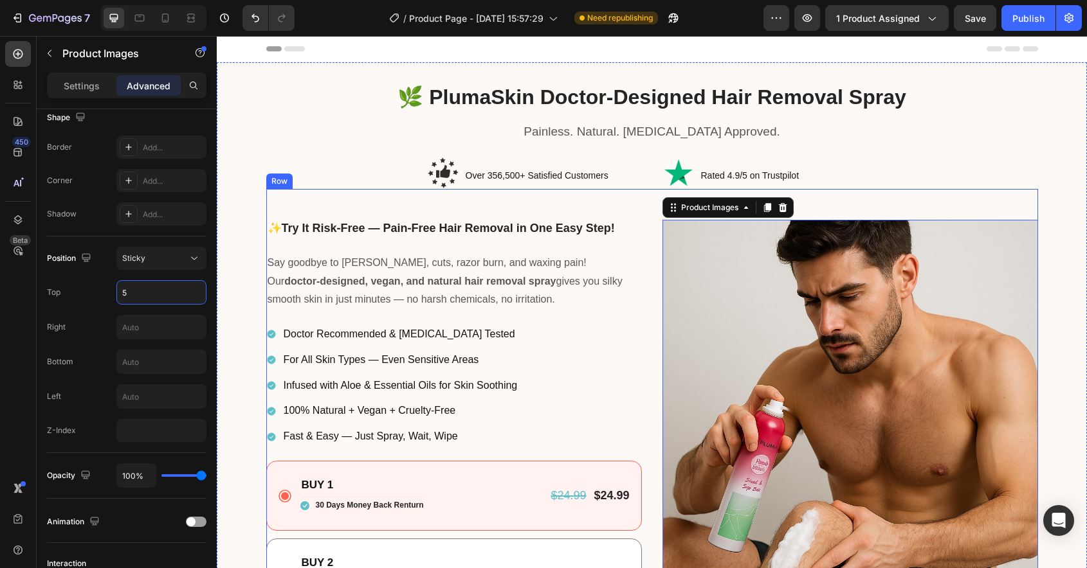
click at [321, 215] on div "✨ Try It Risk-Free — Pain-Free Hair Removal in One Easy Step! Heading Say goodb…" at bounding box center [651, 502] width 771 height 627
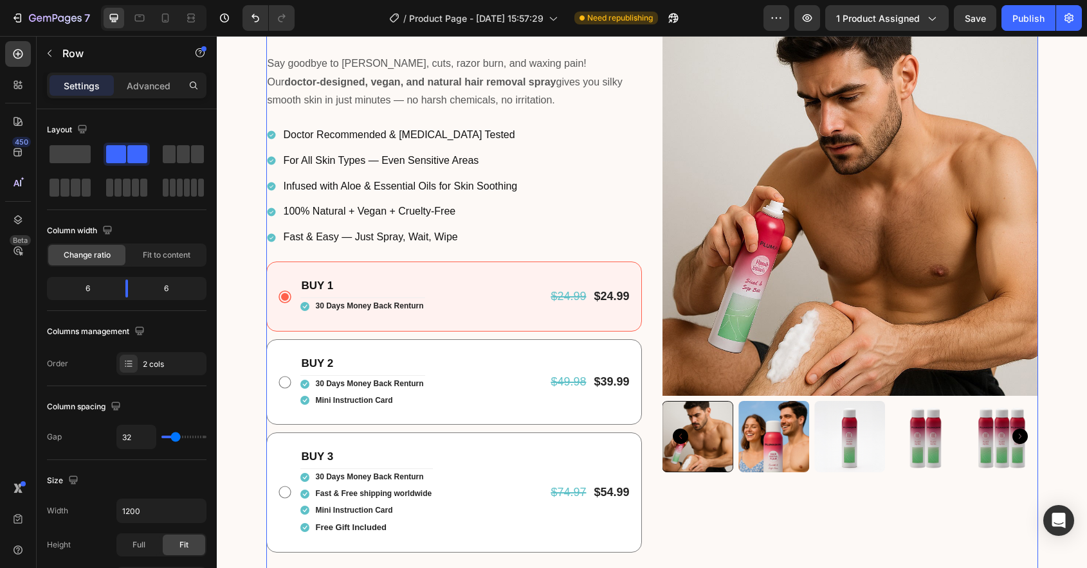
scroll to position [56, 0]
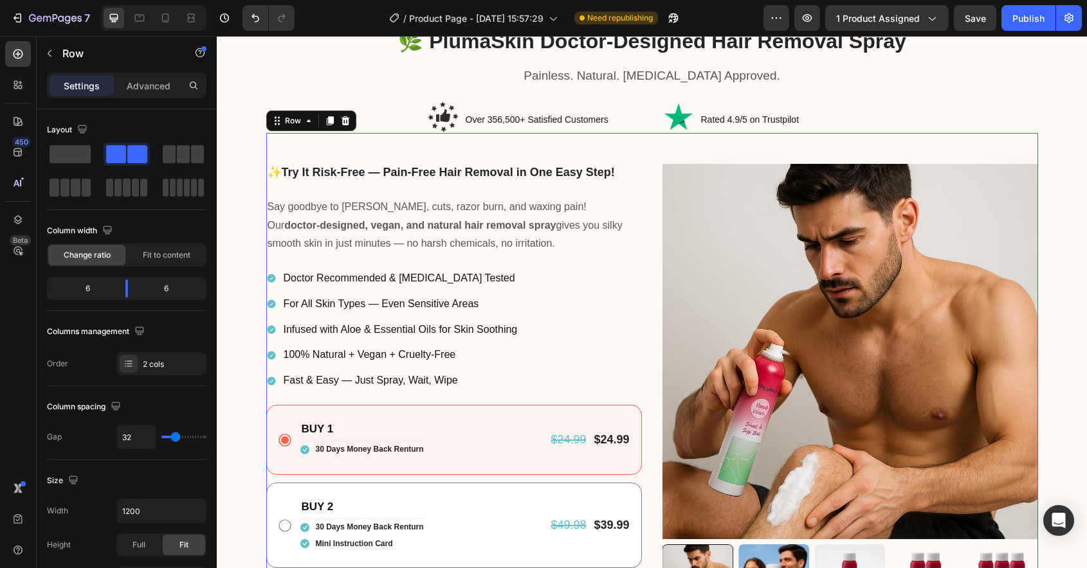
click at [713, 277] on img at bounding box center [849, 351] width 375 height 375
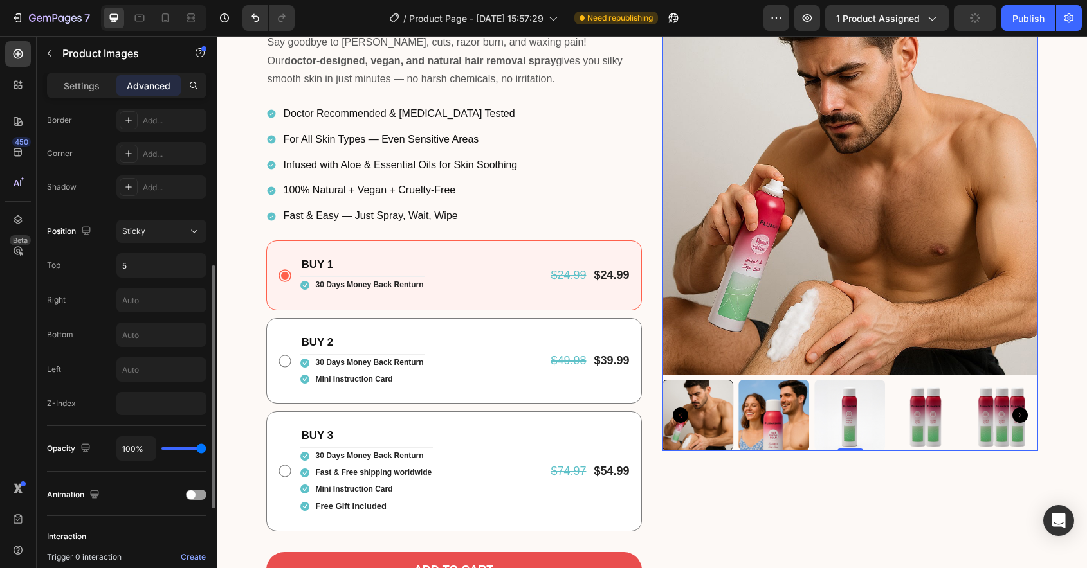
scroll to position [352, 0]
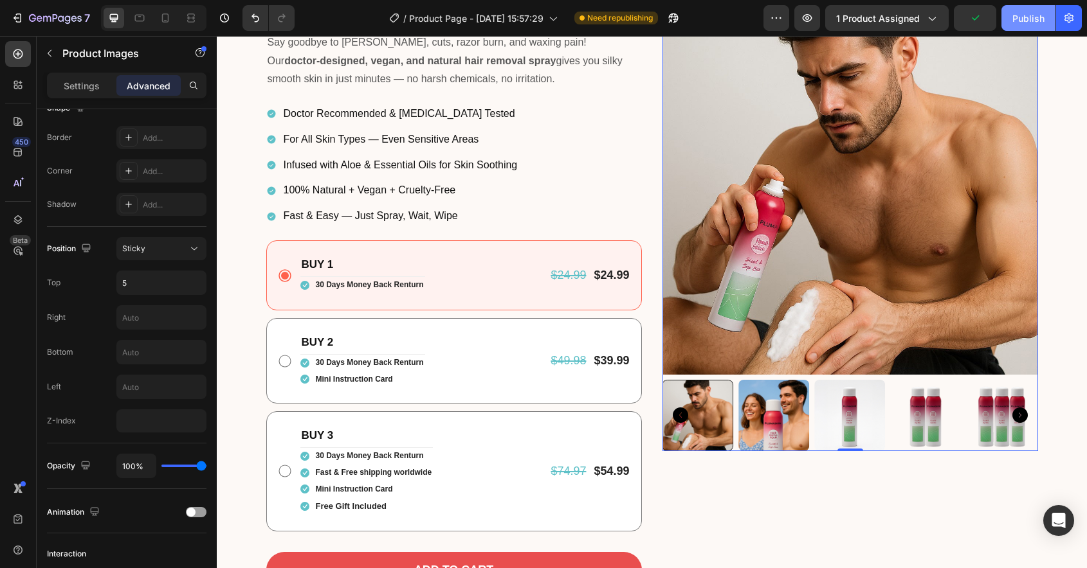
click at [1038, 21] on div "Publish" at bounding box center [1028, 19] width 32 height 14
click at [852, 242] on img at bounding box center [849, 186] width 375 height 375
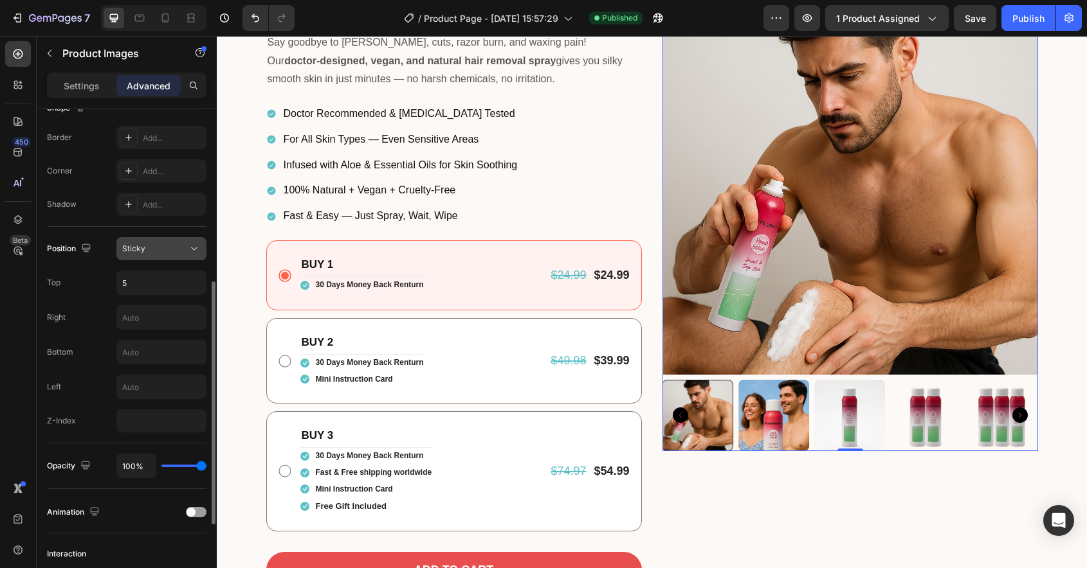
click at [203, 242] on button "Sticky" at bounding box center [161, 248] width 90 height 23
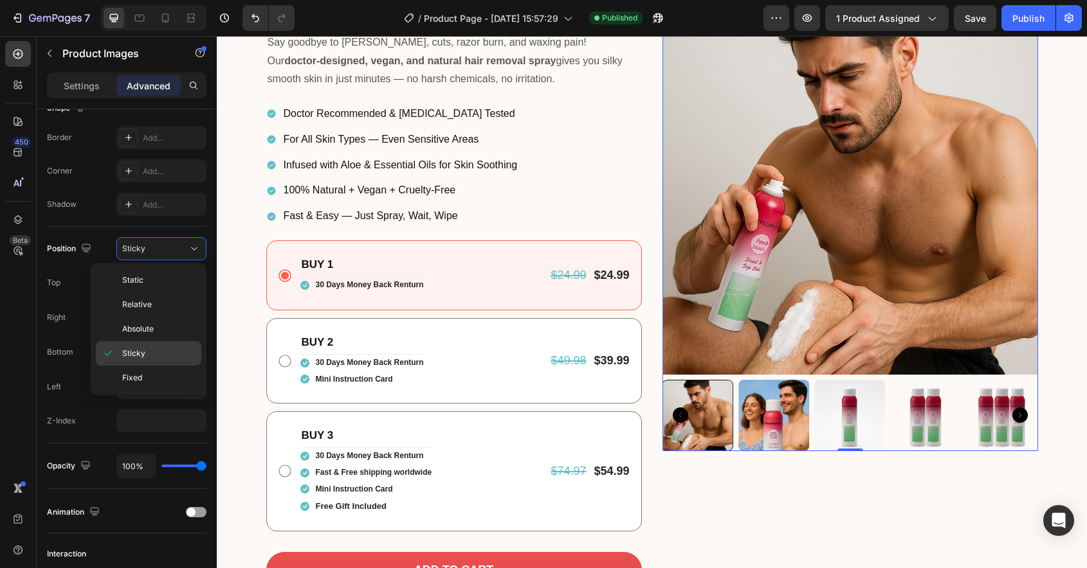
click at [134, 350] on span "Sticky" at bounding box center [133, 354] width 23 height 12
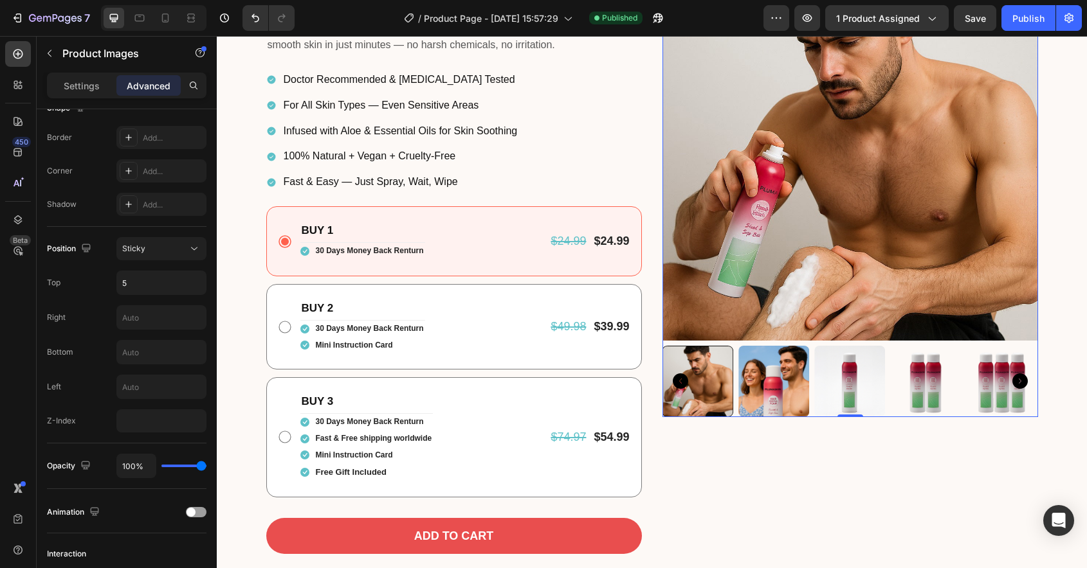
scroll to position [0, 0]
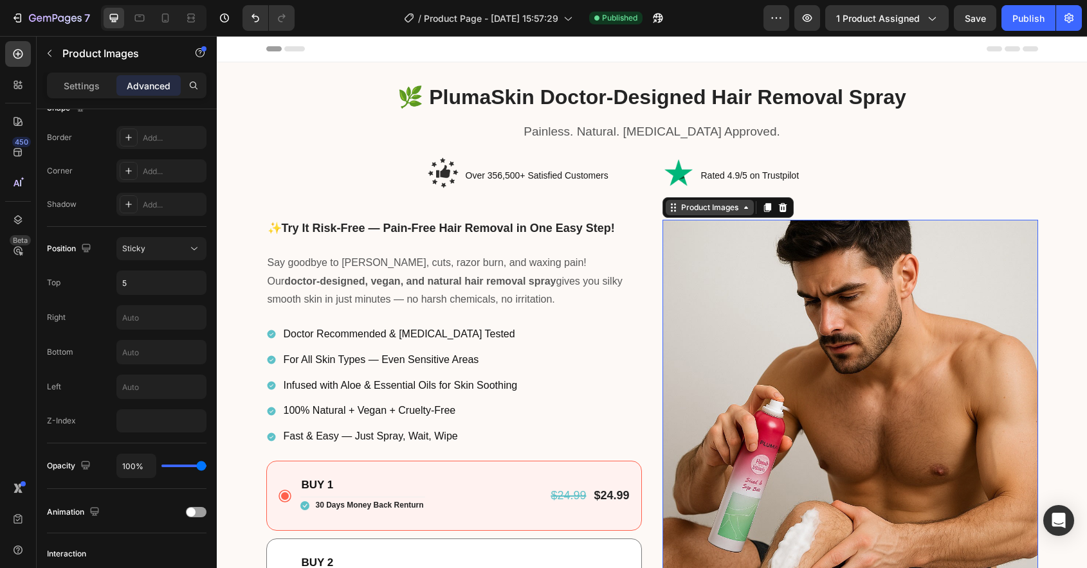
click at [699, 210] on div "Product Images" at bounding box center [709, 208] width 62 height 12
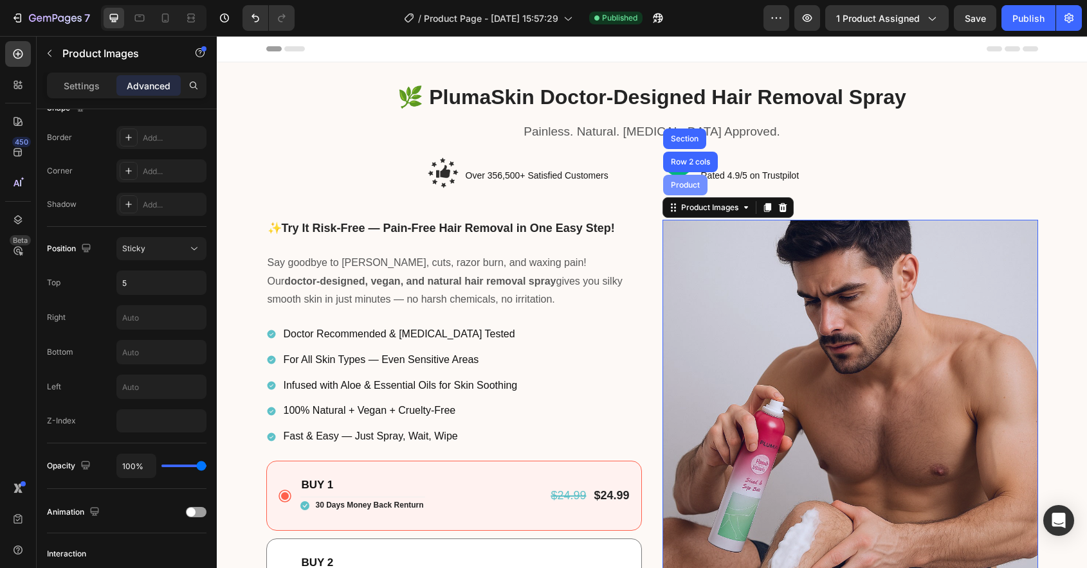
click at [687, 190] on div "Product" at bounding box center [685, 185] width 44 height 21
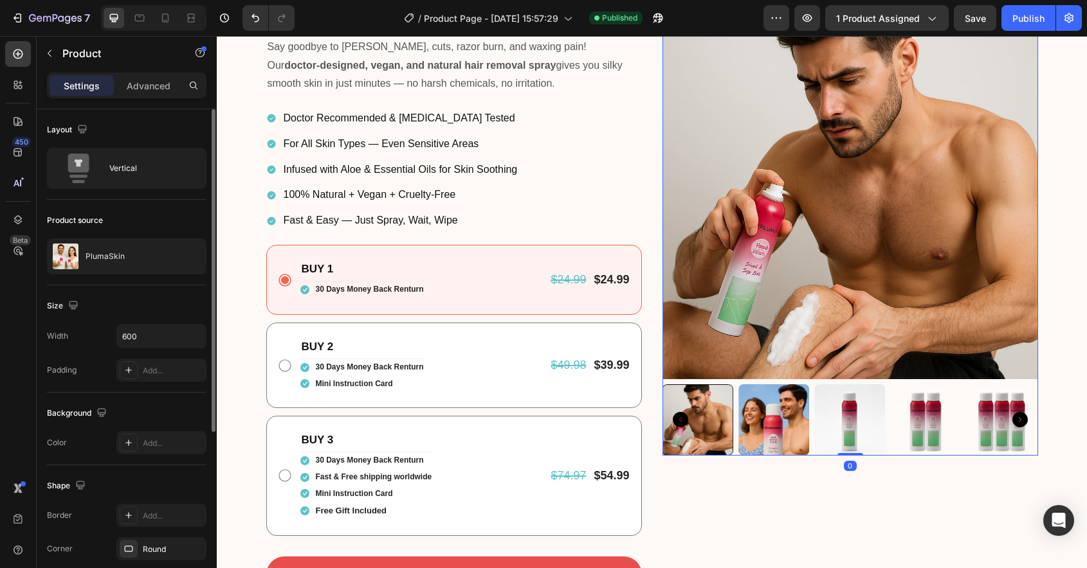
scroll to position [240, 0]
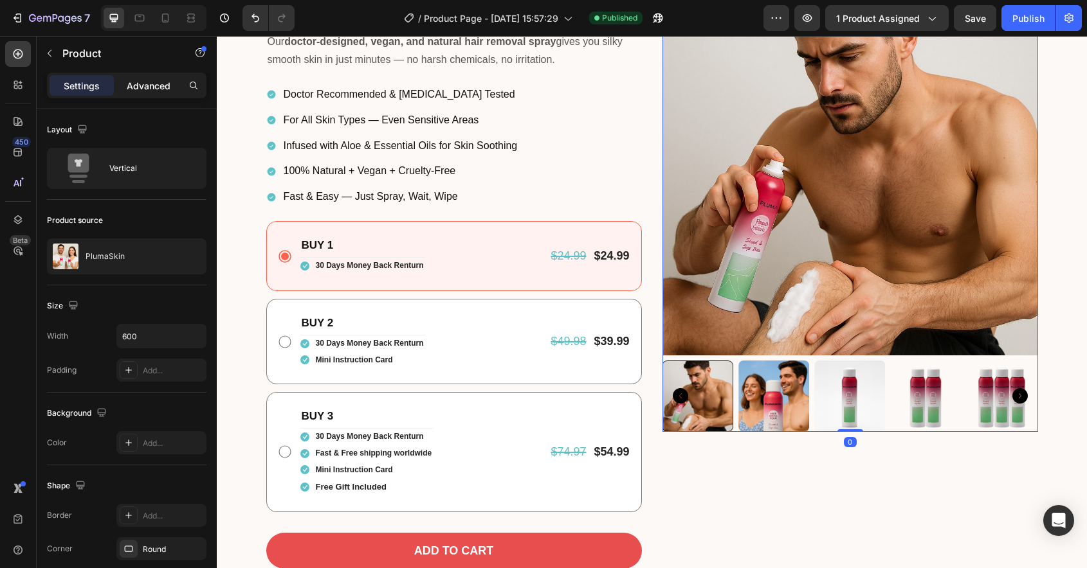
click at [140, 82] on p "Advanced" at bounding box center [149, 86] width 44 height 14
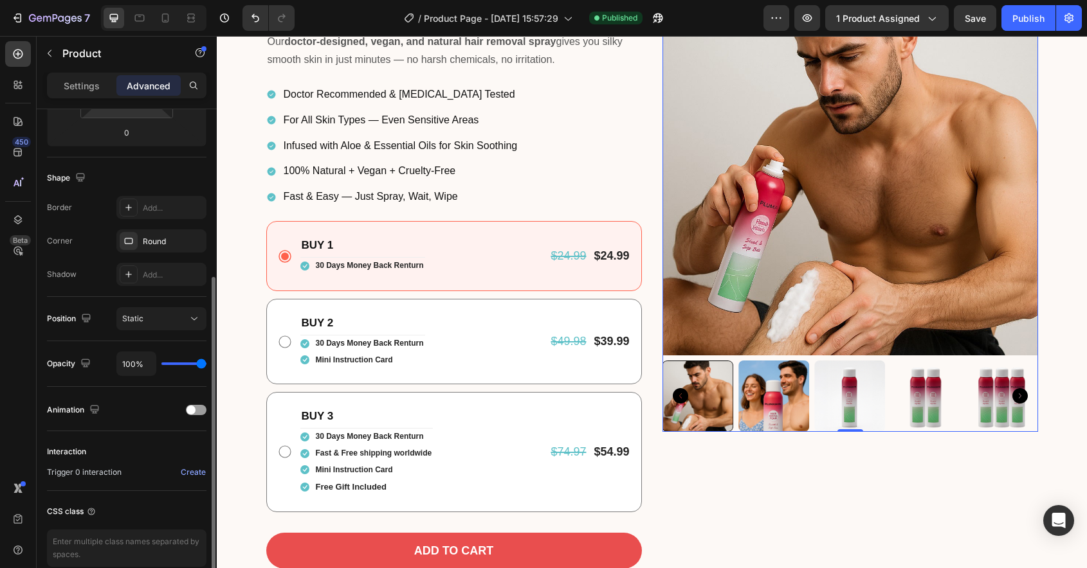
scroll to position [283, 0]
click at [168, 327] on button "Static" at bounding box center [161, 318] width 90 height 23
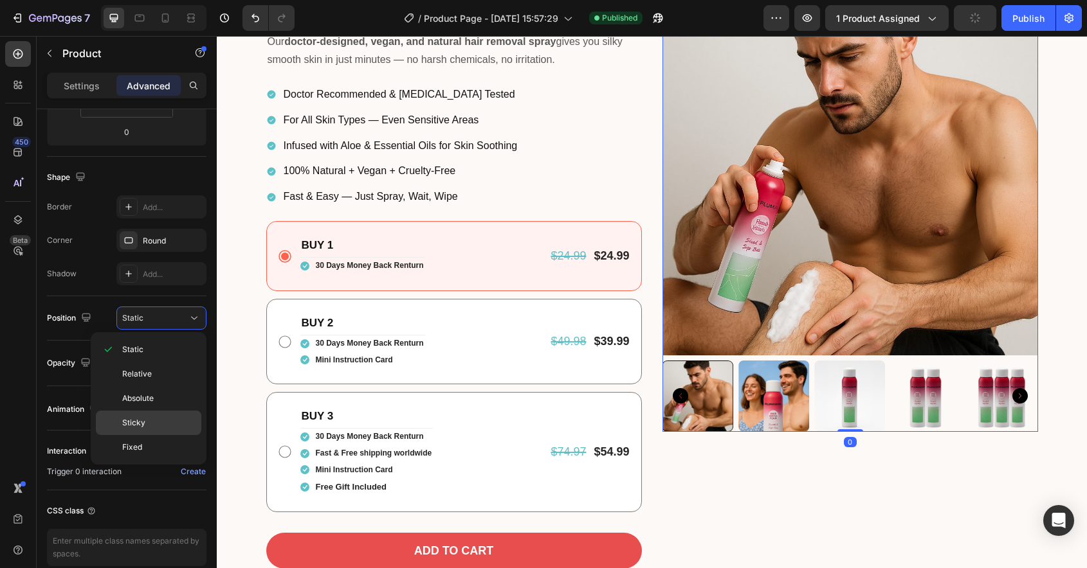
click at [145, 435] on div "Sticky" at bounding box center [148, 447] width 105 height 24
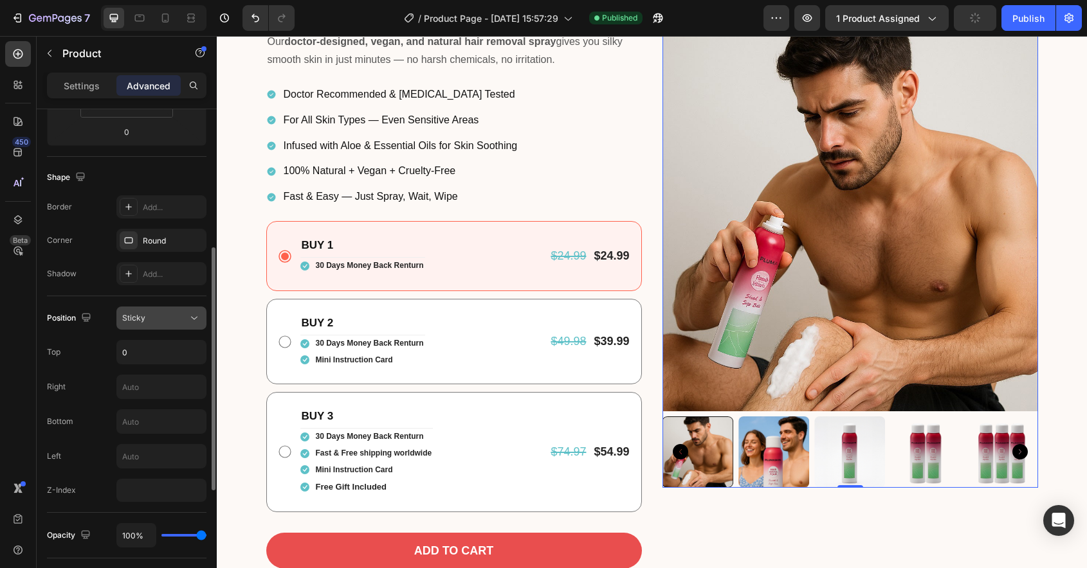
click at [163, 326] on button "Sticky" at bounding box center [161, 318] width 90 height 23
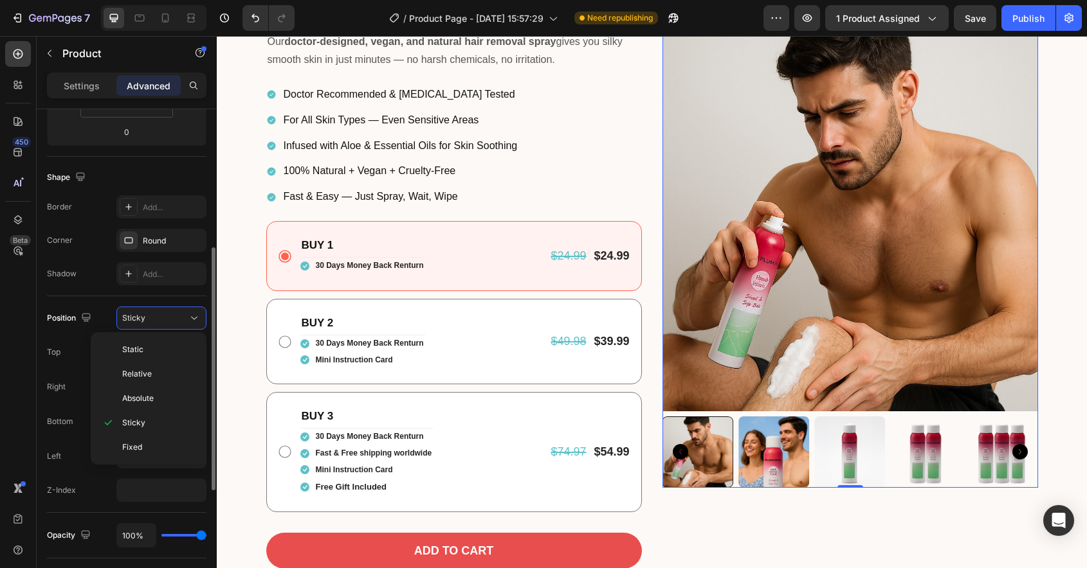
click at [70, 383] on div "Right" at bounding box center [126, 387] width 159 height 24
click at [159, 346] on input "0" at bounding box center [161, 352] width 89 height 23
type input "5"
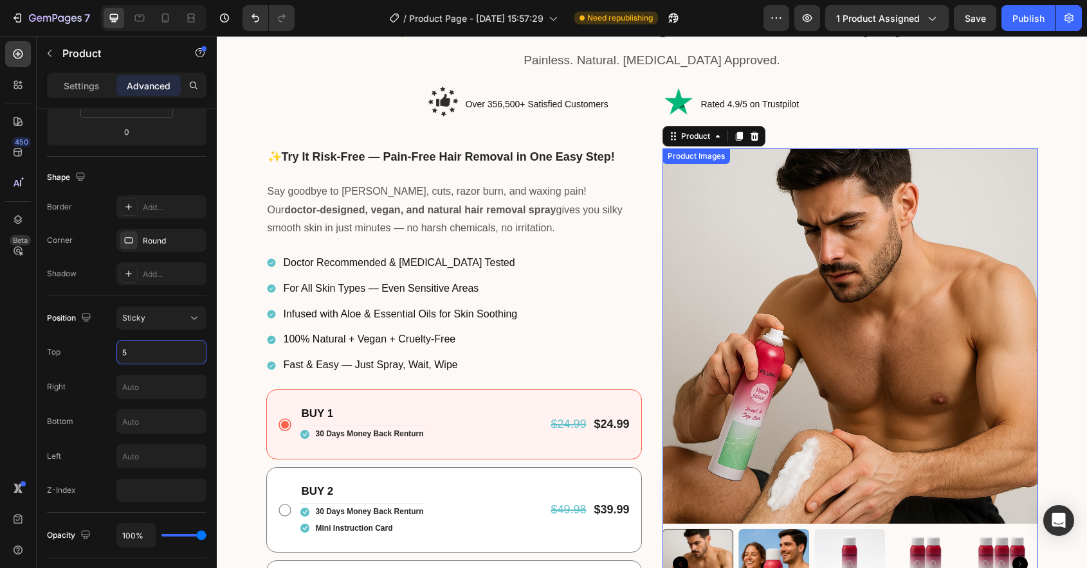
scroll to position [0, 0]
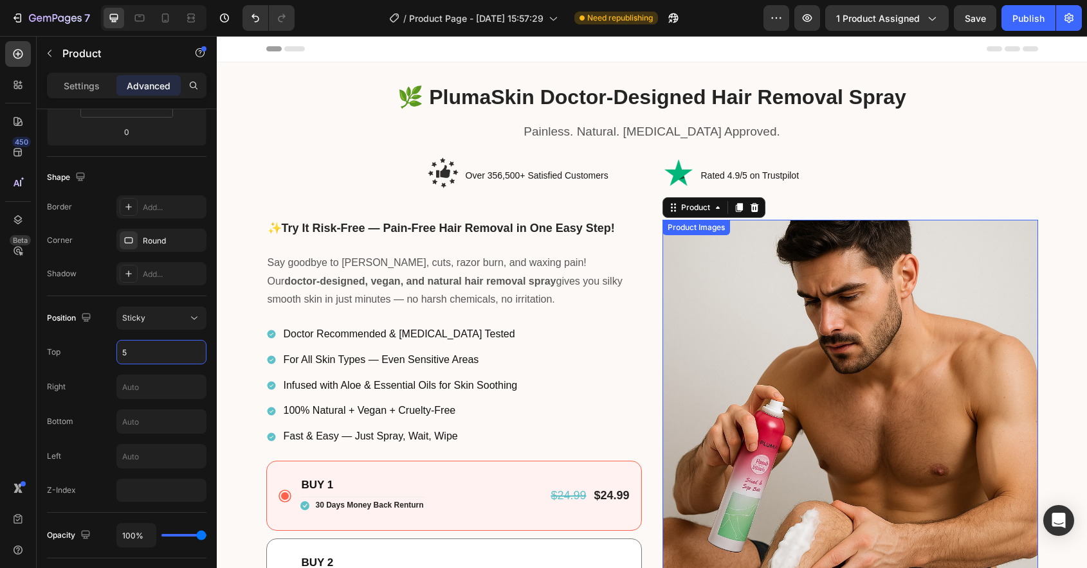
click at [830, 339] on img at bounding box center [849, 407] width 375 height 375
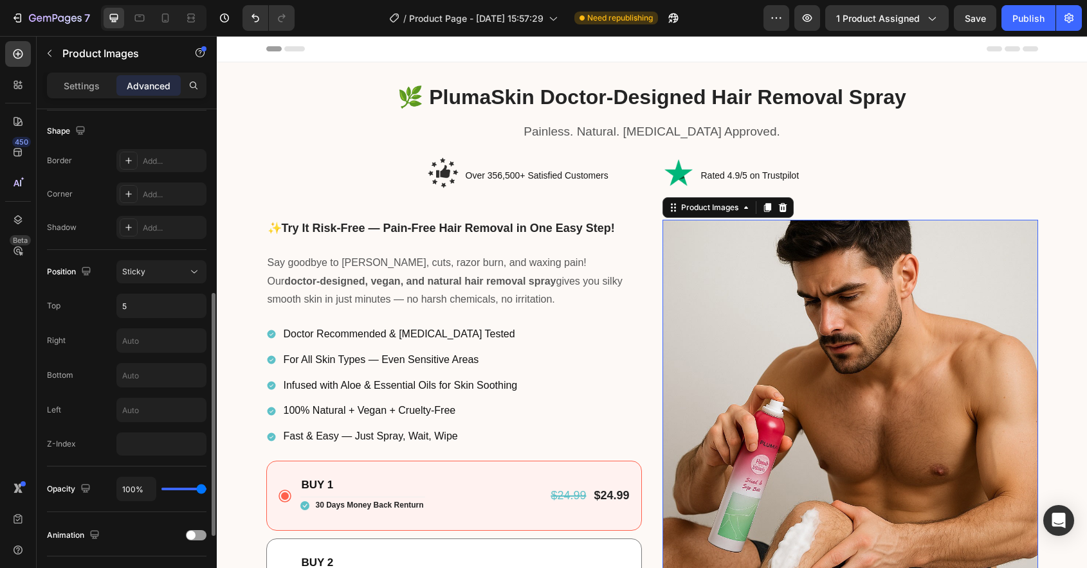
scroll to position [302, 0]
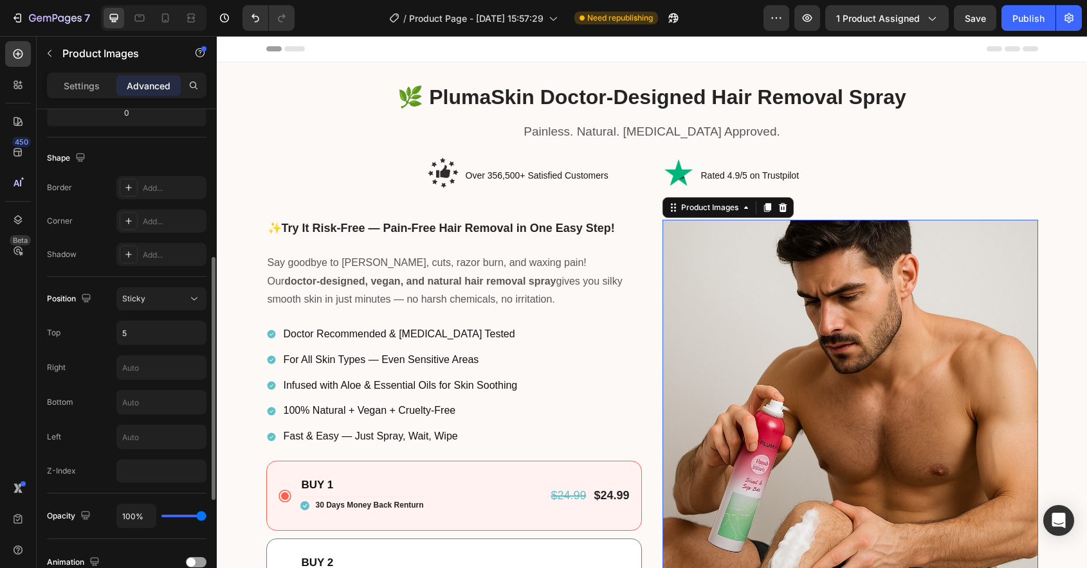
click at [191, 284] on div "Position Sticky Top 5 Right Bottom Left Z-Index" at bounding box center [126, 385] width 159 height 217
click at [191, 295] on icon at bounding box center [194, 299] width 13 height 13
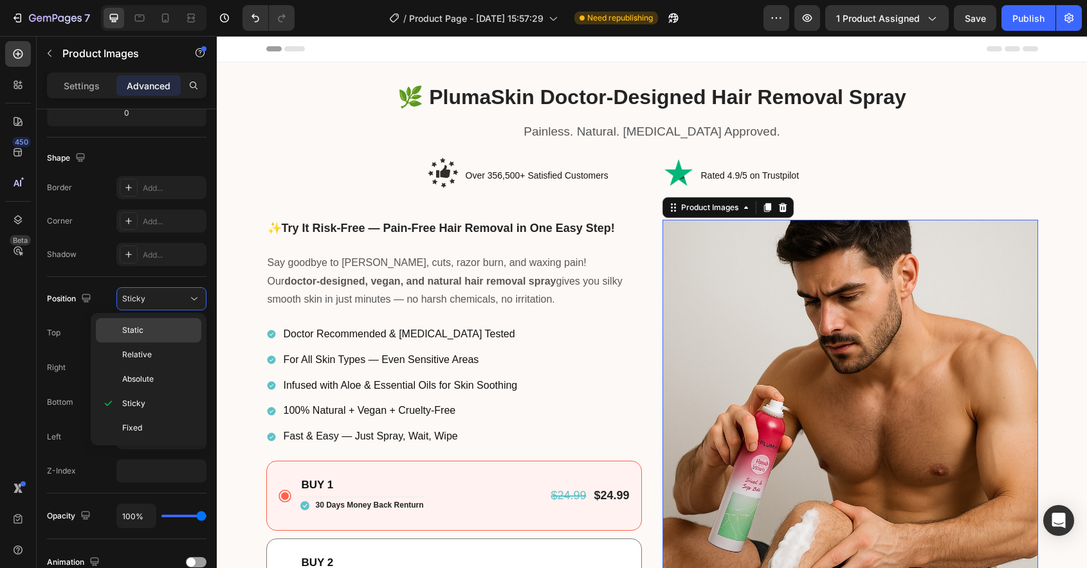
click at [140, 335] on span "Static" at bounding box center [132, 331] width 21 height 12
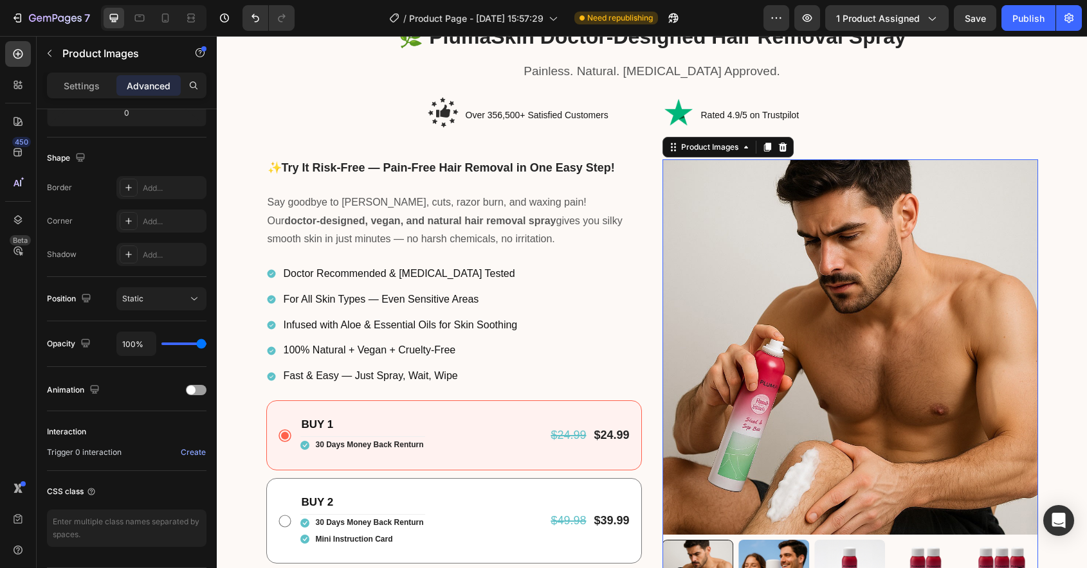
scroll to position [46, 0]
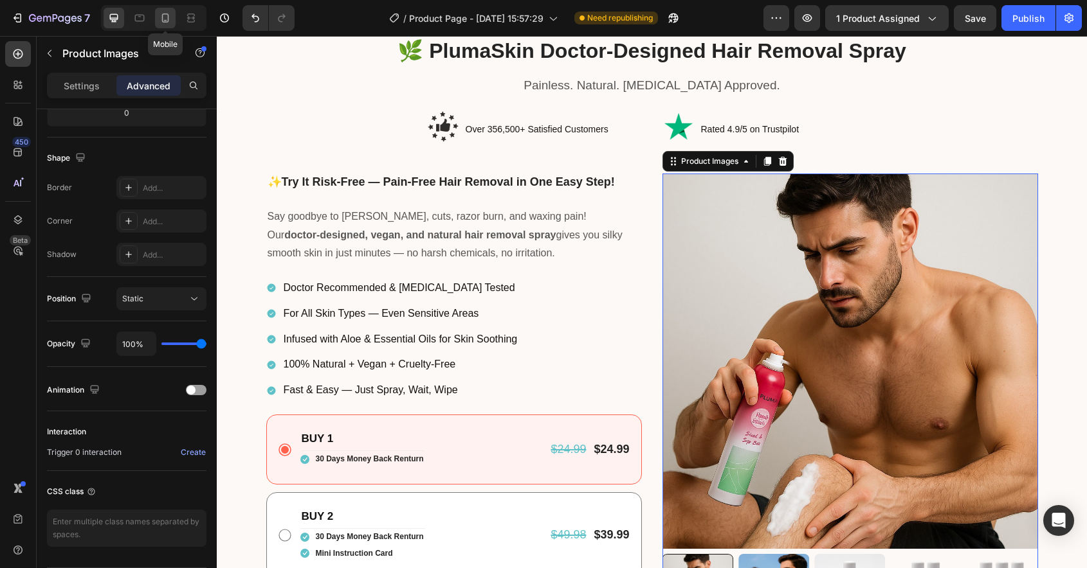
click at [163, 25] on div at bounding box center [165, 18] width 21 height 21
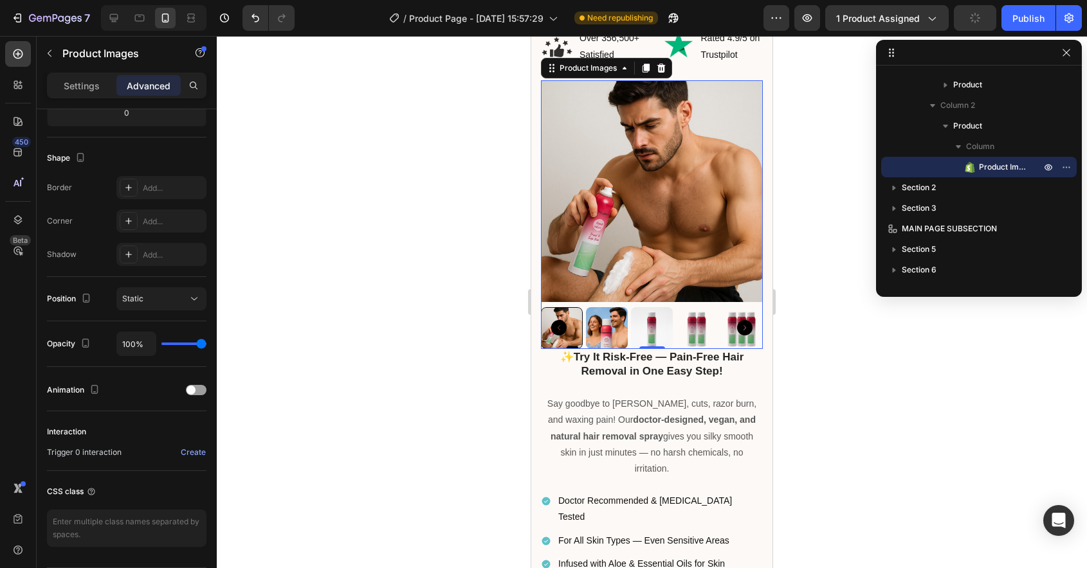
scroll to position [193, 0]
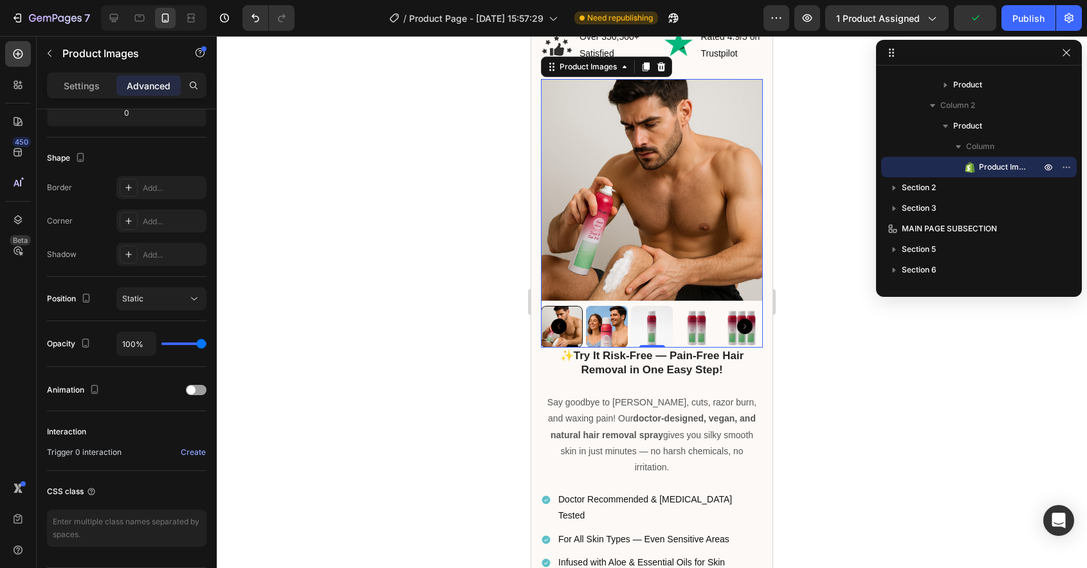
click at [632, 194] on img at bounding box center [652, 190] width 222 height 222
click at [146, 86] on p "Advanced" at bounding box center [149, 86] width 44 height 14
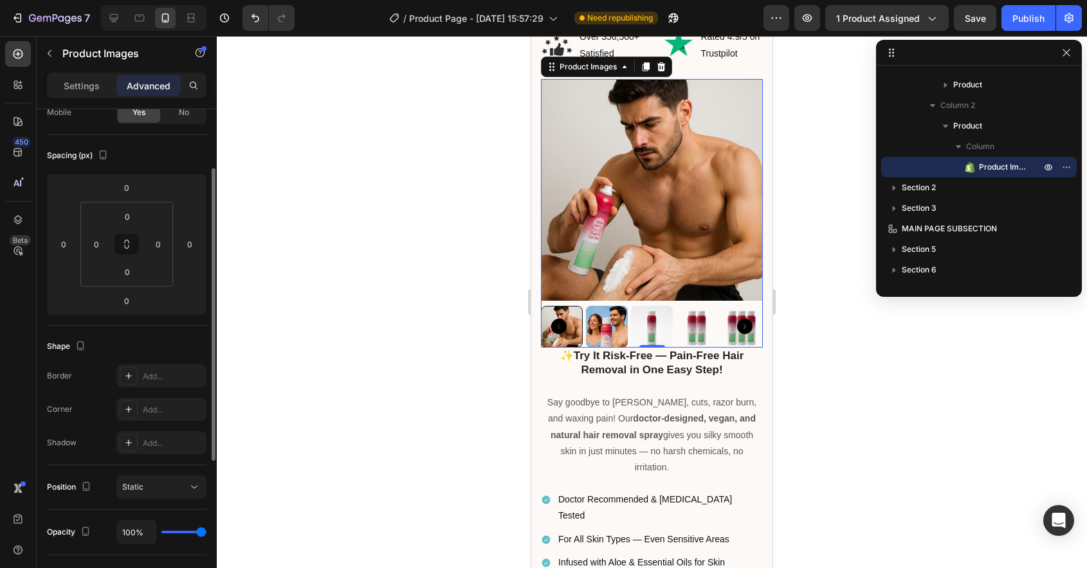
scroll to position [109, 0]
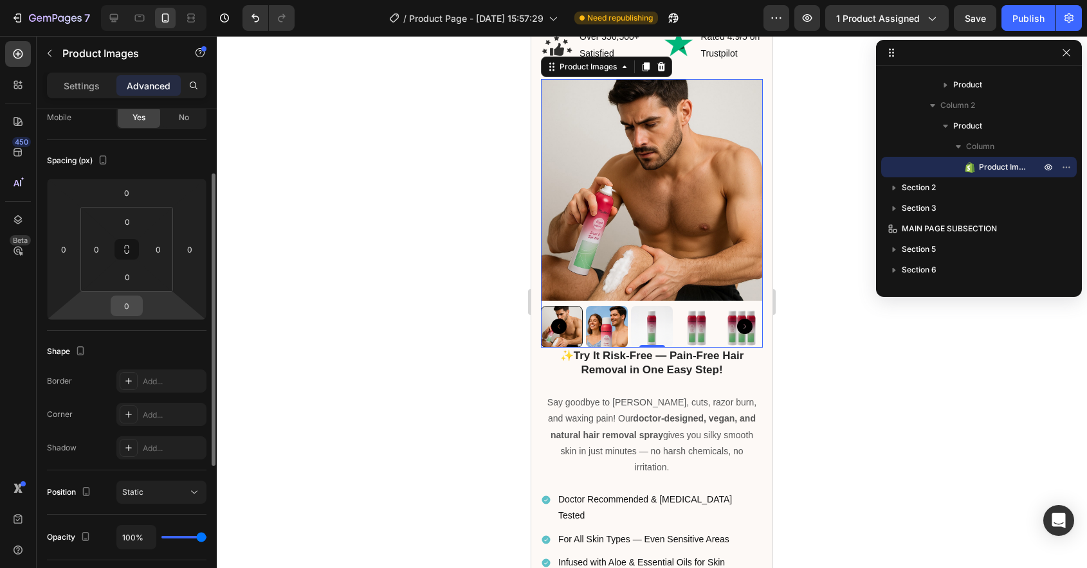
click at [132, 308] on input "0" at bounding box center [127, 305] width 26 height 19
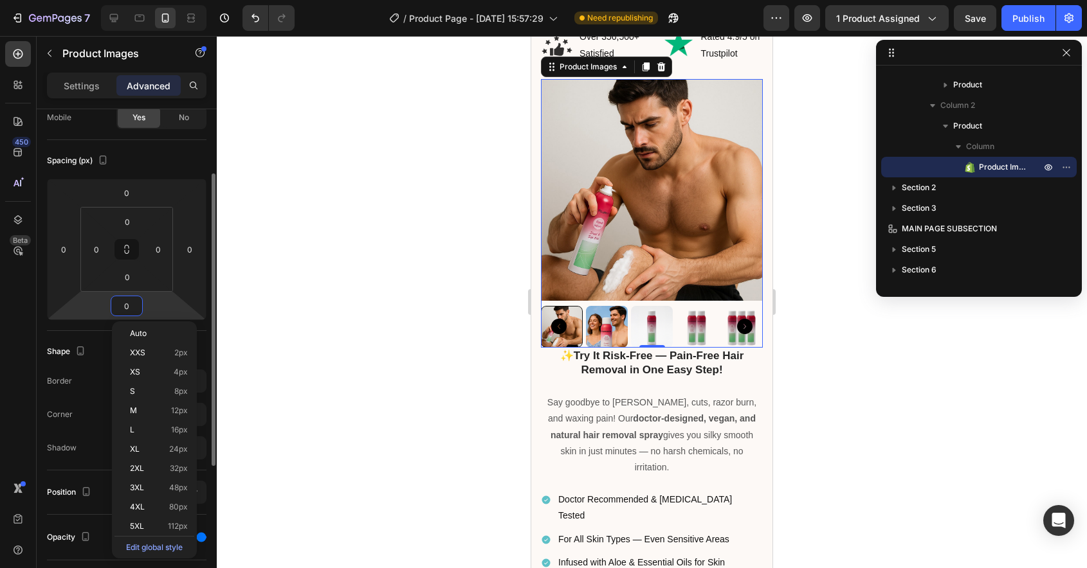
click at [132, 308] on input "0" at bounding box center [127, 305] width 26 height 19
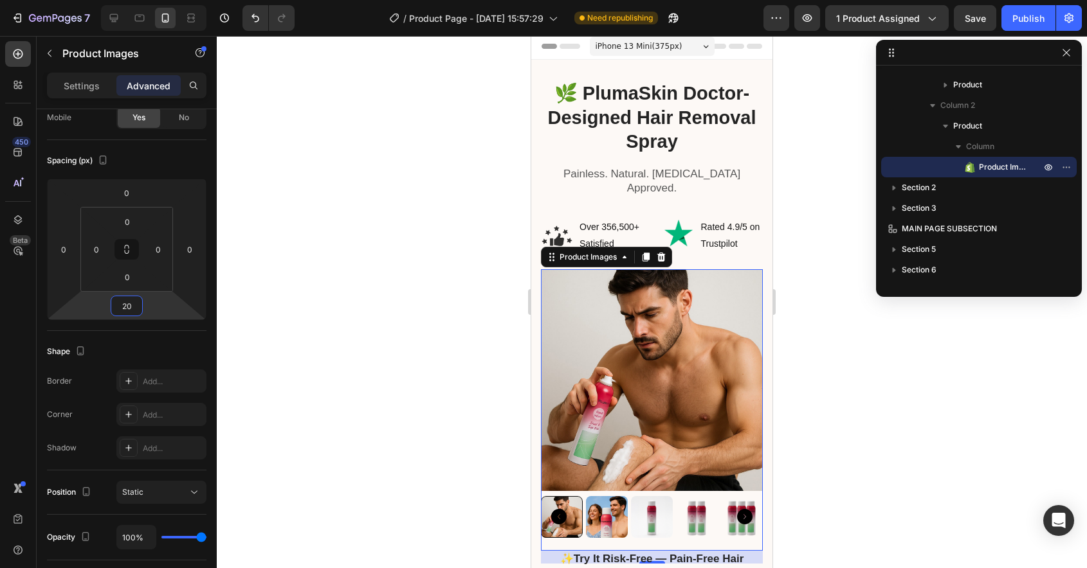
scroll to position [0, 0]
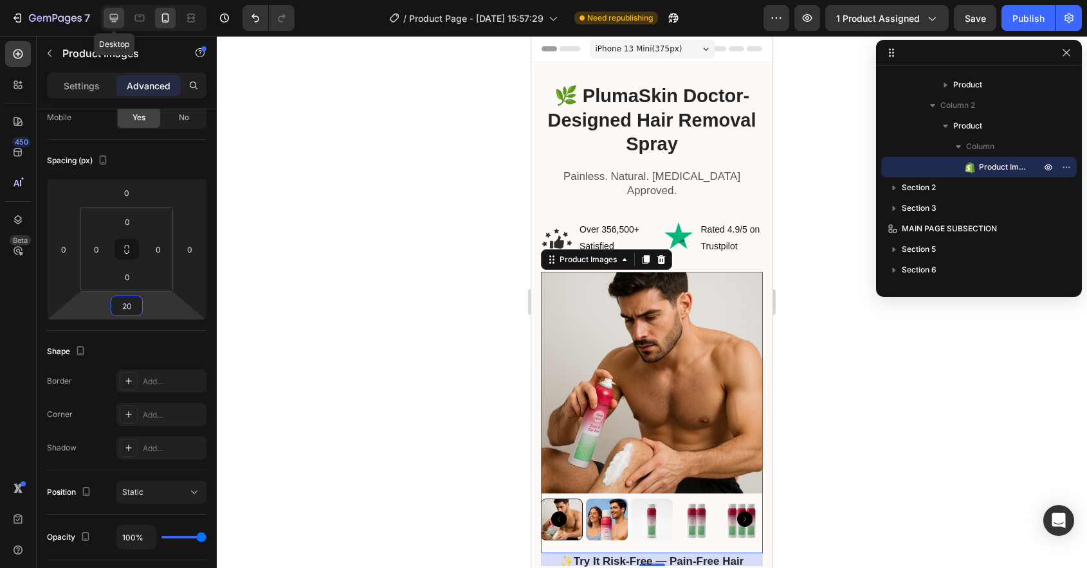
click at [111, 24] on div at bounding box center [114, 18] width 21 height 21
type input "0"
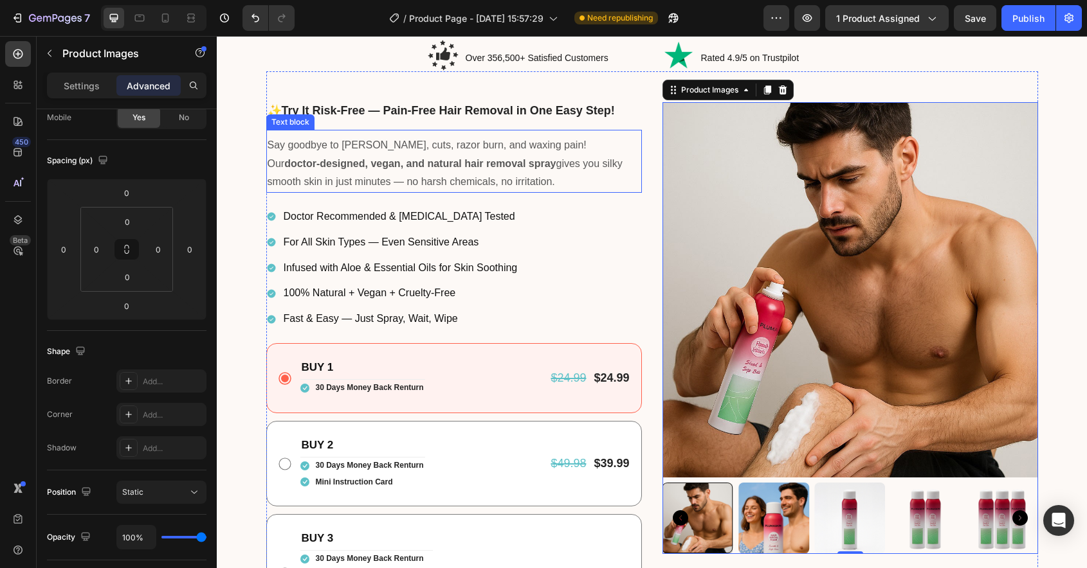
scroll to position [139, 0]
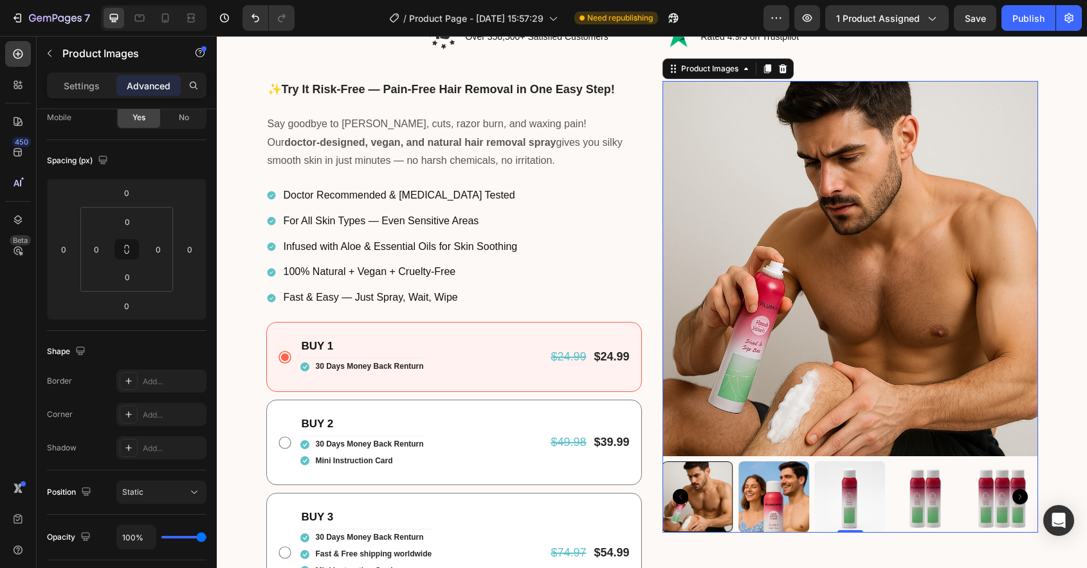
click at [742, 184] on img at bounding box center [849, 268] width 375 height 375
click at [82, 91] on p "Settings" at bounding box center [82, 86] width 36 height 14
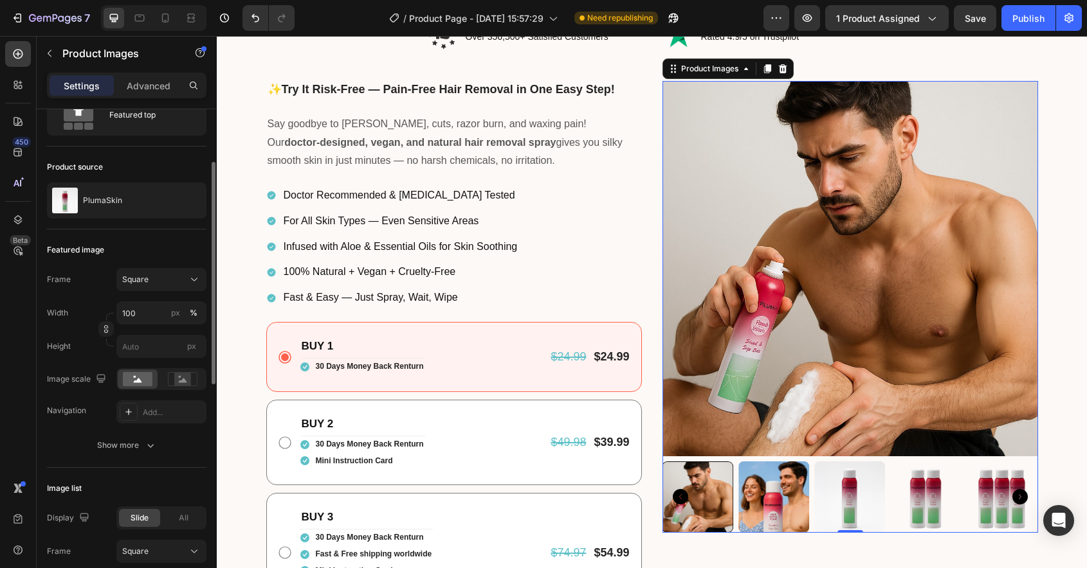
scroll to position [608, 0]
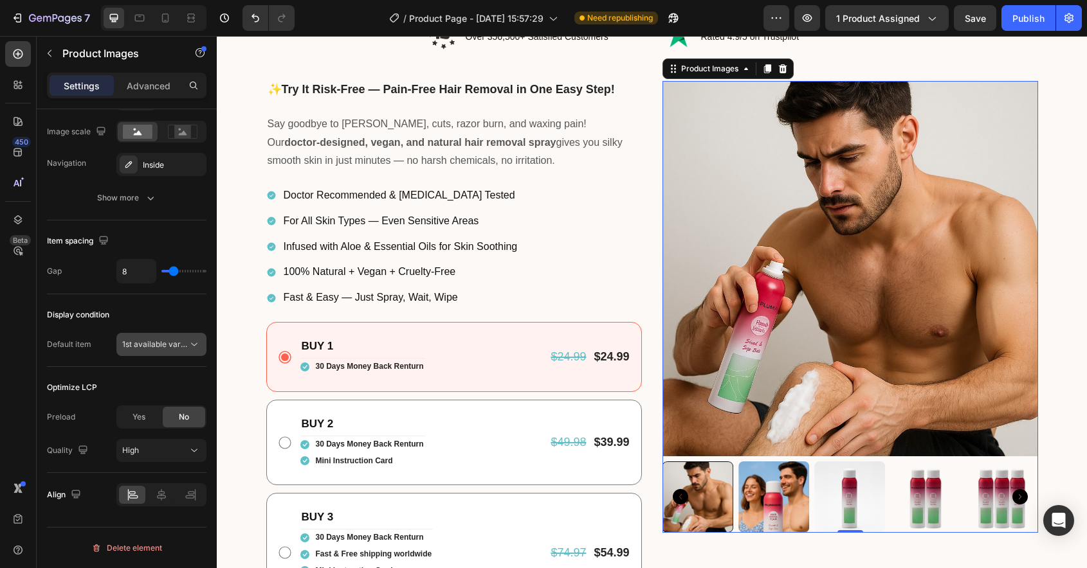
click at [147, 339] on span "1st available variant" at bounding box center [155, 345] width 66 height 12
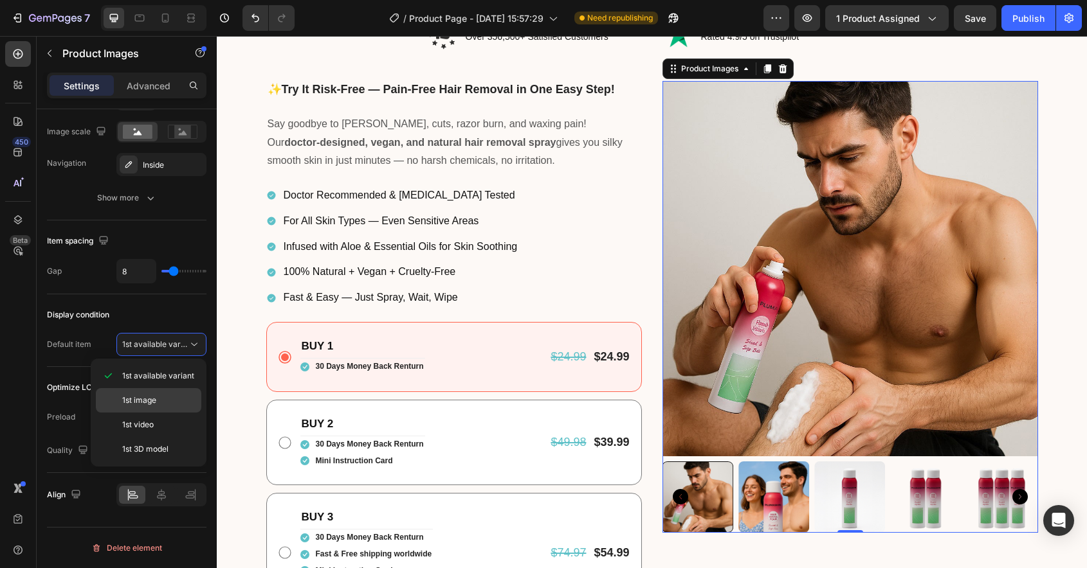
click at [140, 397] on span "1st image" at bounding box center [139, 401] width 34 height 12
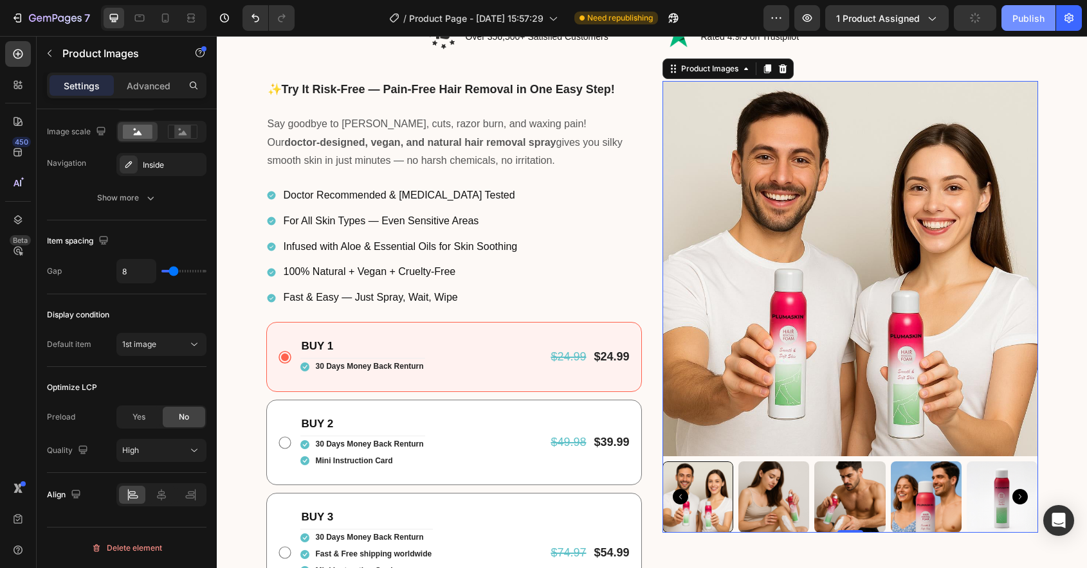
click at [1024, 16] on div "Publish" at bounding box center [1028, 19] width 32 height 14
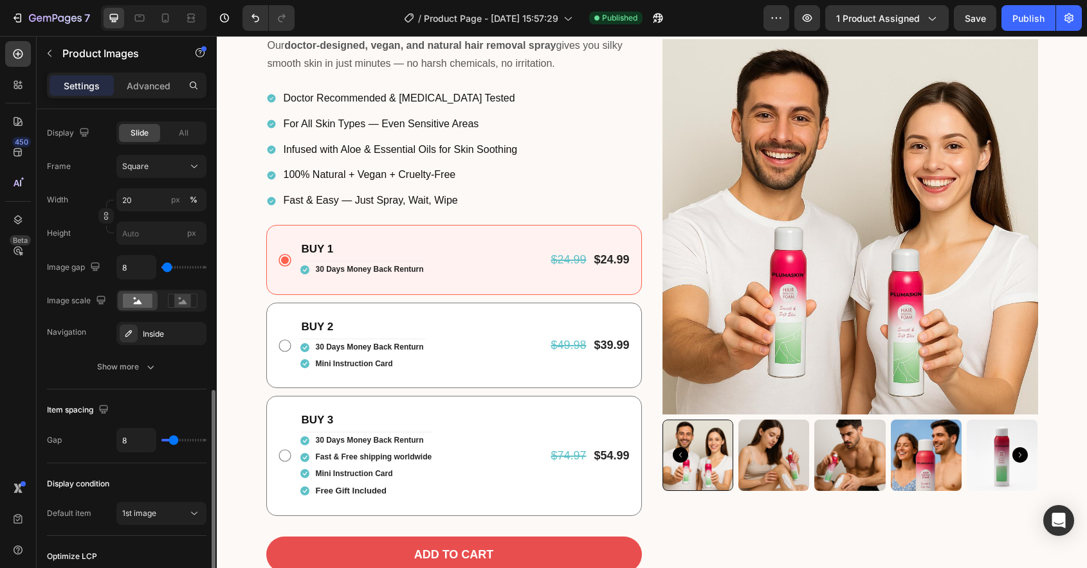
scroll to position [377, 0]
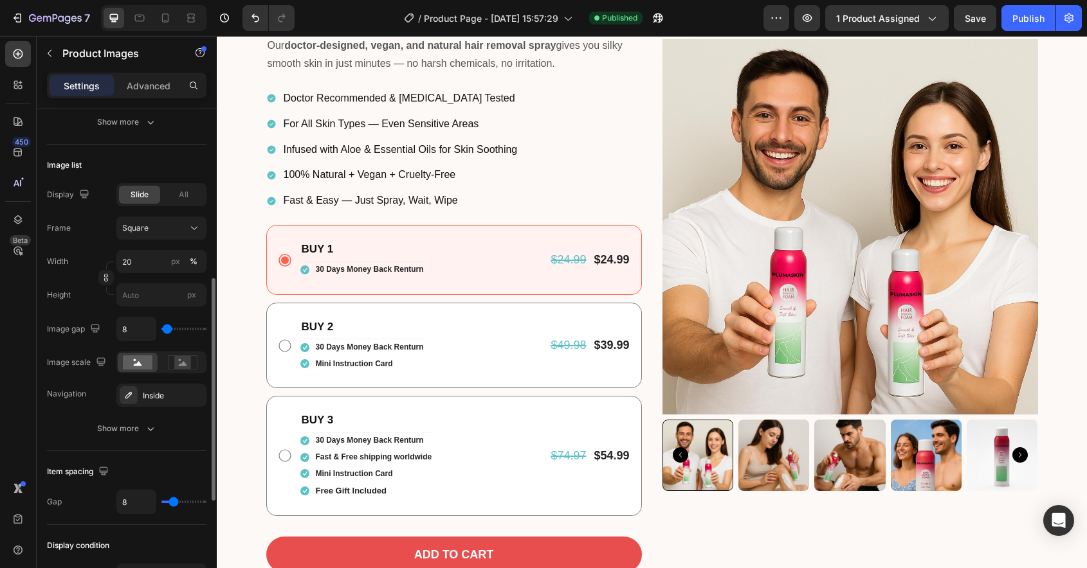
click at [798, 473] on img at bounding box center [773, 455] width 71 height 71
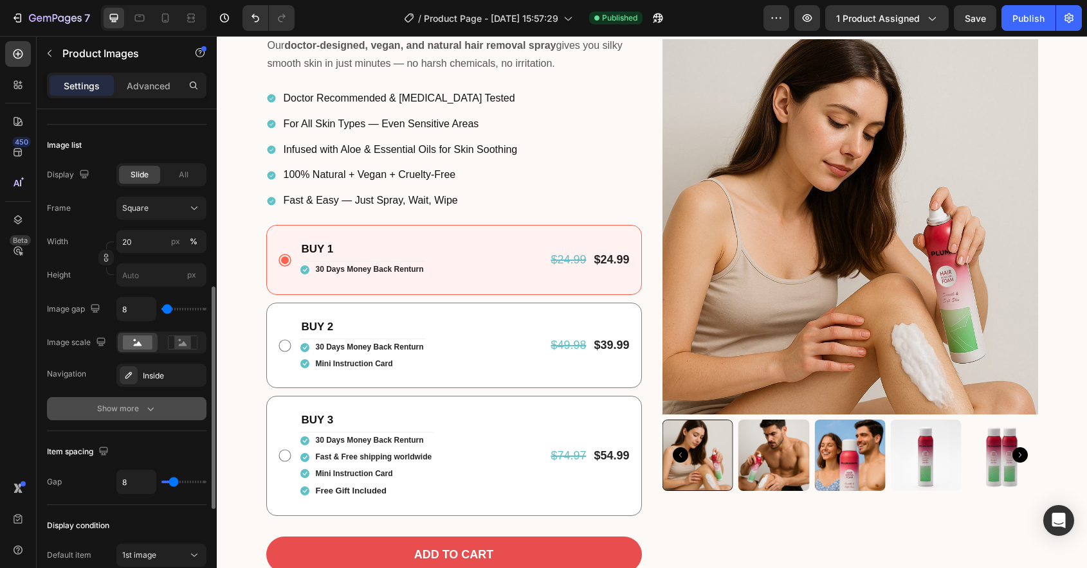
scroll to position [391, 0]
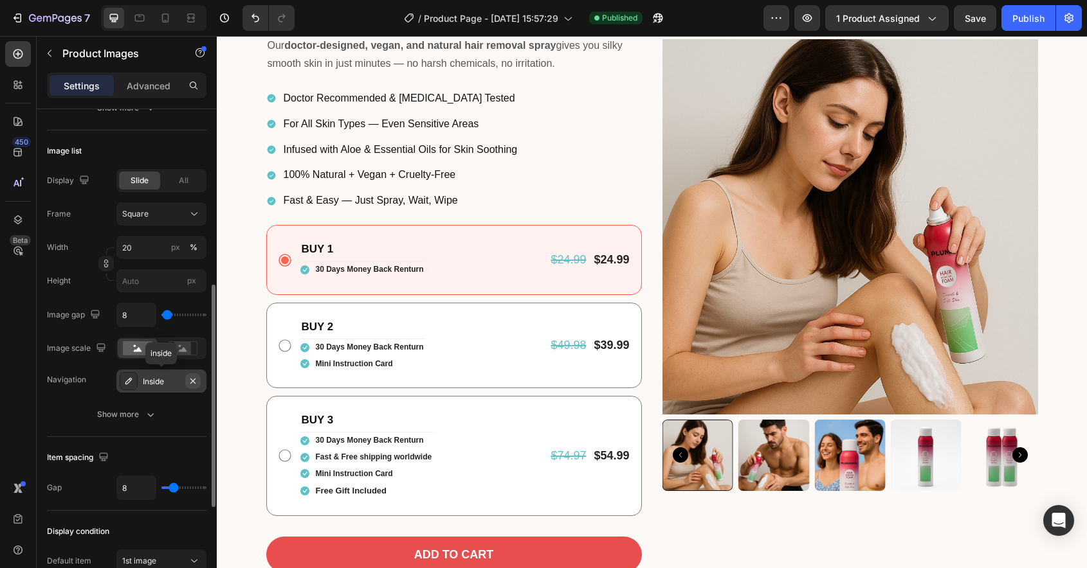
click at [191, 382] on icon "button" at bounding box center [193, 381] width 10 height 10
click at [1026, 14] on div "Publish" at bounding box center [1028, 19] width 32 height 14
click at [168, 19] on icon at bounding box center [165, 18] width 7 height 9
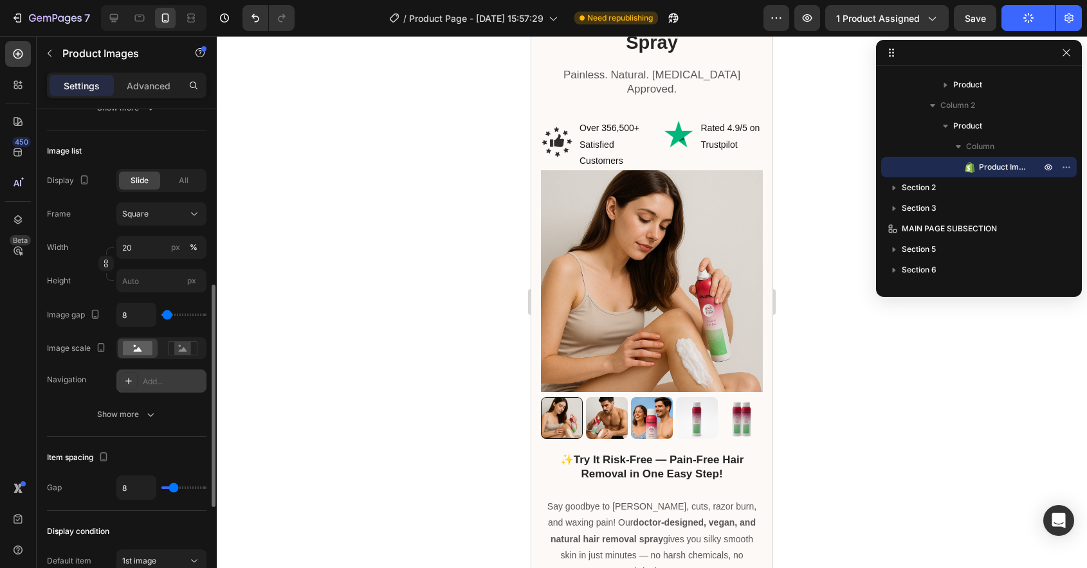
scroll to position [88, 0]
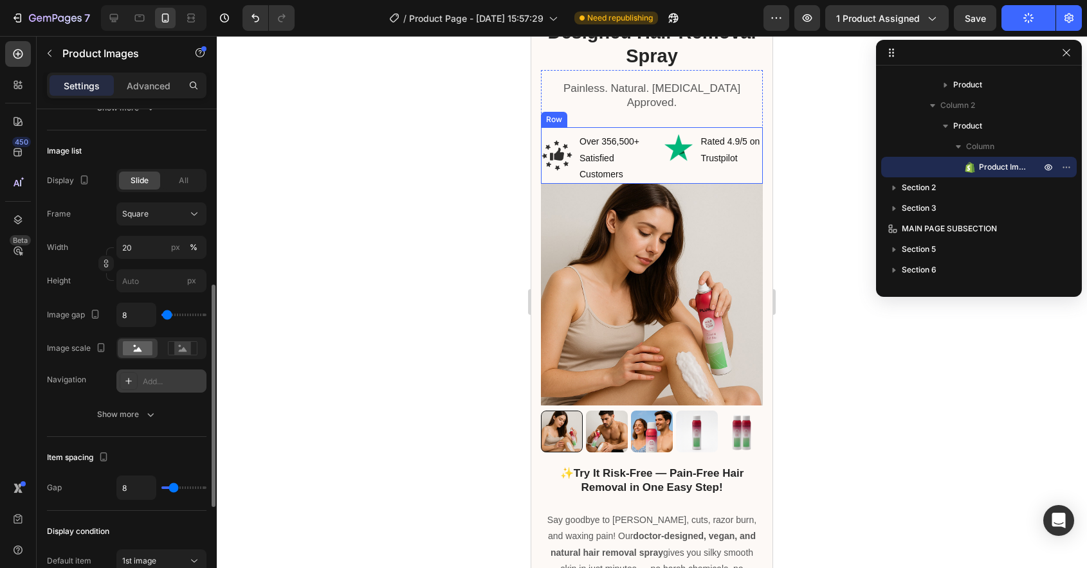
click at [655, 151] on div "Image Over 356,500+ Satisfied Customers Text block Row Image Rated 4.9/5 on Tru…" at bounding box center [652, 155] width 222 height 57
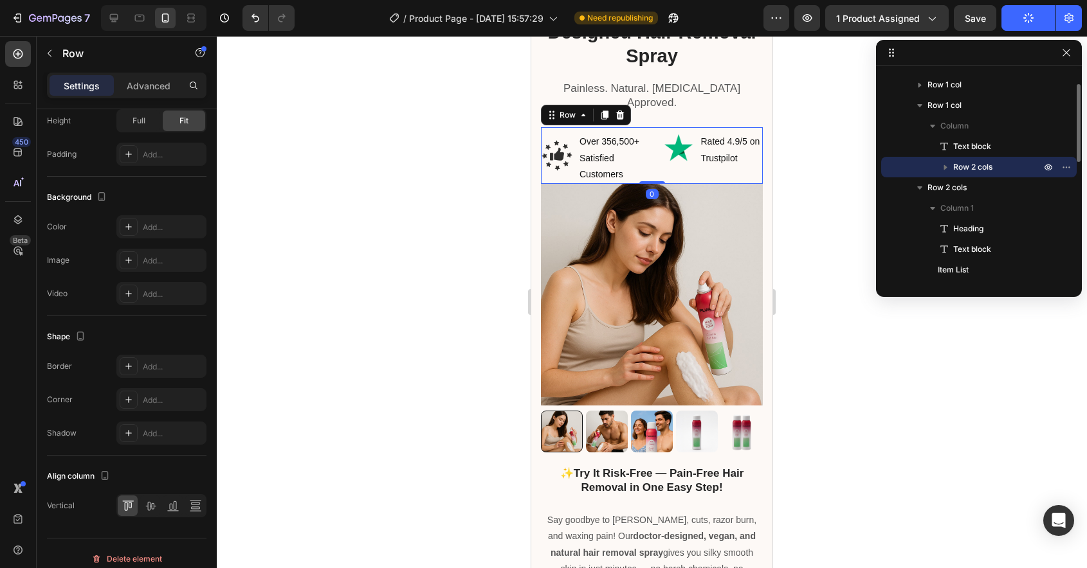
scroll to position [0, 0]
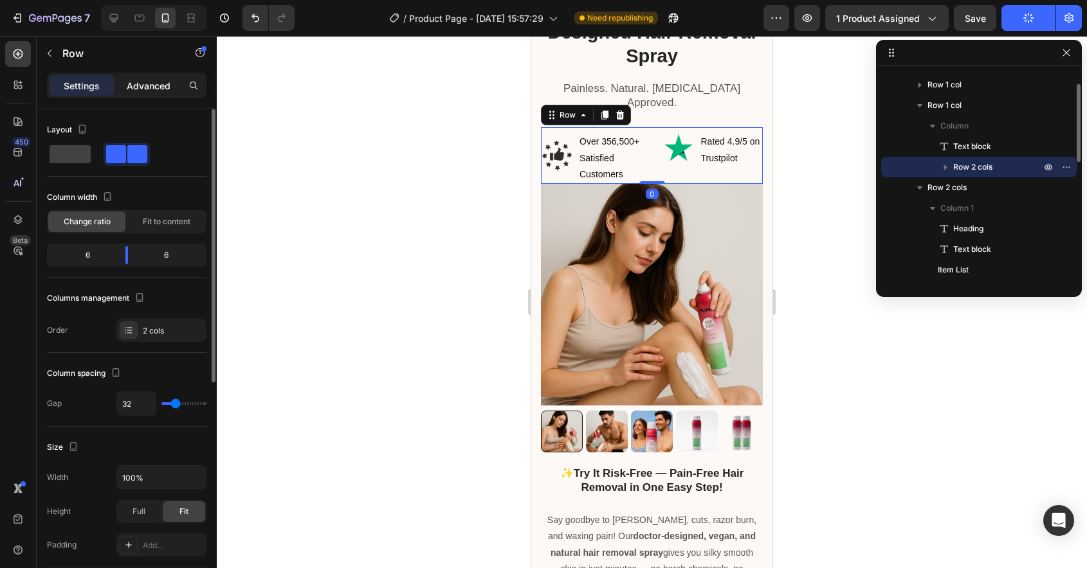
click at [138, 84] on p "Advanced" at bounding box center [149, 86] width 44 height 14
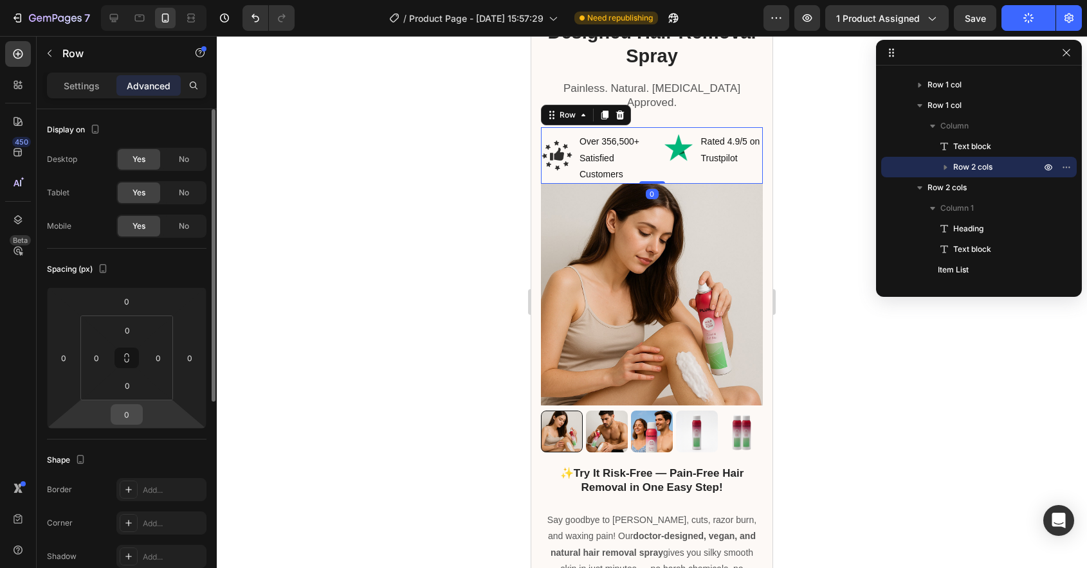
click at [126, 424] on input "0" at bounding box center [127, 414] width 26 height 19
type input "15"
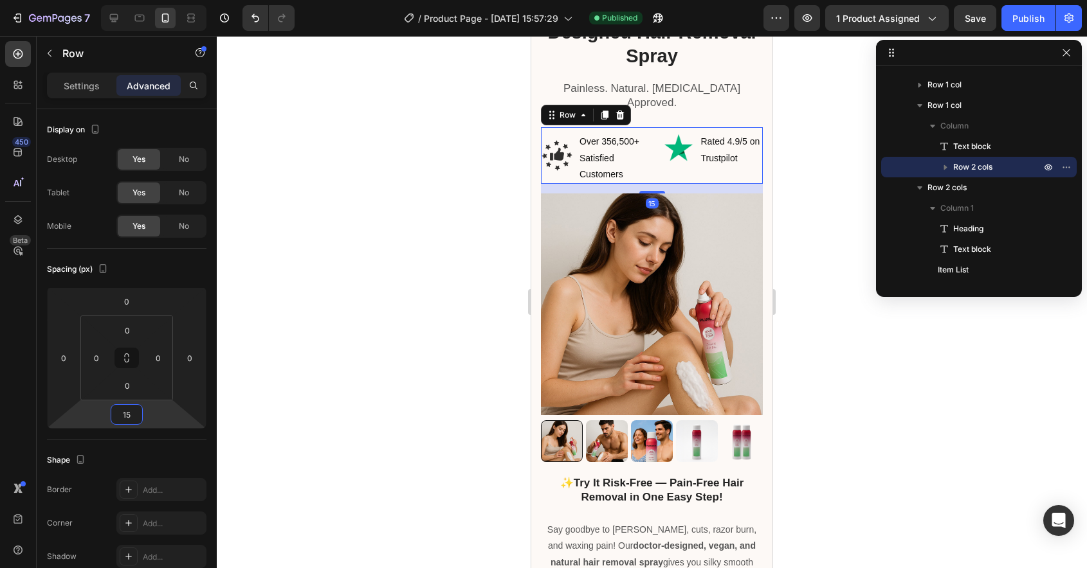
click at [391, 354] on div at bounding box center [652, 302] width 870 height 532
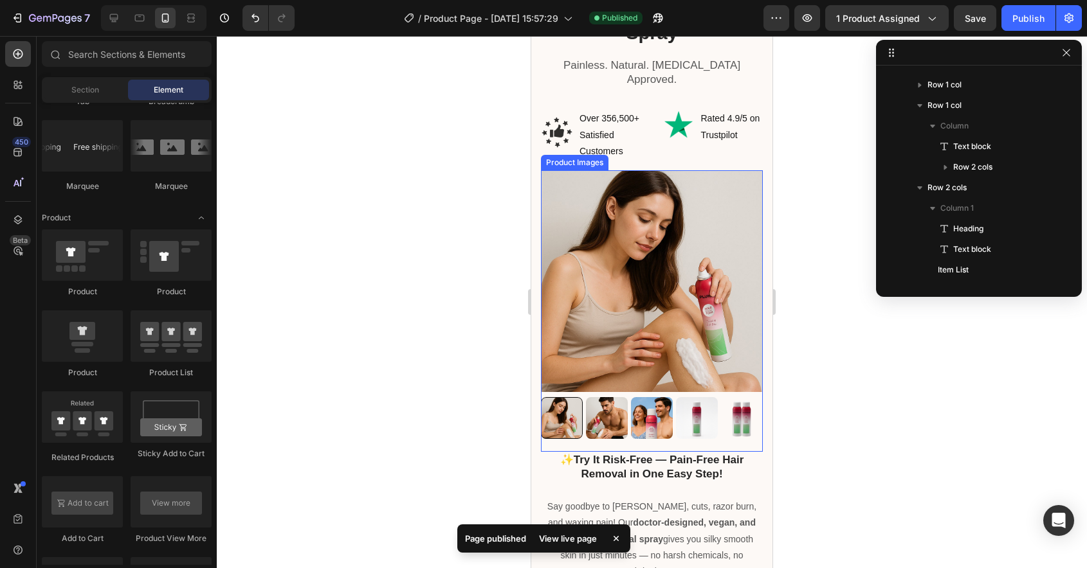
scroll to position [113, 0]
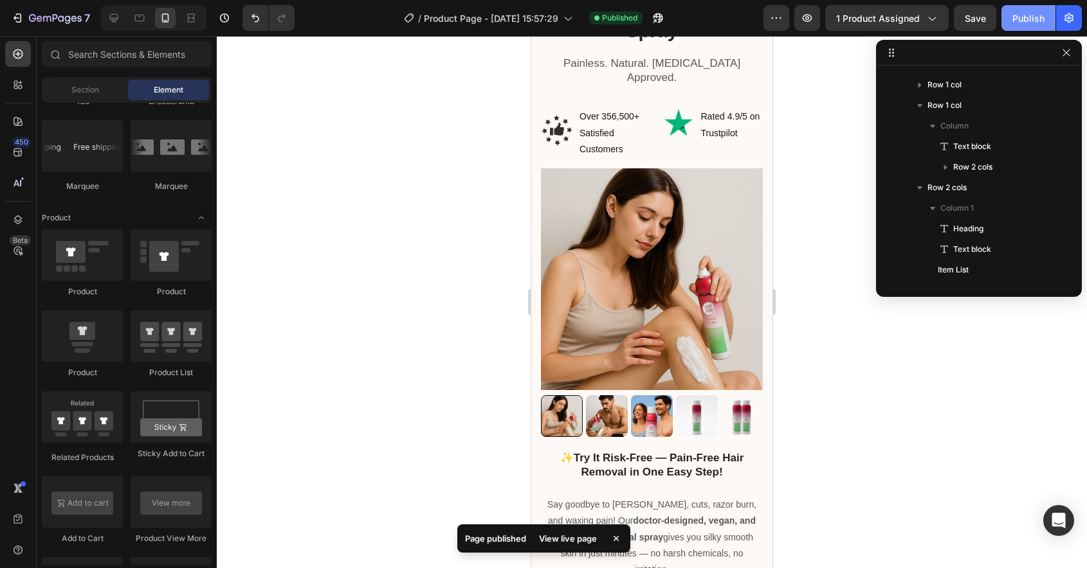
click at [1016, 24] on div "Publish" at bounding box center [1028, 19] width 32 height 14
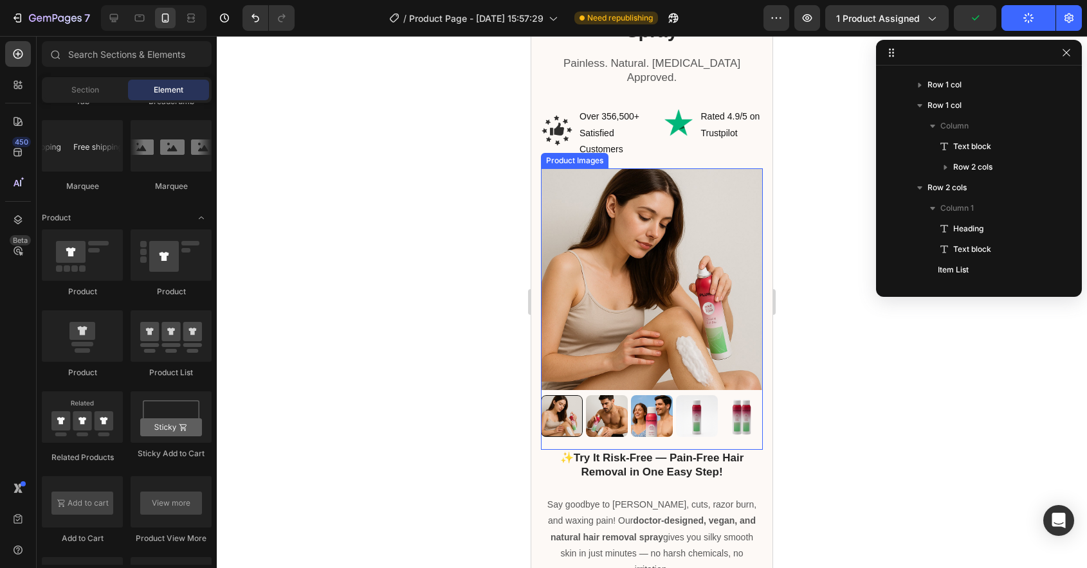
click at [635, 223] on img at bounding box center [652, 279] width 222 height 222
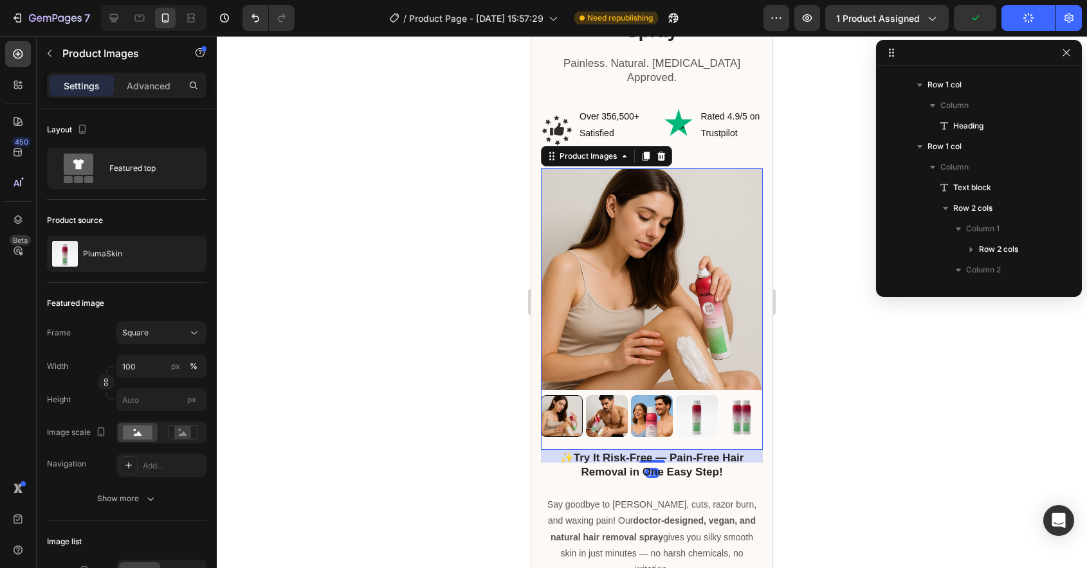
scroll to position [449, 0]
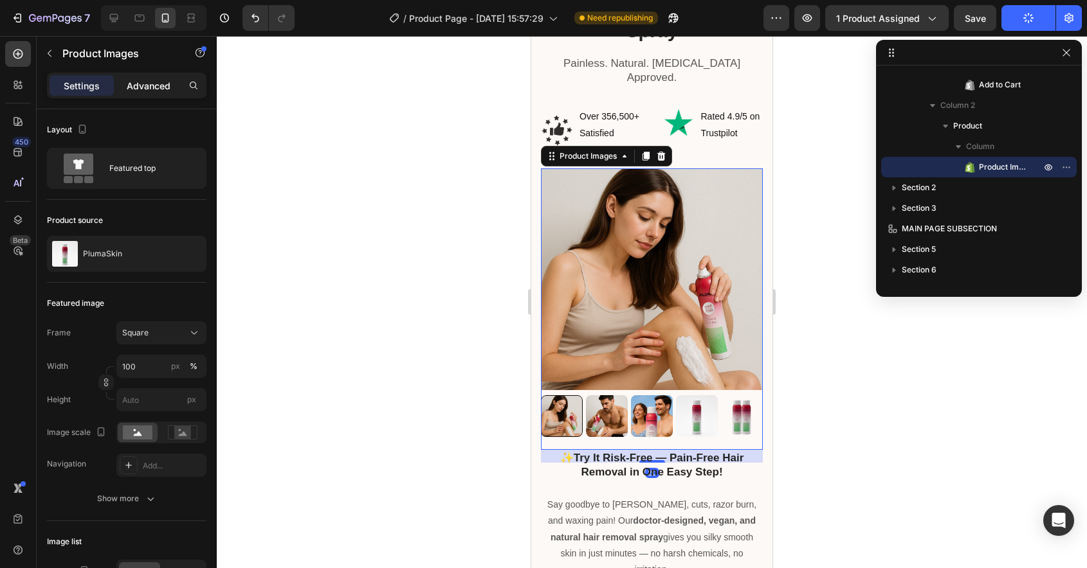
click at [147, 87] on p "Advanced" at bounding box center [149, 86] width 44 height 14
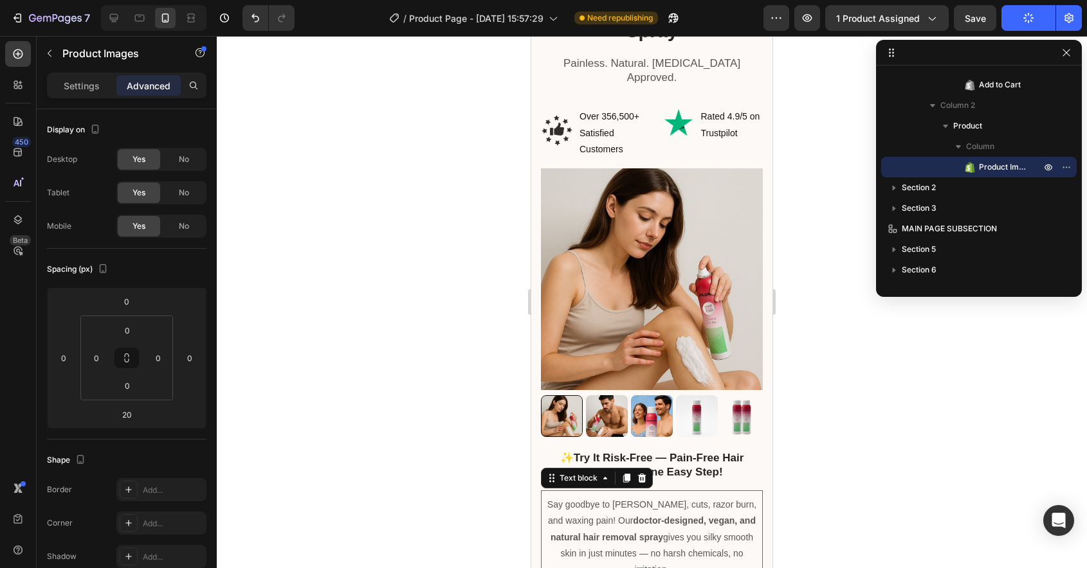
click at [660, 491] on div "Say goodbye to [PERSON_NAME], cuts, razor burn, and waxing pain! Our doctor-des…" at bounding box center [652, 535] width 222 height 89
